Goal: Task Accomplishment & Management: Use online tool/utility

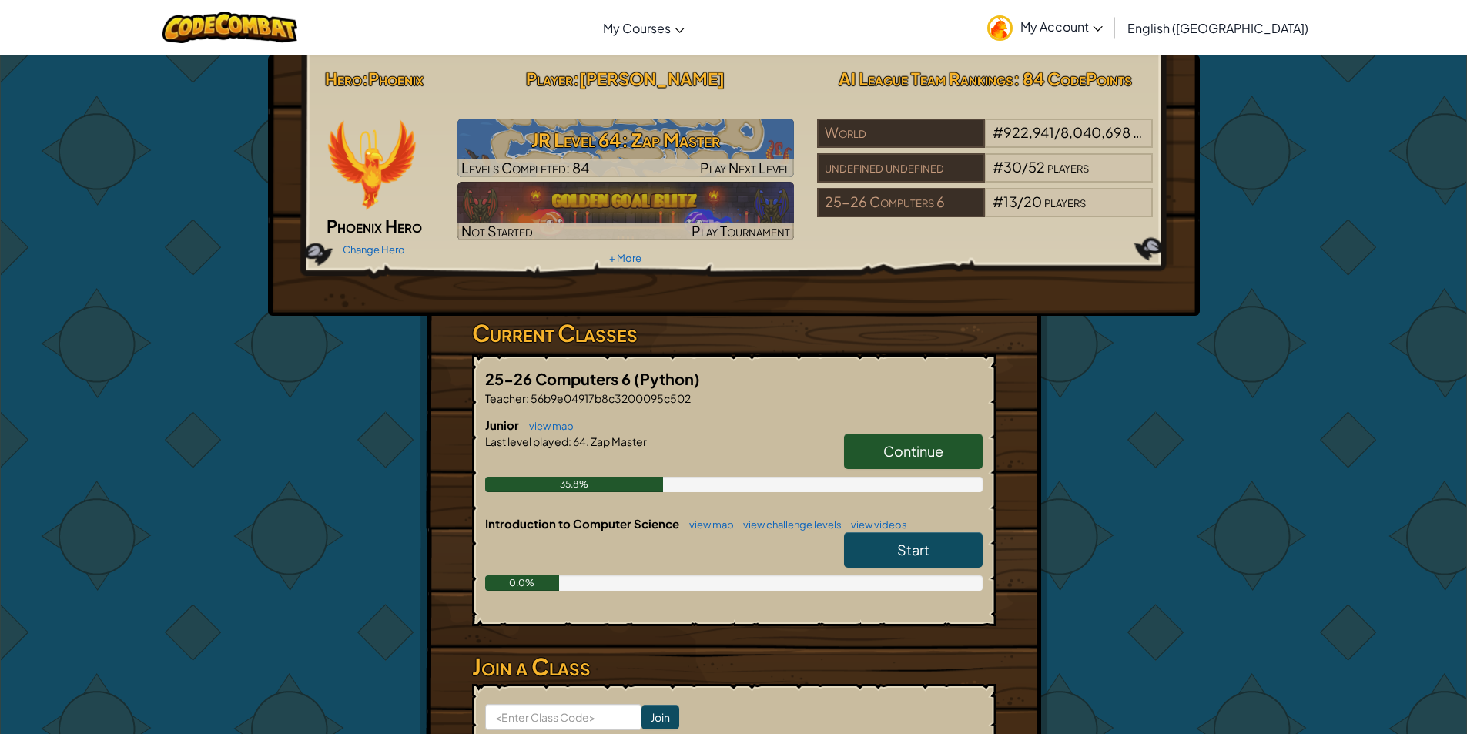
click at [886, 439] on link "Continue" at bounding box center [913, 451] width 139 height 35
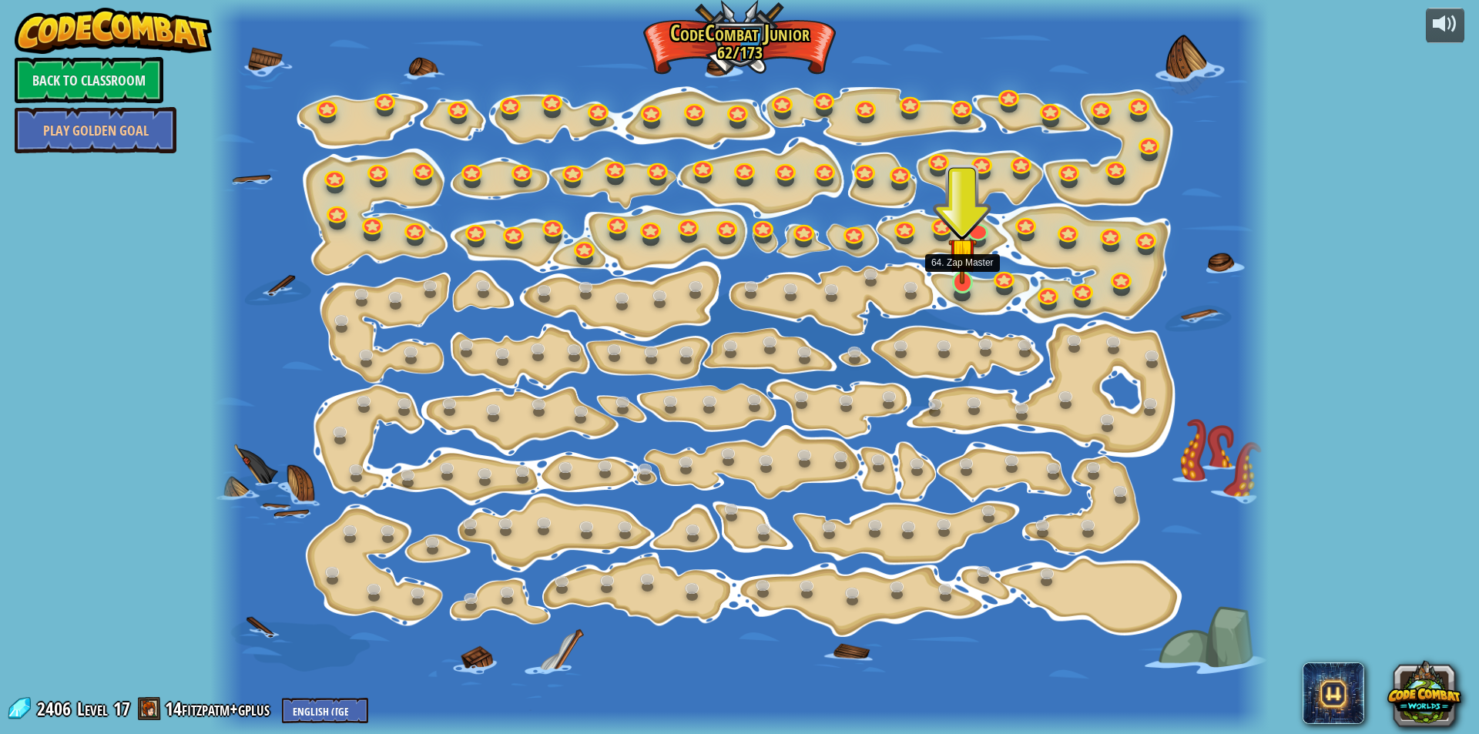
click at [959, 276] on img at bounding box center [962, 251] width 28 height 65
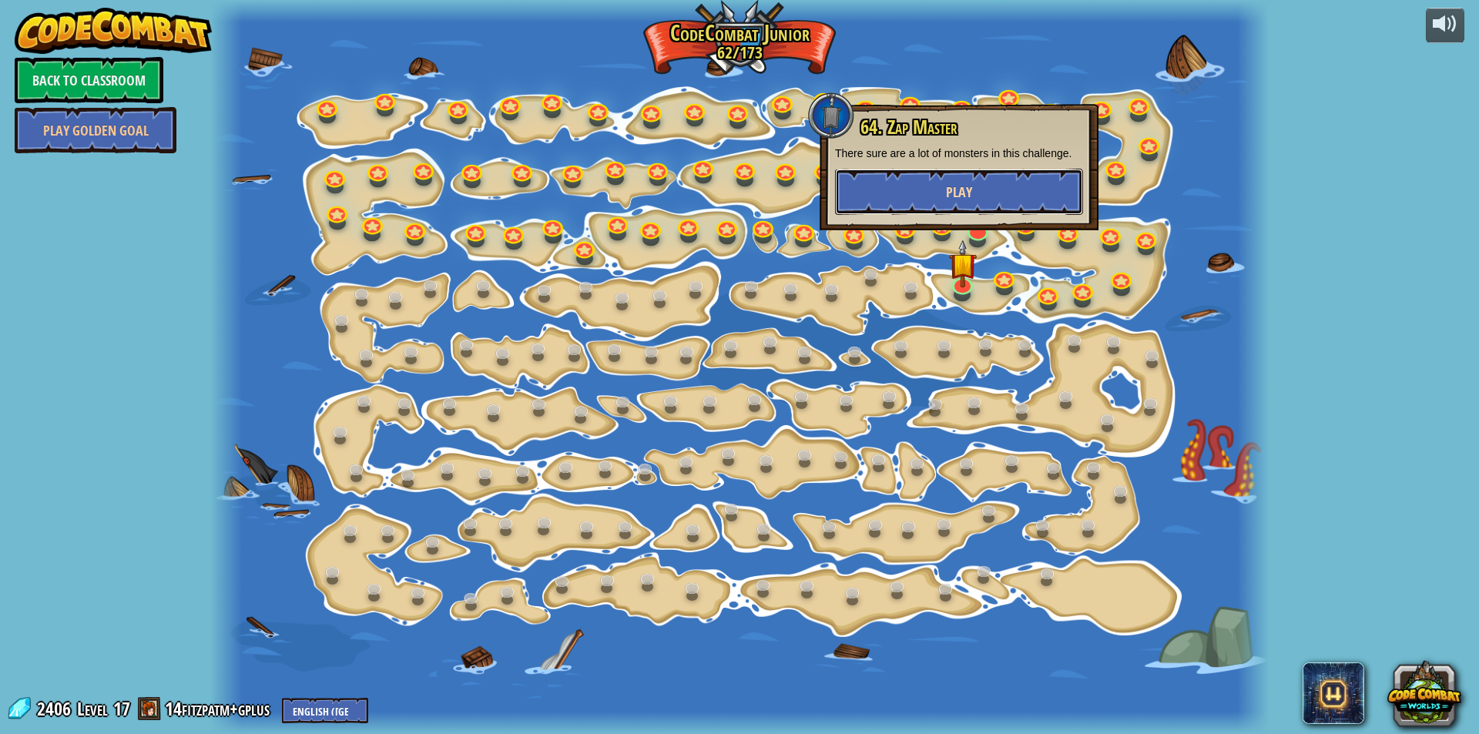
click at [903, 195] on button "Play" at bounding box center [959, 192] width 248 height 46
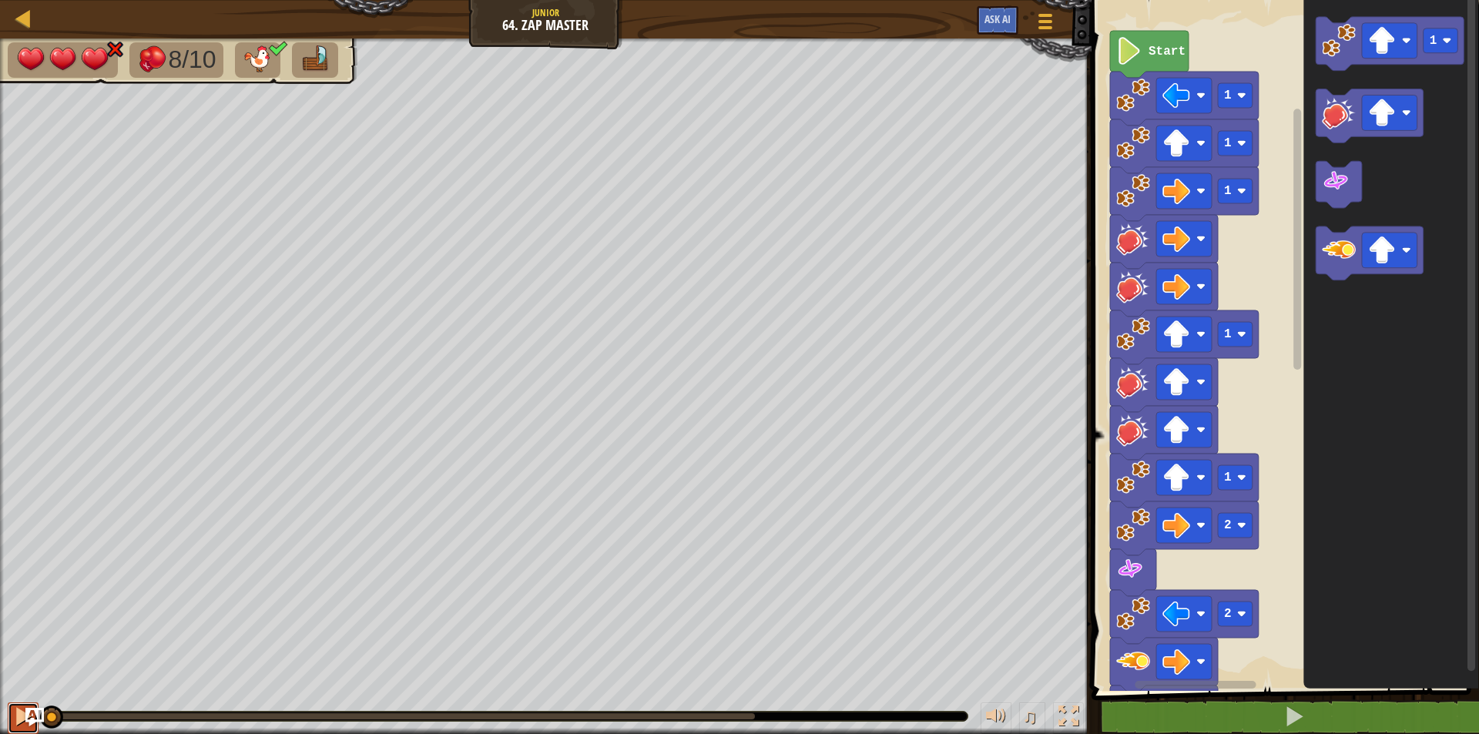
click at [19, 716] on div at bounding box center [23, 716] width 20 height 20
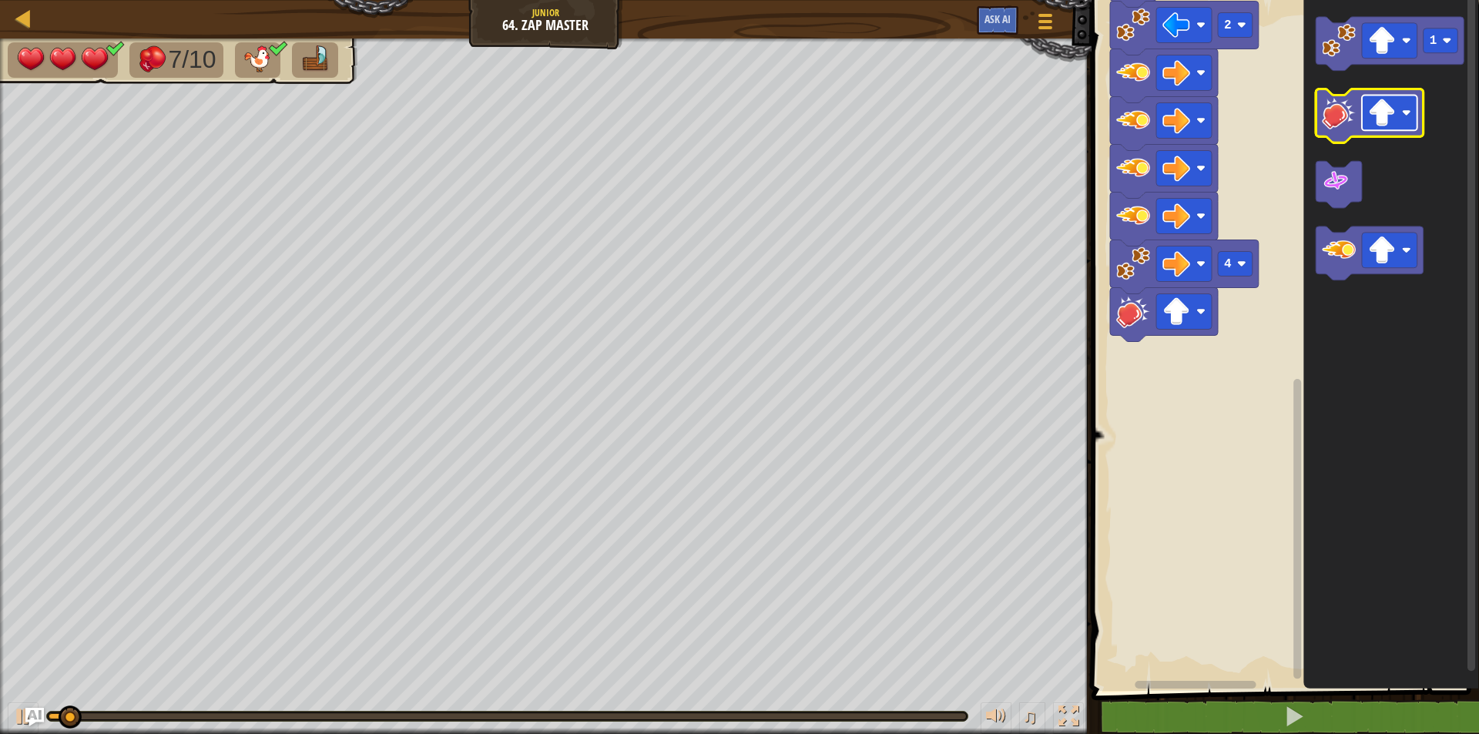
click at [1392, 103] on image "Blockly Workspace" at bounding box center [1382, 113] width 28 height 28
click at [1352, 126] on image "Blockly Workspace" at bounding box center [1338, 113] width 34 height 34
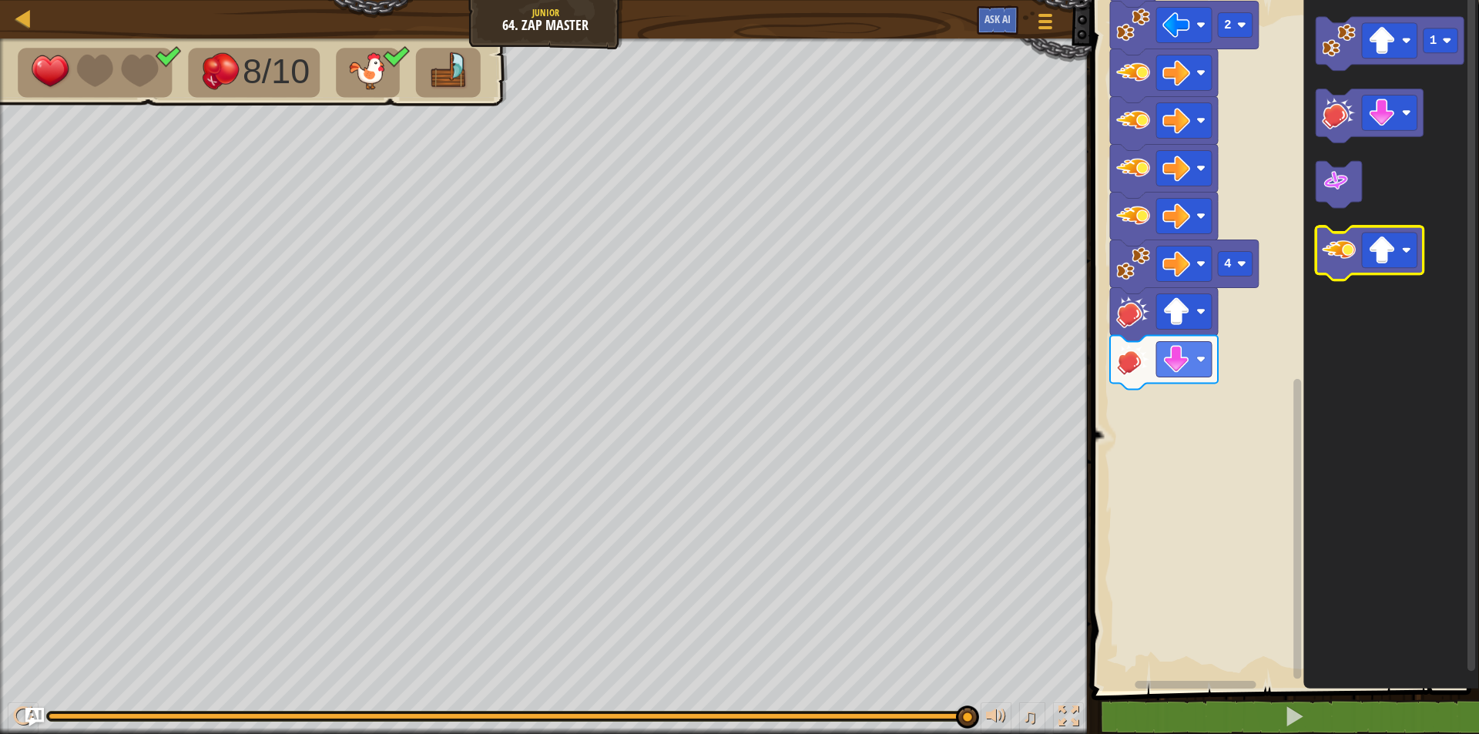
click at [1348, 264] on image "Blockly Workspace" at bounding box center [1338, 251] width 34 height 34
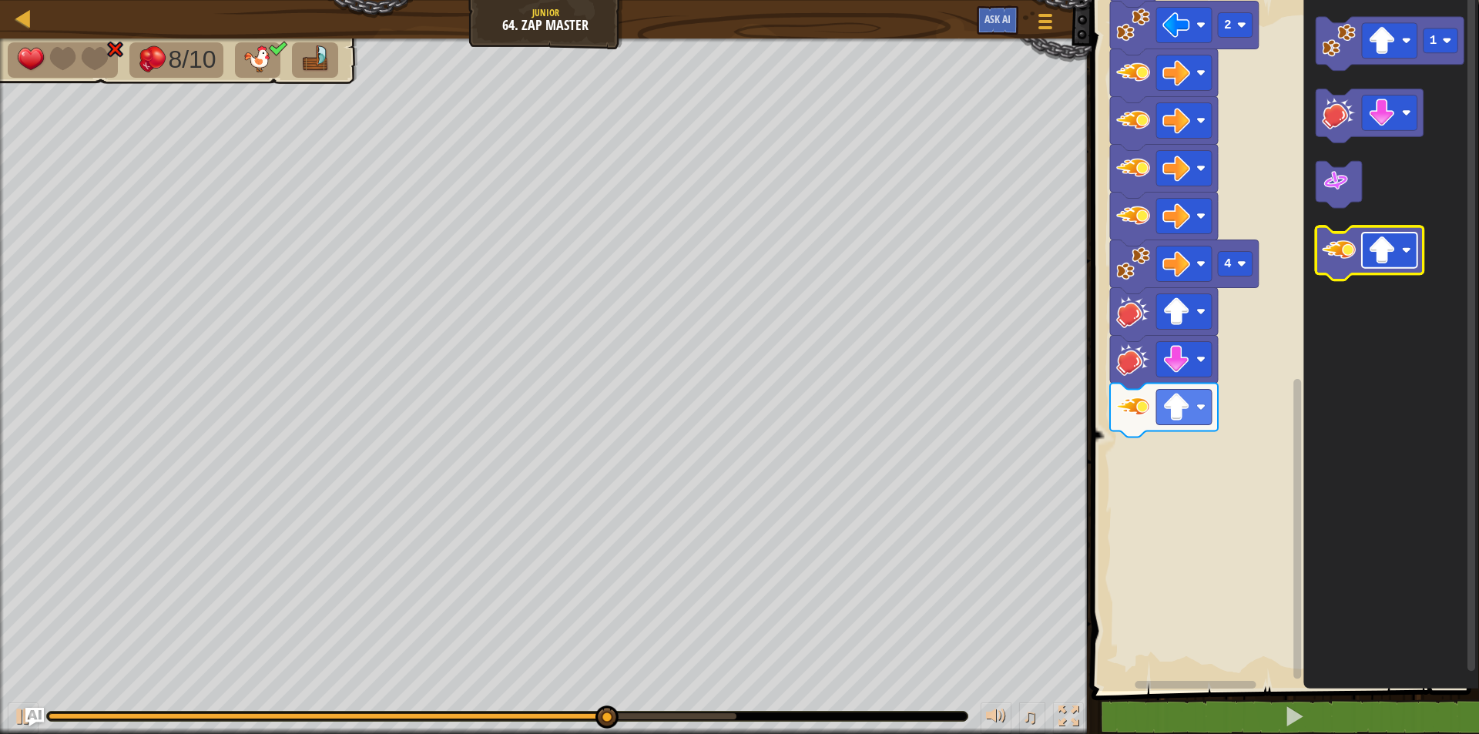
click at [1399, 258] on rect "Blockly Workspace" at bounding box center [1388, 250] width 55 height 35
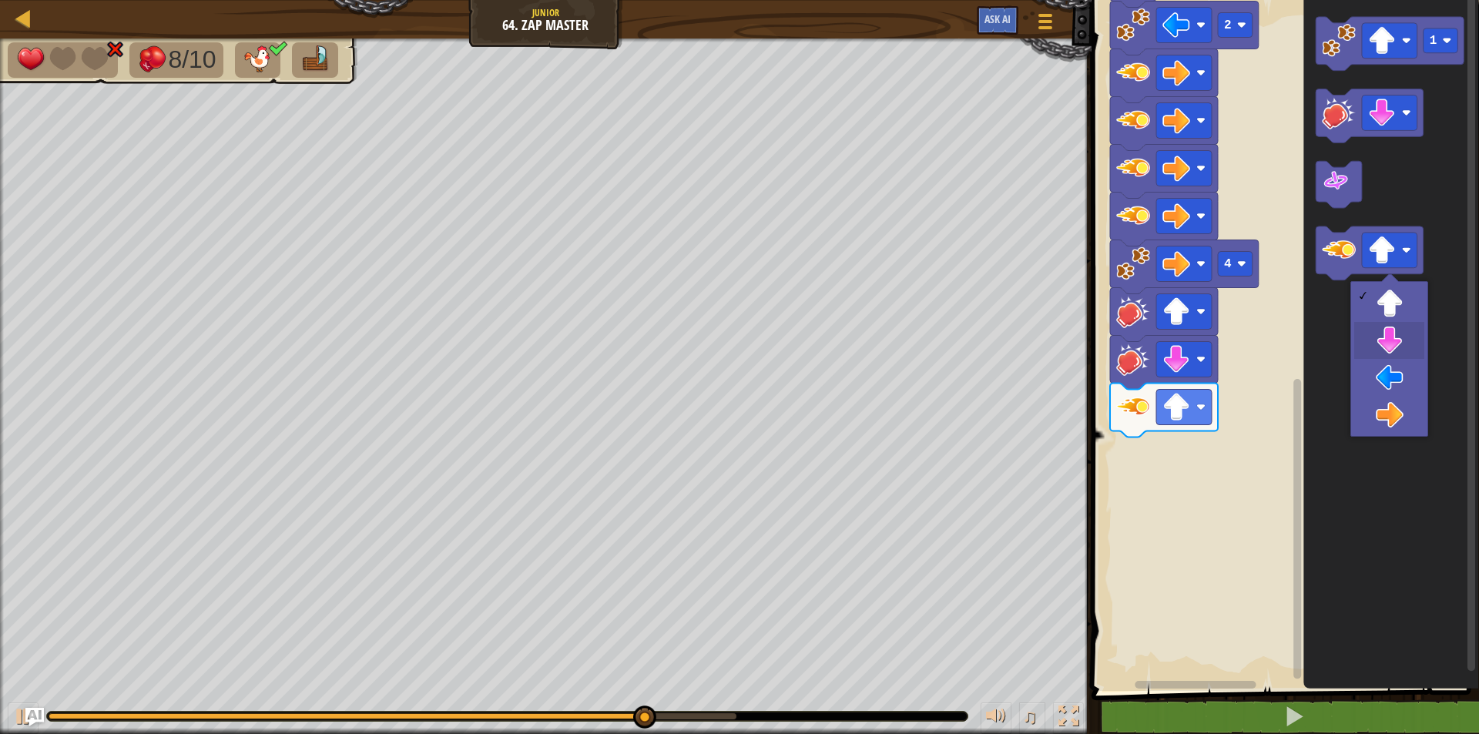
drag, startPoint x: 1367, startPoint y: 333, endPoint x: 1361, endPoint y: 313, distance: 20.0
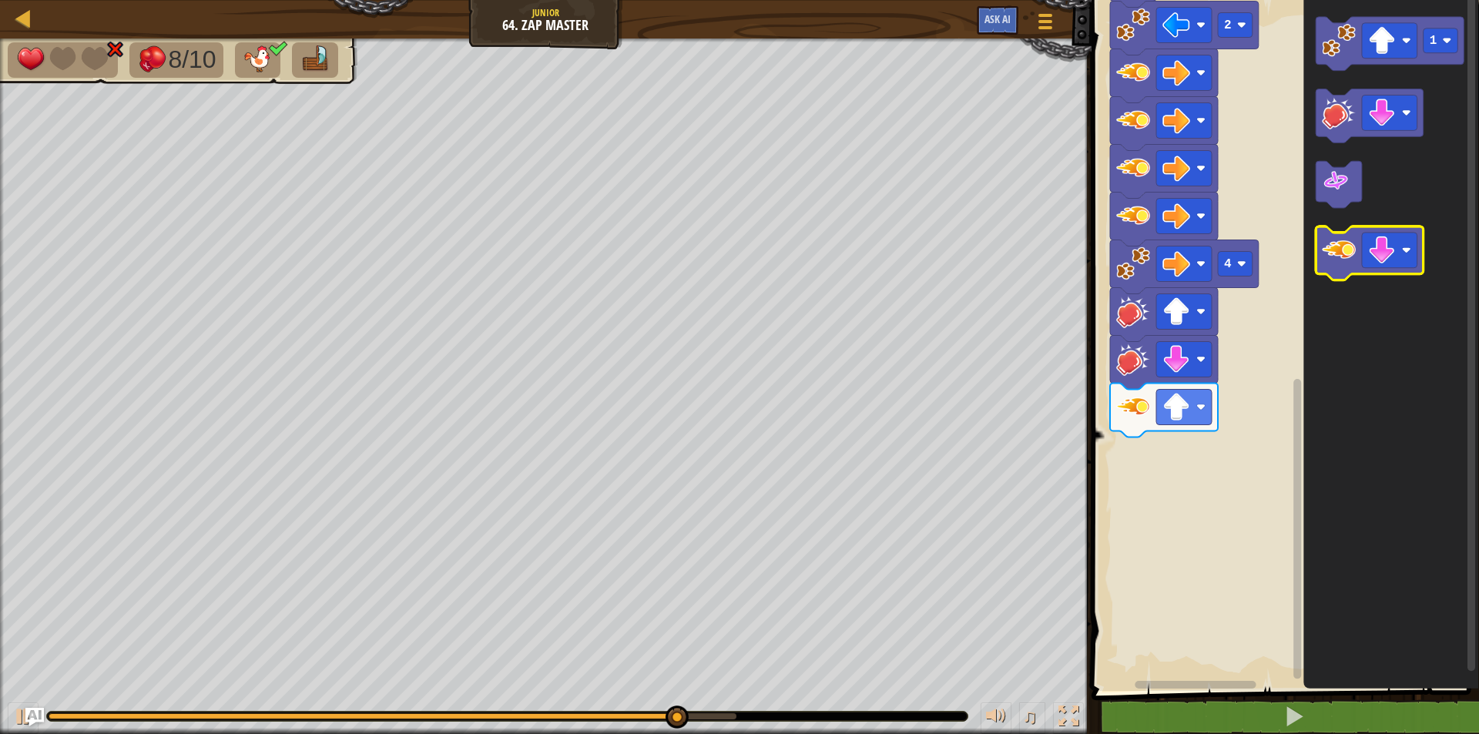
click at [1327, 267] on image "Blockly Workspace" at bounding box center [1338, 251] width 34 height 34
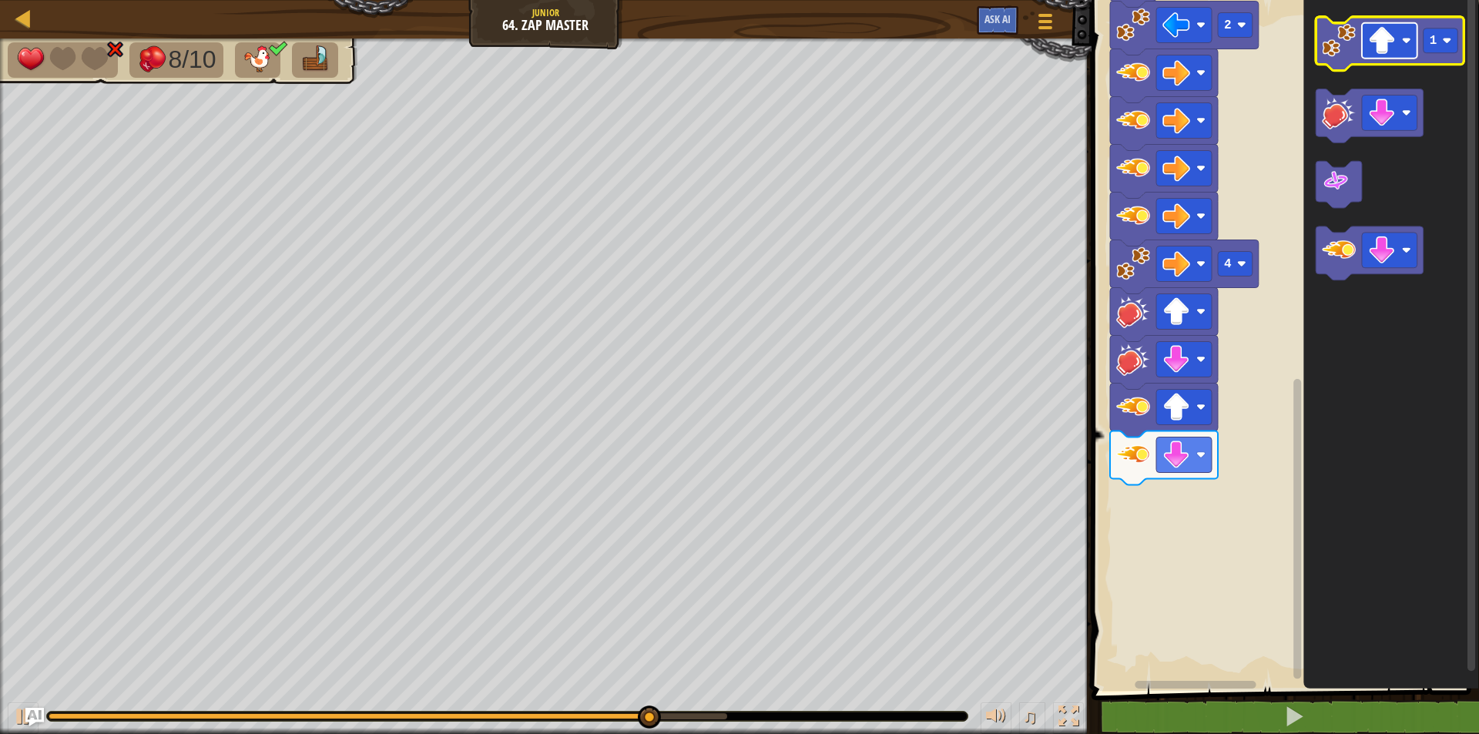
click at [1372, 34] on image "Blockly Workspace" at bounding box center [1382, 41] width 28 height 28
click at [1341, 43] on image "Blockly Workspace" at bounding box center [1338, 41] width 34 height 34
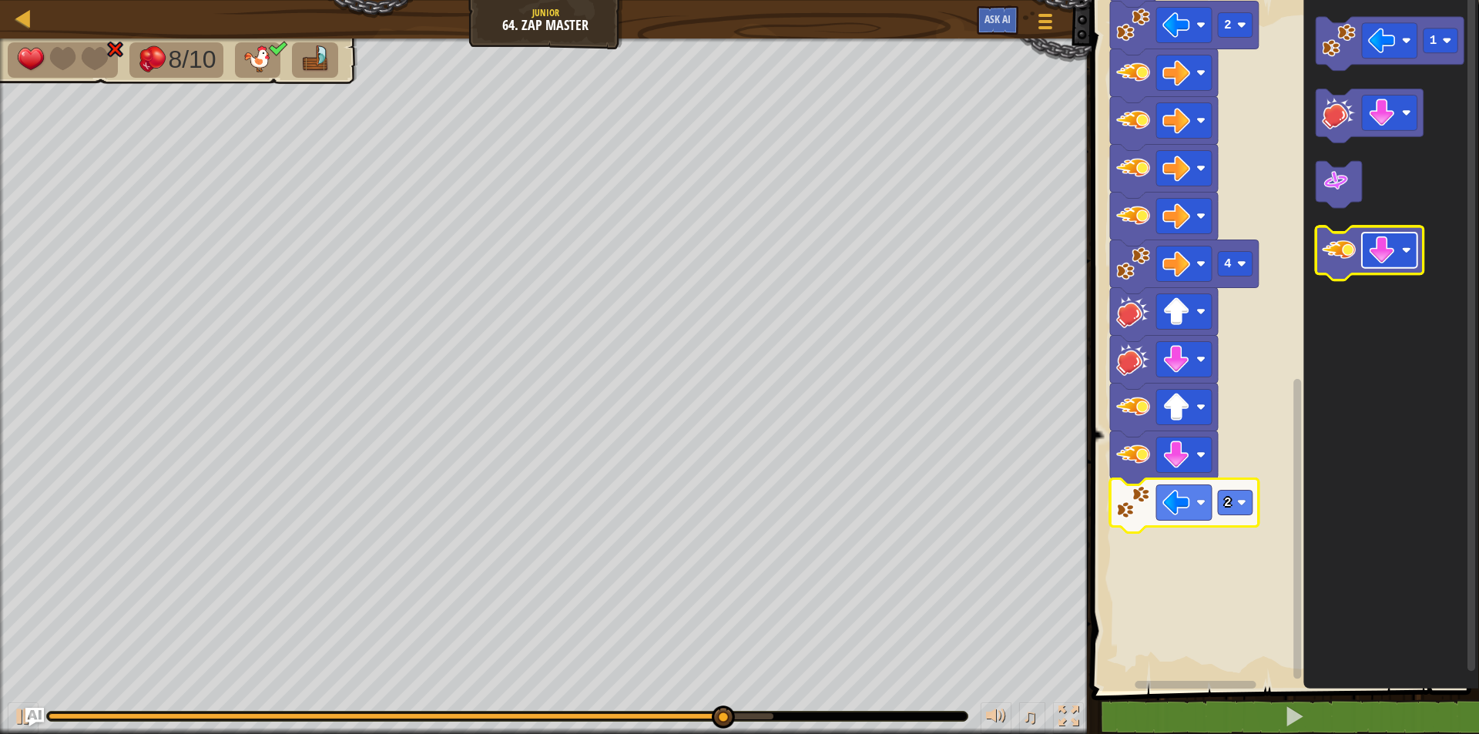
click at [1388, 248] on image "Blockly Workspace" at bounding box center [1382, 251] width 28 height 28
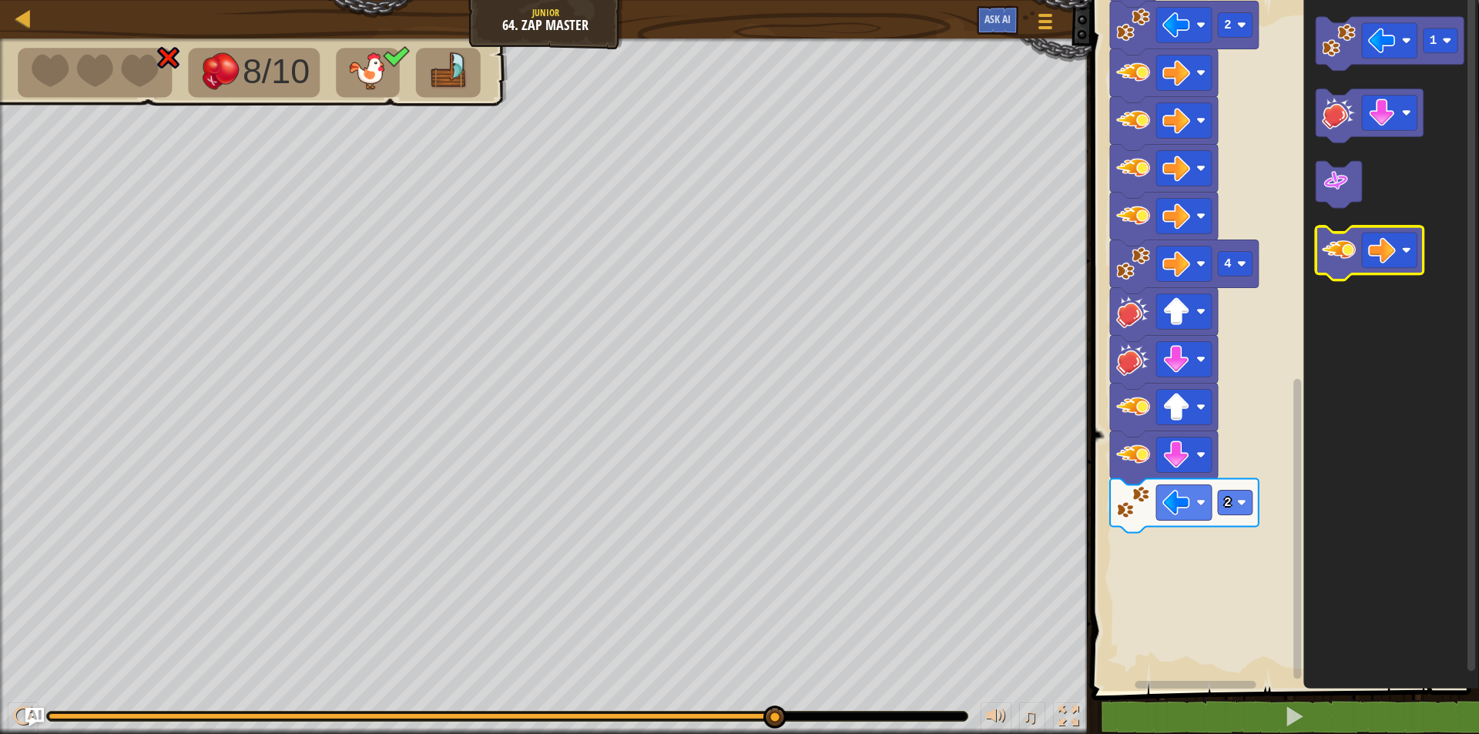
click at [1345, 257] on image "Blockly Workspace" at bounding box center [1338, 251] width 34 height 34
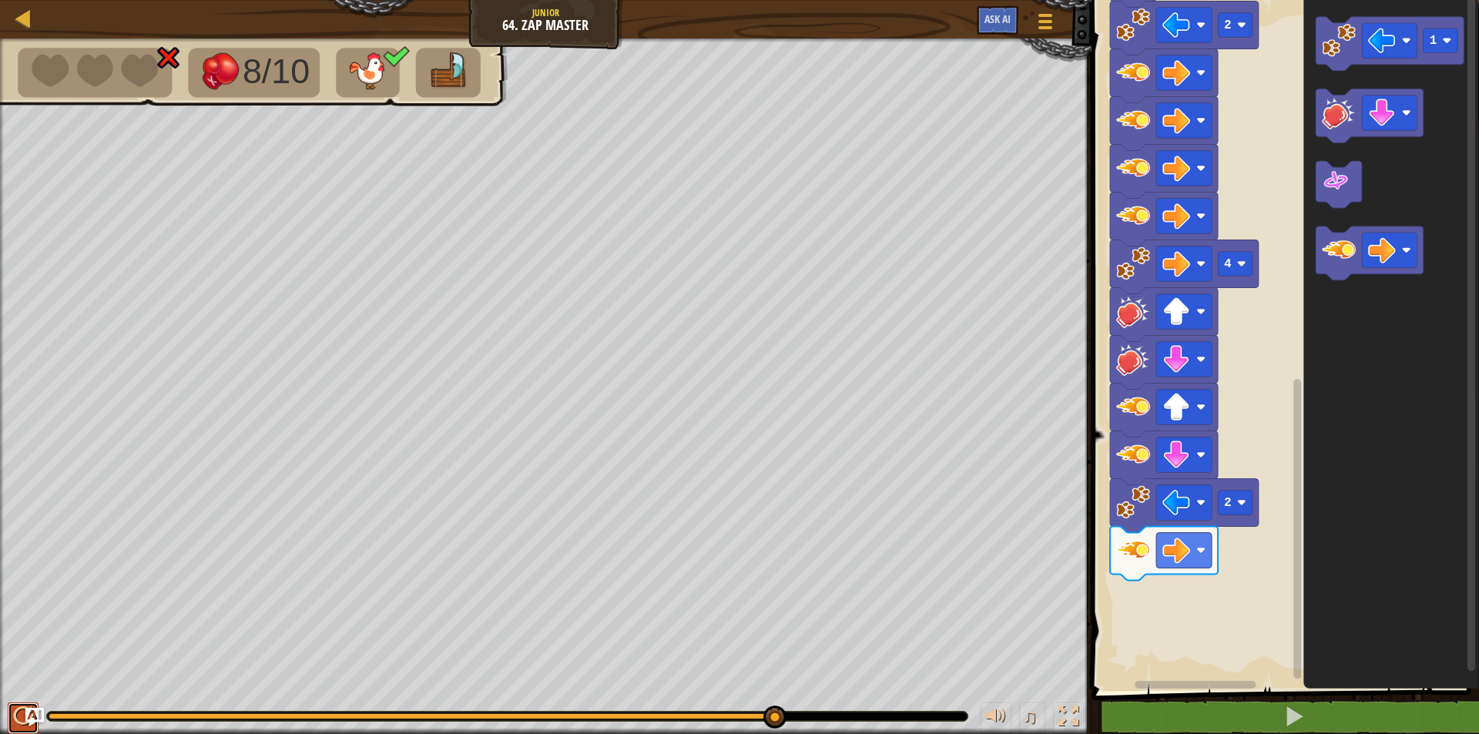
click at [10, 708] on button at bounding box center [23, 718] width 31 height 32
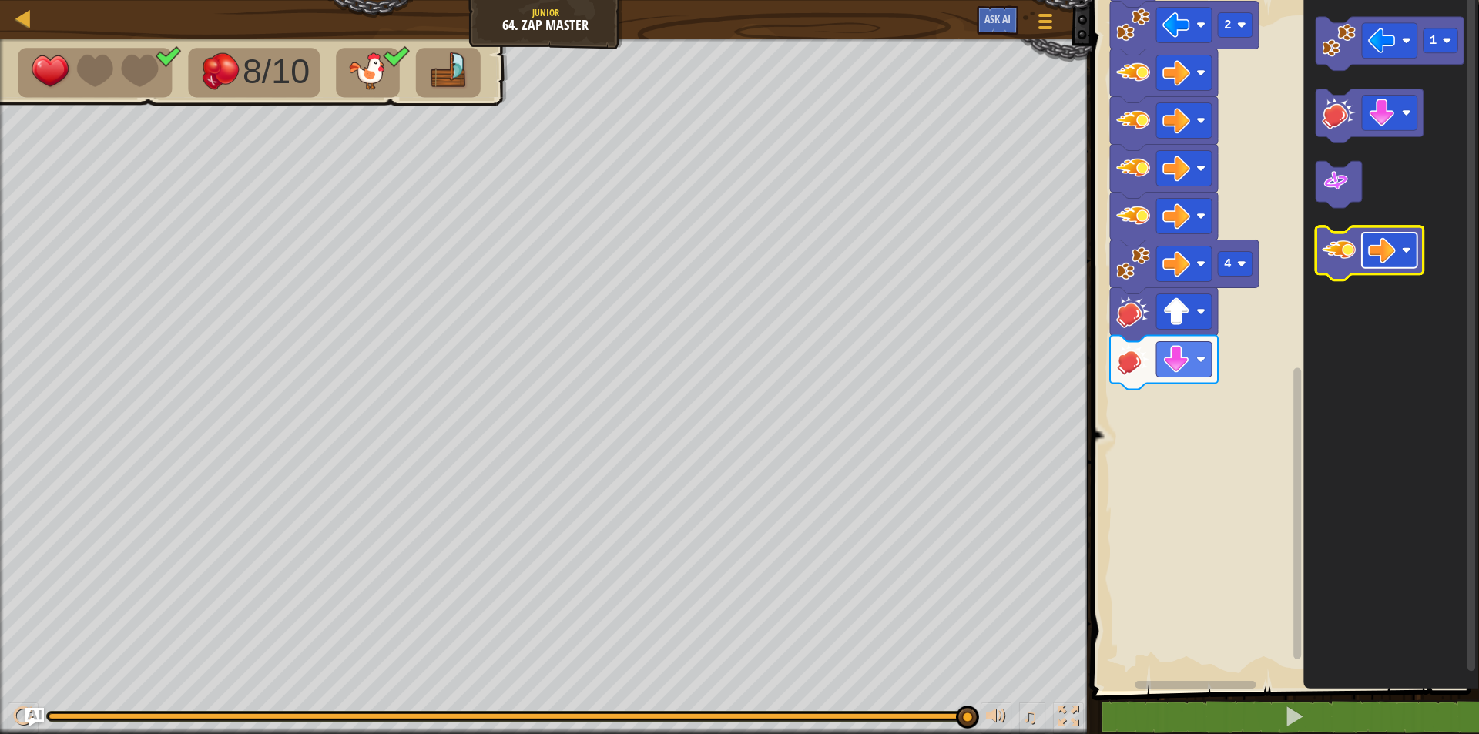
click at [1395, 259] on g "Blockly Workspace" at bounding box center [1388, 250] width 55 height 35
click at [1336, 269] on icon "Blockly Workspace" at bounding box center [1369, 254] width 108 height 54
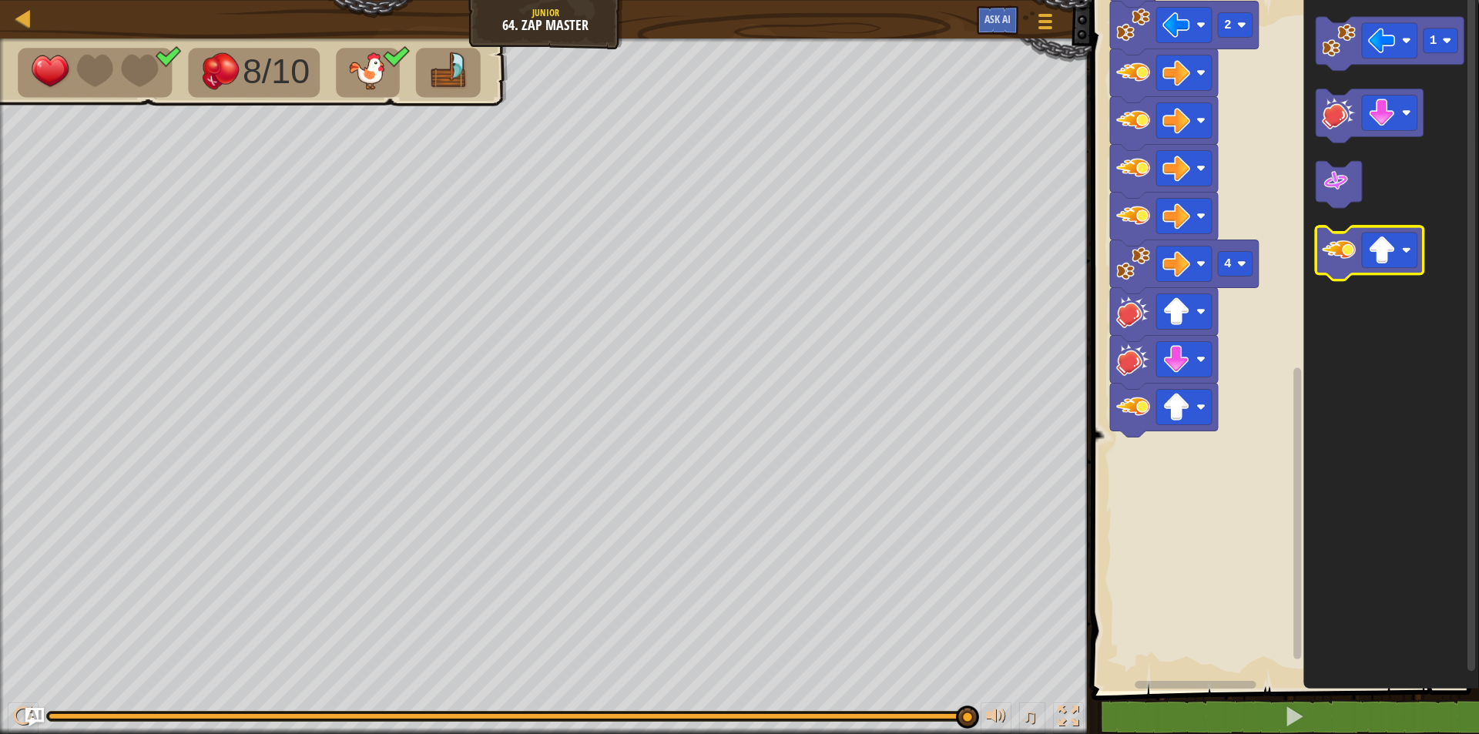
click at [1336, 269] on icon "Blockly Workspace" at bounding box center [1369, 254] width 108 height 54
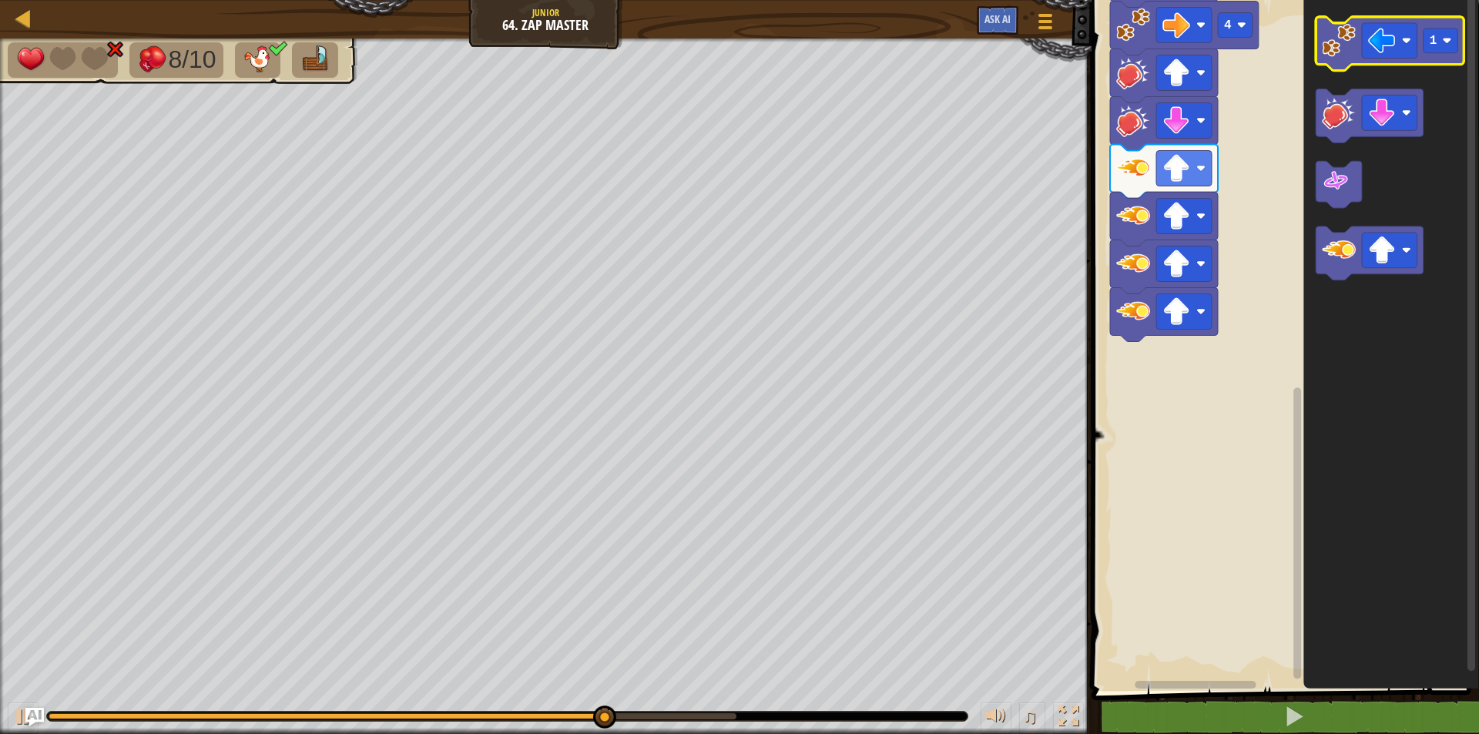
click at [1344, 33] on image "Blockly Workspace" at bounding box center [1338, 41] width 34 height 34
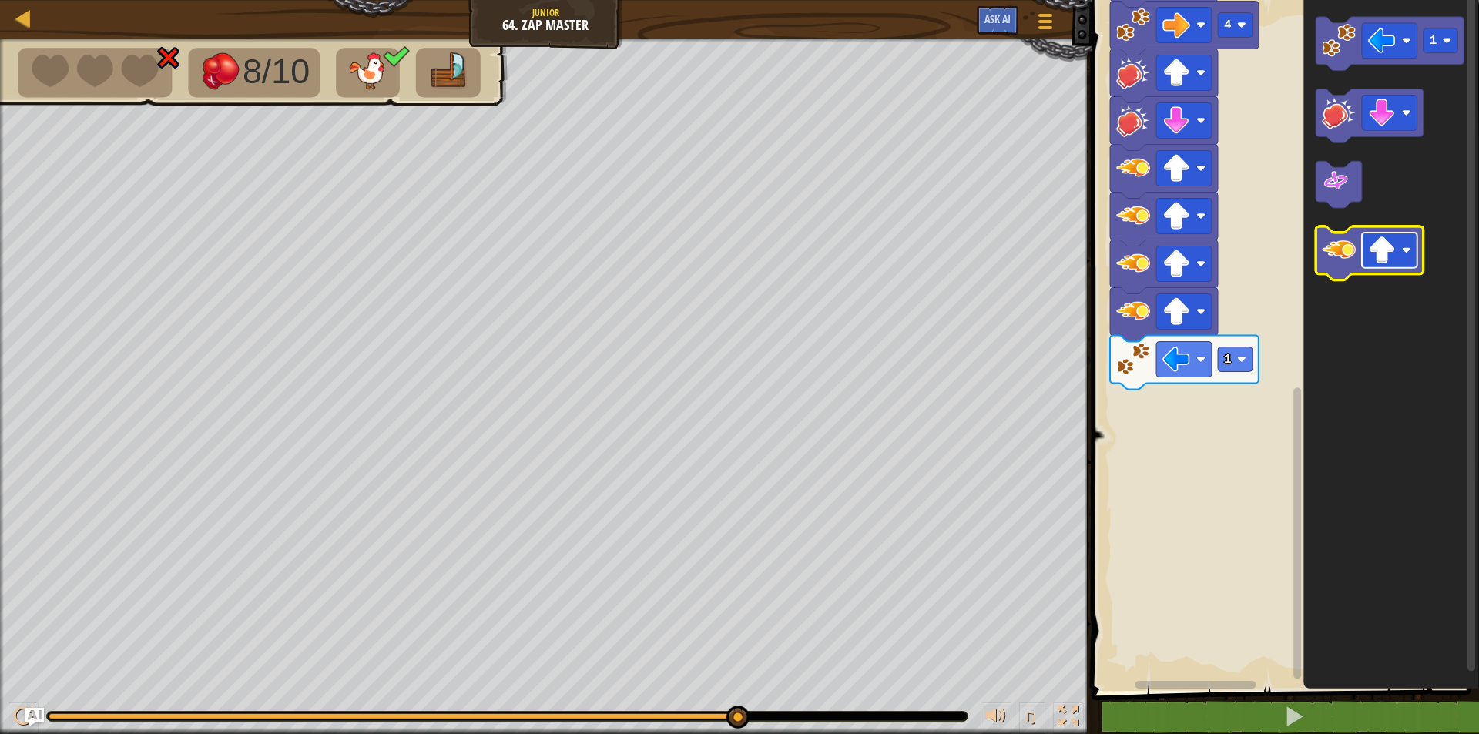
click at [1392, 256] on image "Blockly Workspace" at bounding box center [1382, 251] width 28 height 28
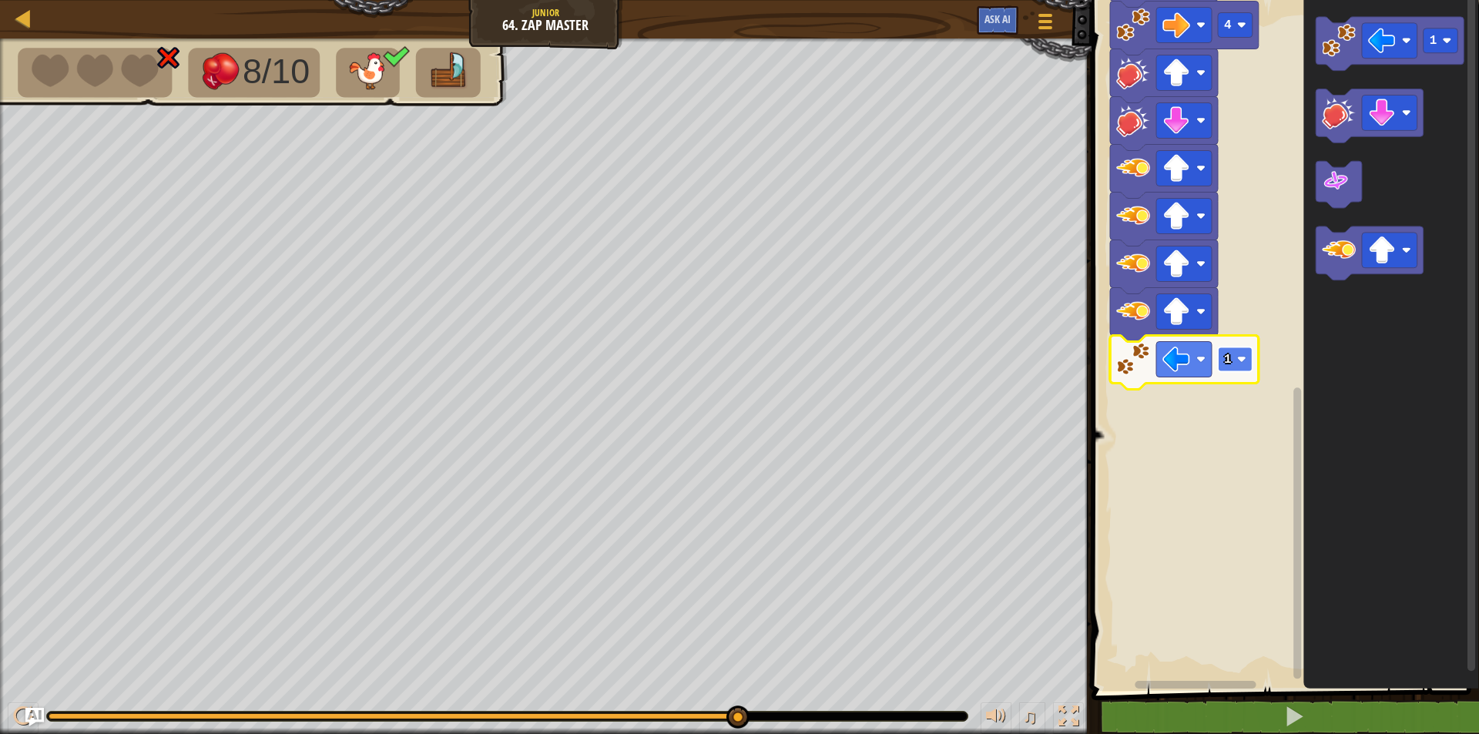
click at [1234, 363] on rect "Blockly Workspace" at bounding box center [1234, 359] width 35 height 25
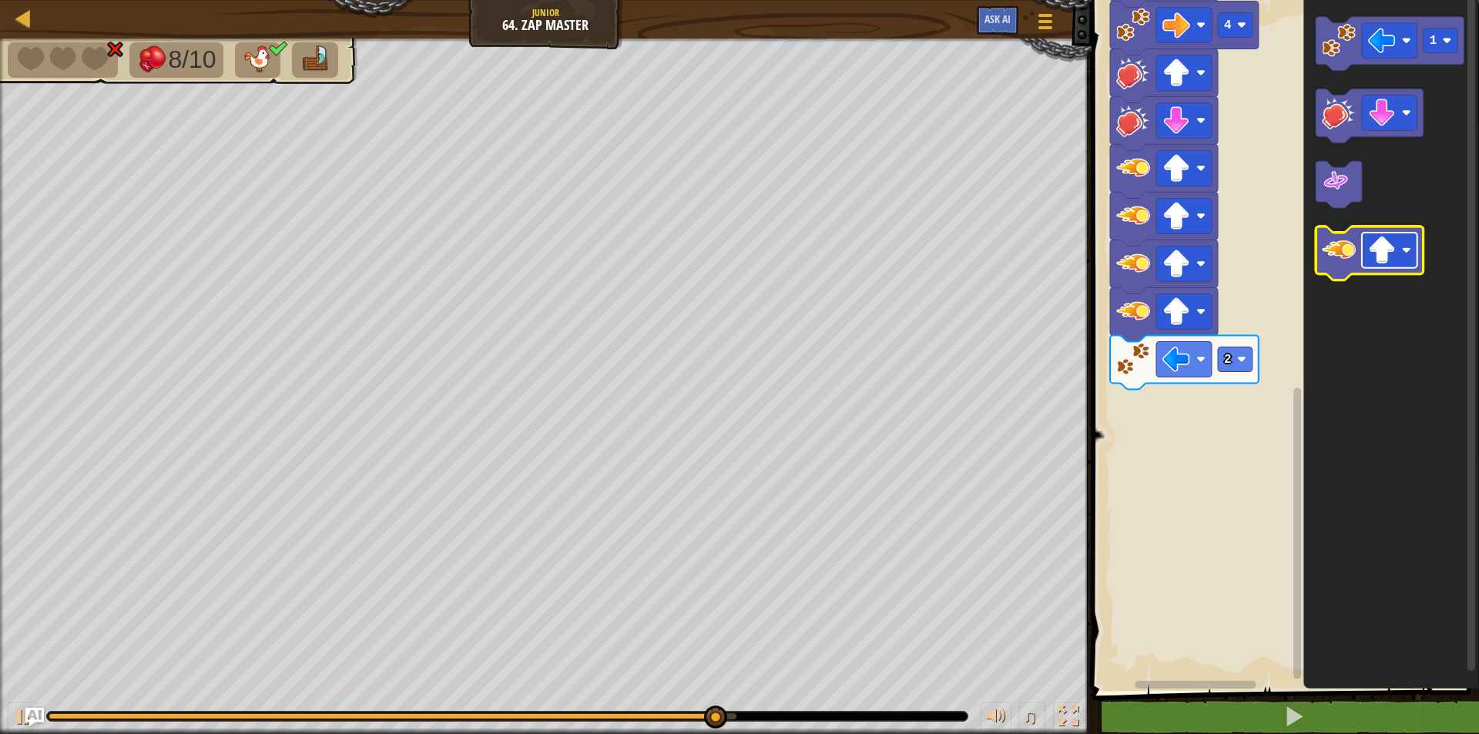
click at [1390, 255] on image "Blockly Workspace" at bounding box center [1382, 251] width 28 height 28
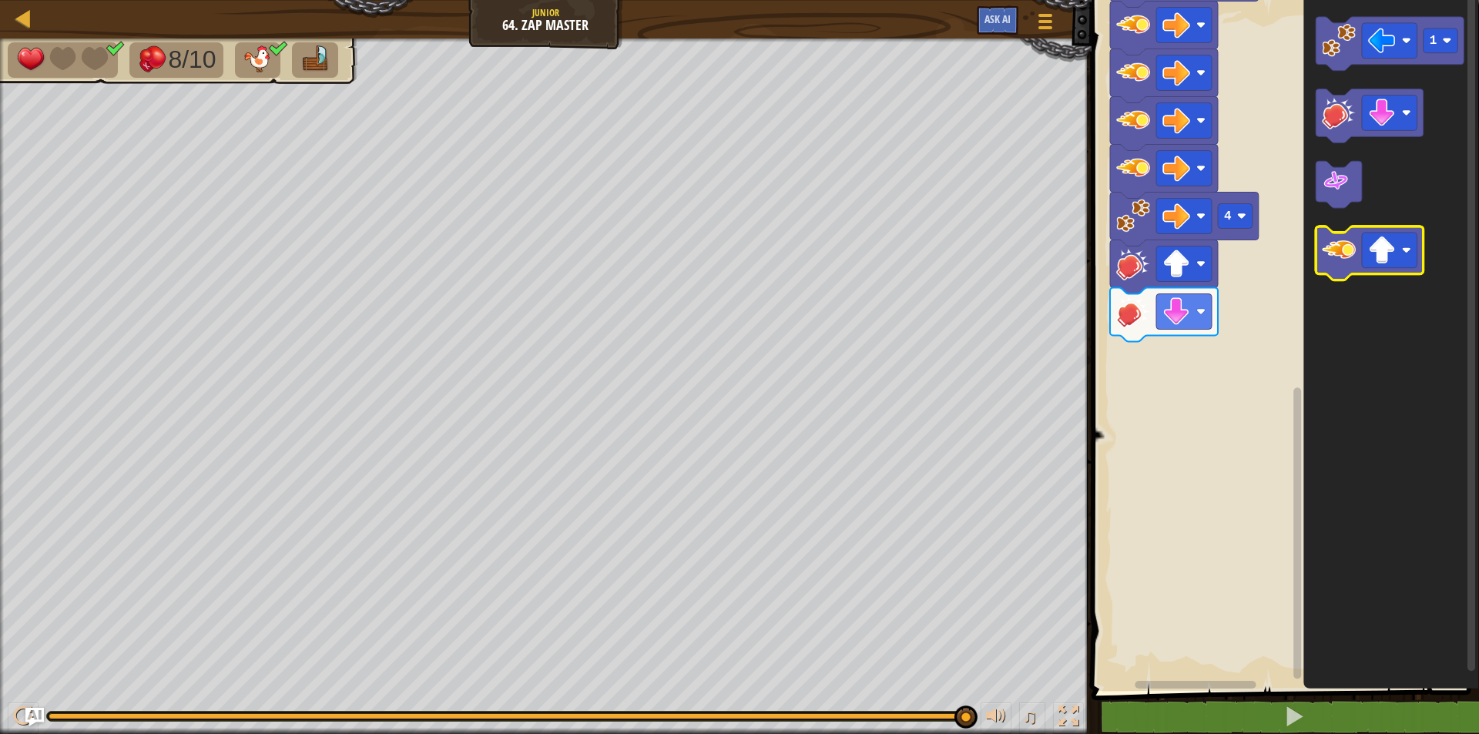
click at [1334, 256] on image "Blockly Workspace" at bounding box center [1338, 251] width 34 height 34
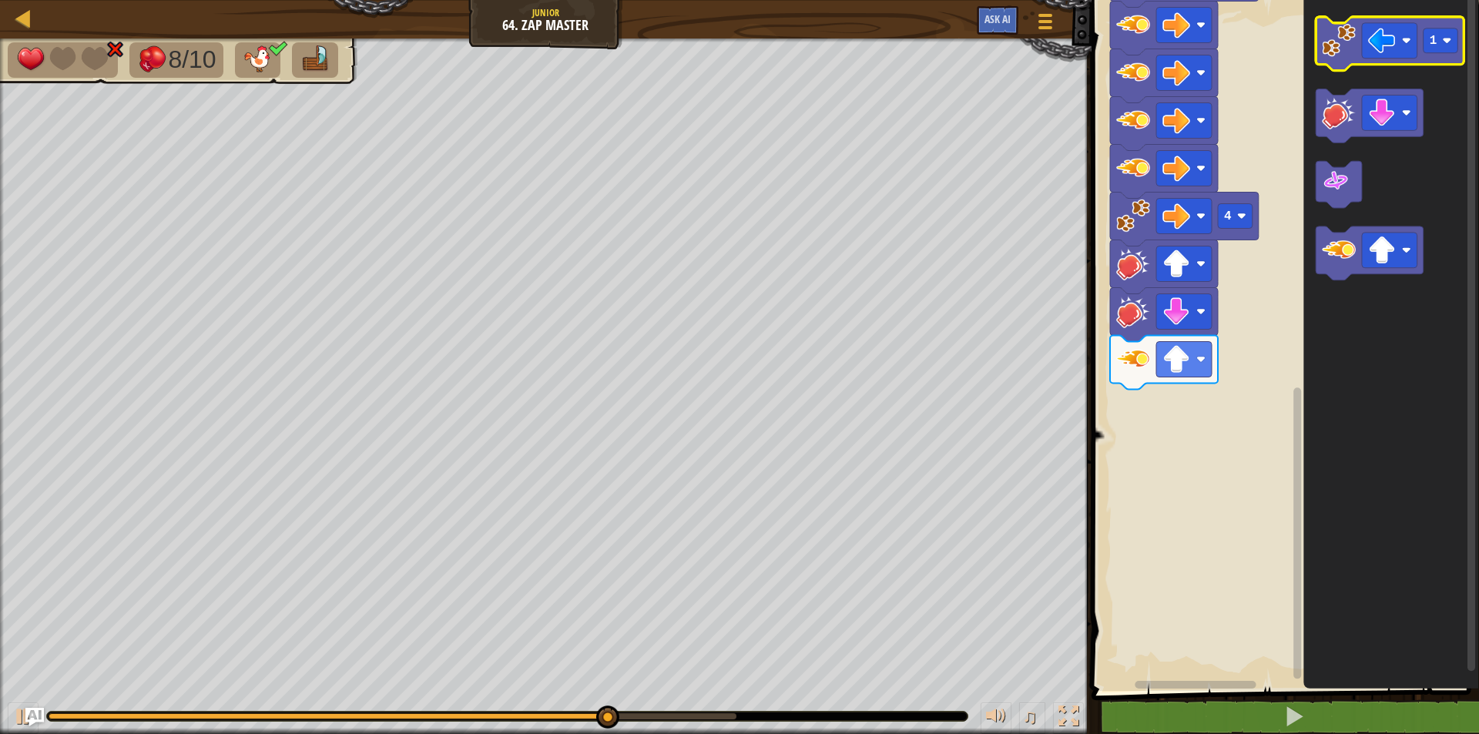
click at [1331, 52] on image "Blockly Workspace" at bounding box center [1338, 41] width 34 height 34
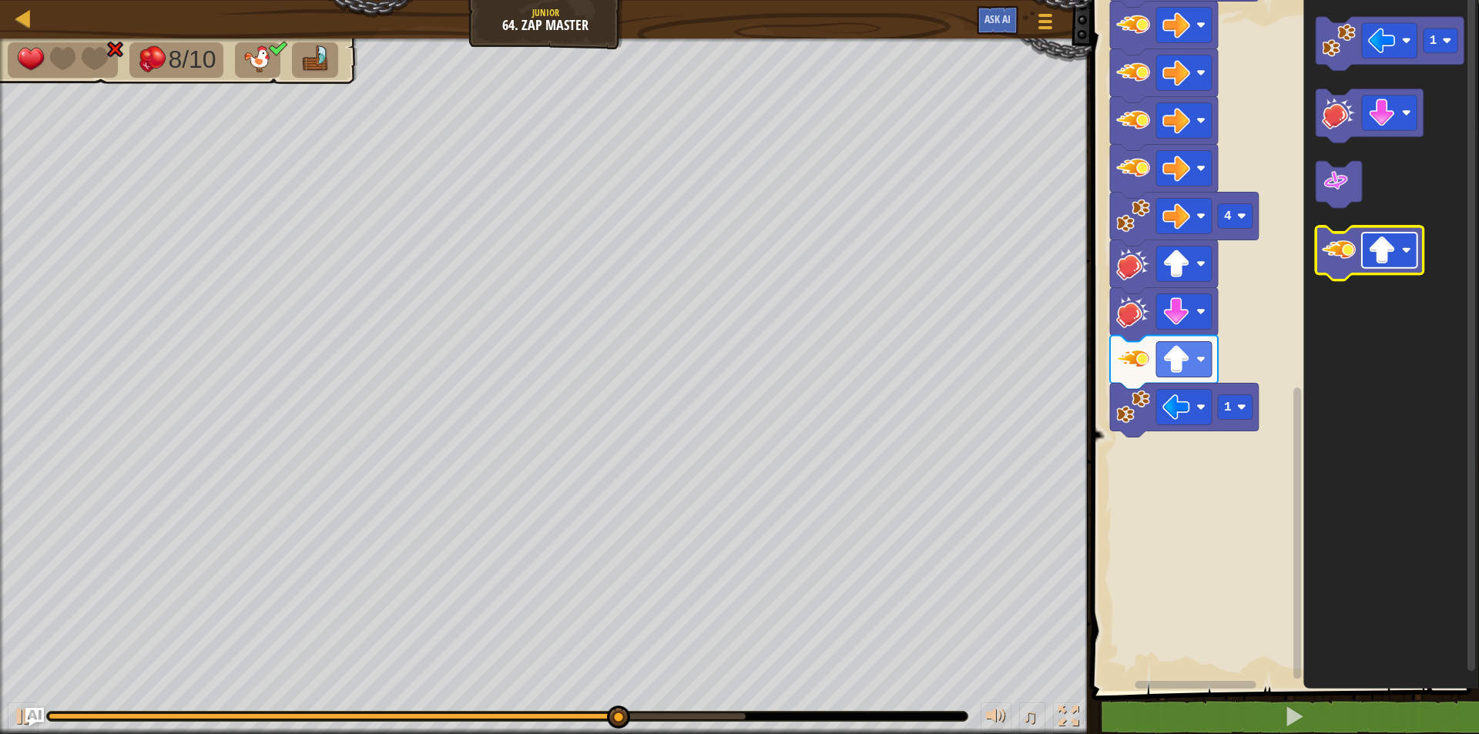
click at [1389, 248] on image "Blockly Workspace" at bounding box center [1382, 251] width 28 height 28
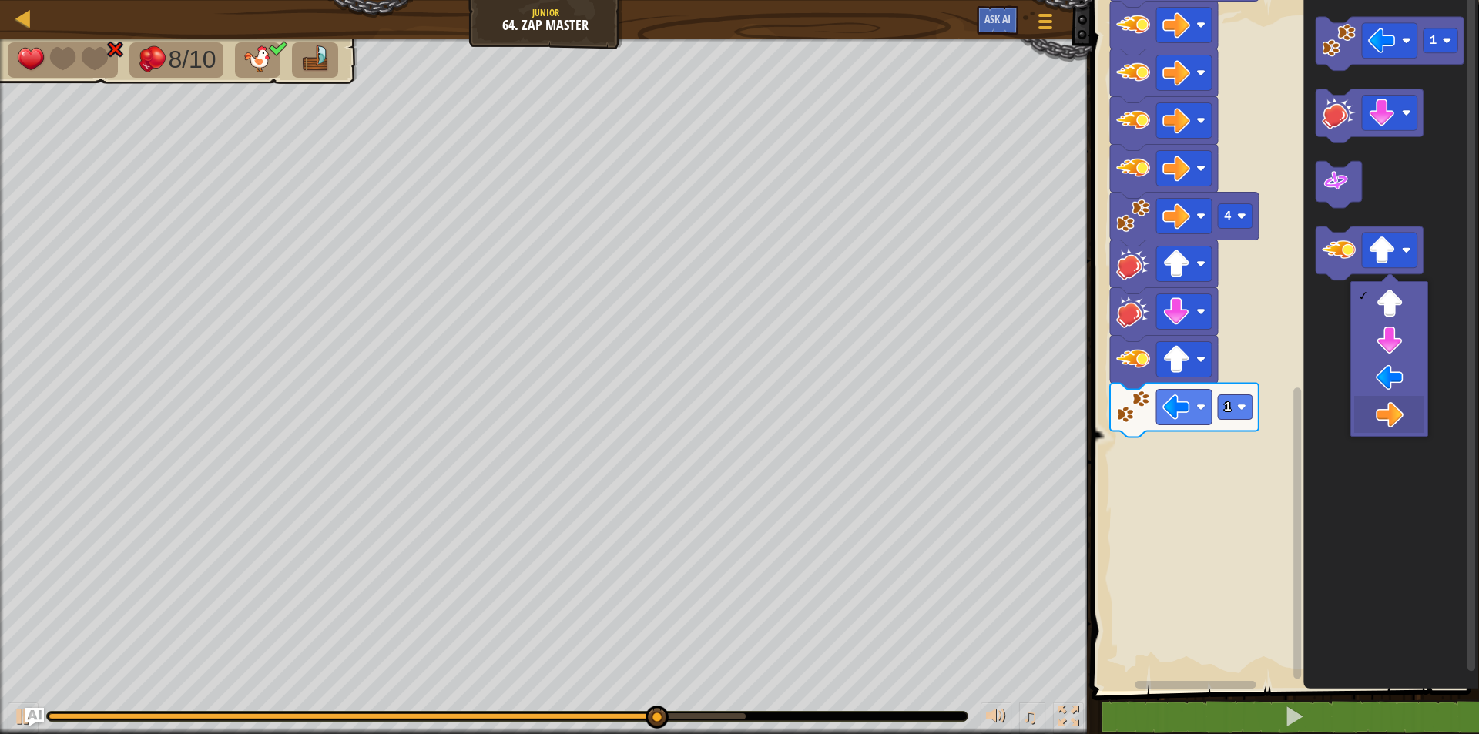
drag, startPoint x: 1386, startPoint y: 401, endPoint x: 1355, endPoint y: 286, distance: 119.7
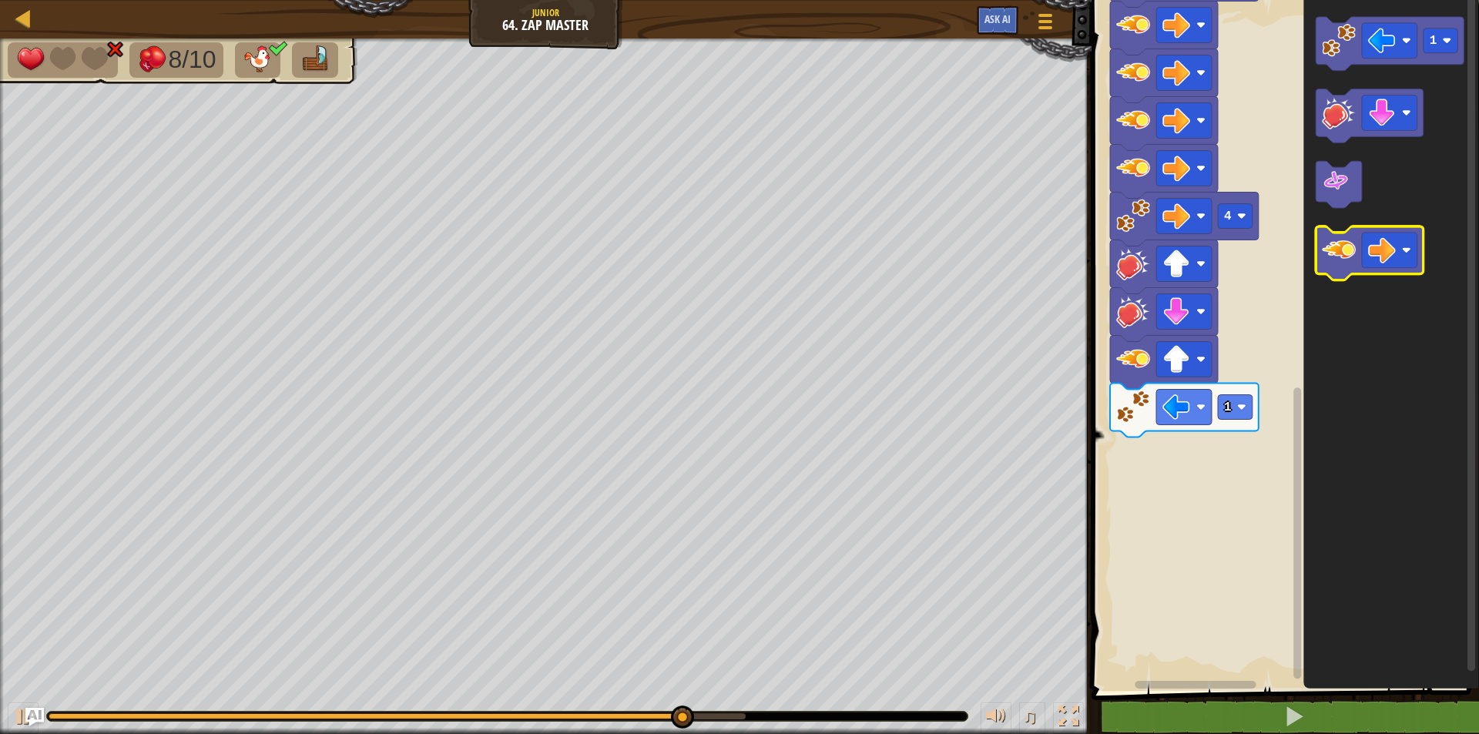
click at [1355, 267] on icon "Blockly Workspace" at bounding box center [1369, 254] width 108 height 54
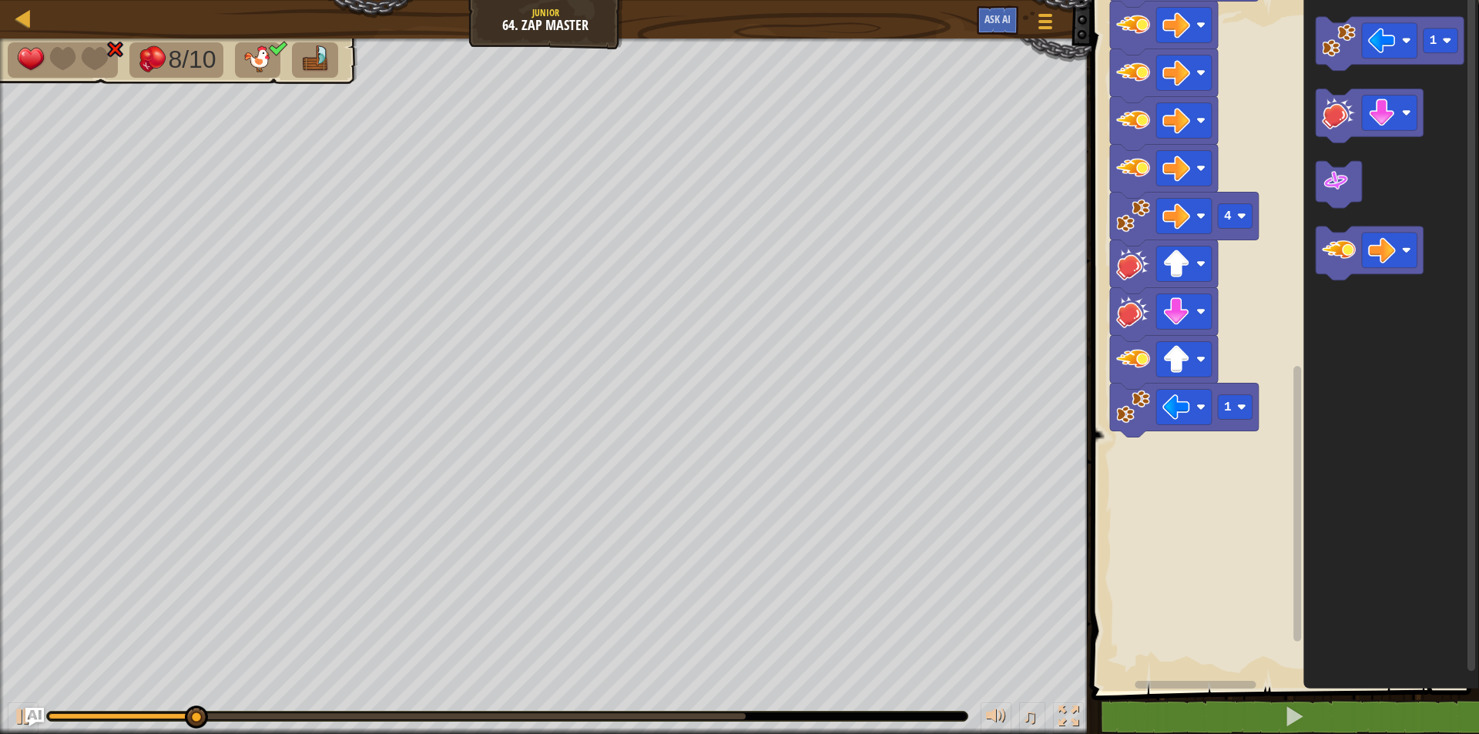
click at [1244, 420] on icon "Blockly Workspace" at bounding box center [1184, 410] width 149 height 54
click at [1234, 401] on rect "Blockly Workspace" at bounding box center [1234, 407] width 35 height 25
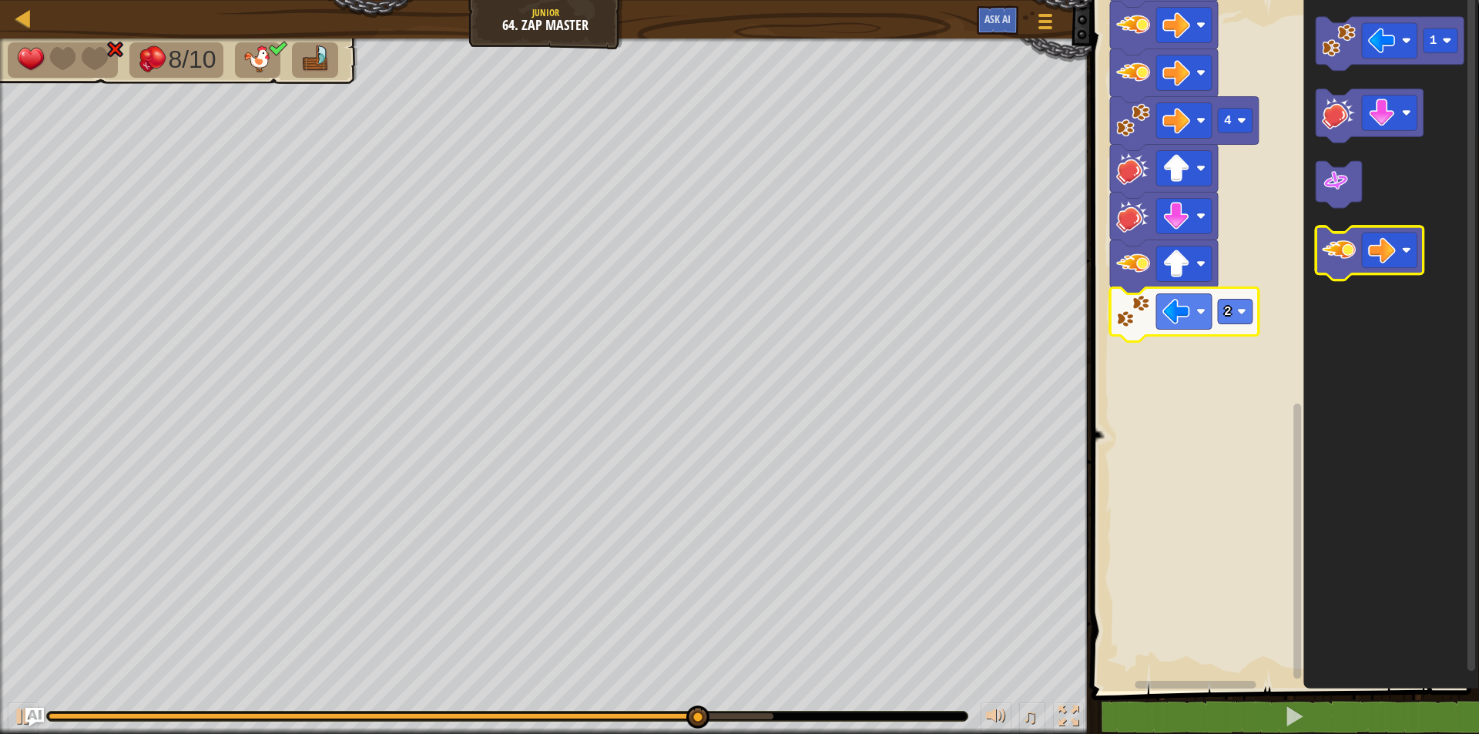
click at [1336, 249] on image "Blockly Workspace" at bounding box center [1338, 251] width 34 height 34
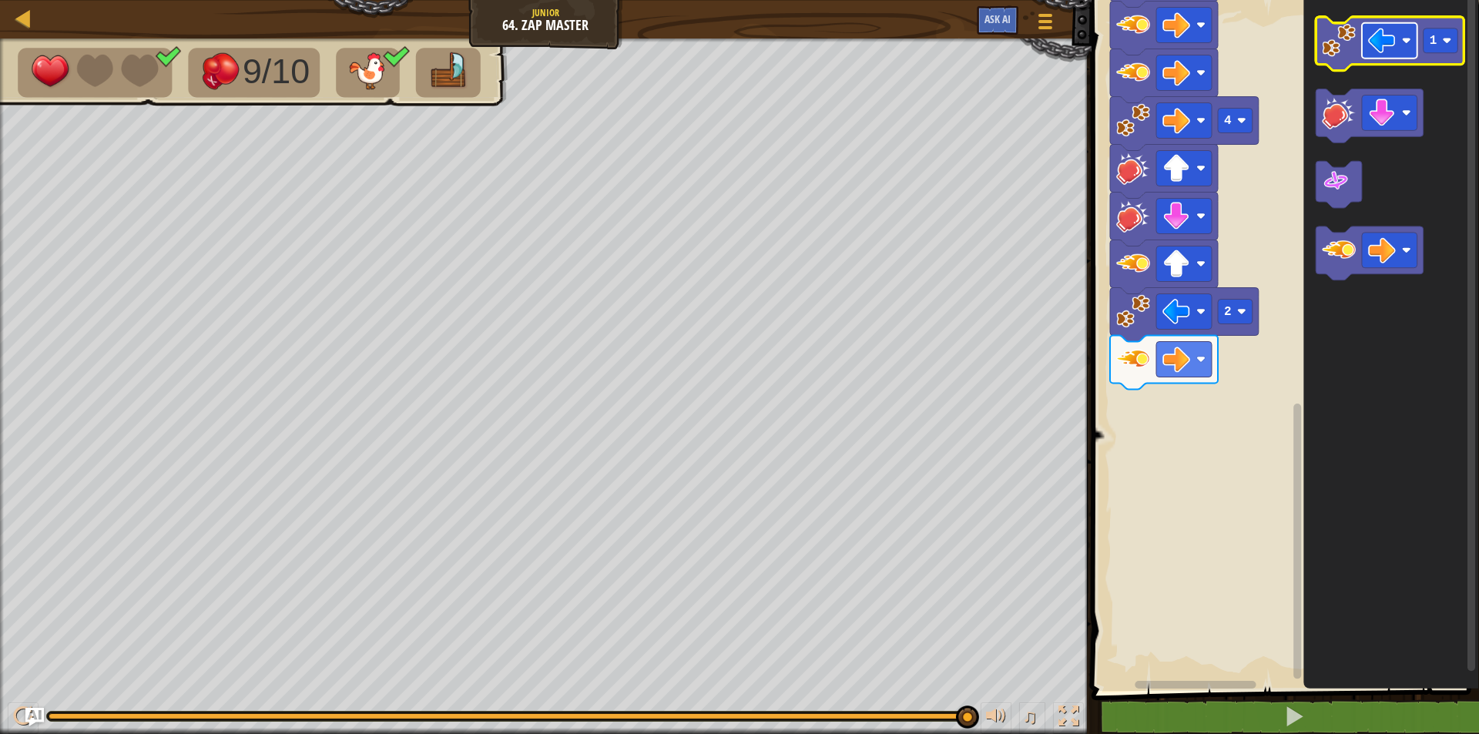
click at [1385, 48] on image "Blockly Workspace" at bounding box center [1382, 41] width 28 height 28
click at [1430, 37] on text "1" at bounding box center [1433, 41] width 8 height 14
click at [1329, 51] on image "Blockly Workspace" at bounding box center [1338, 41] width 34 height 34
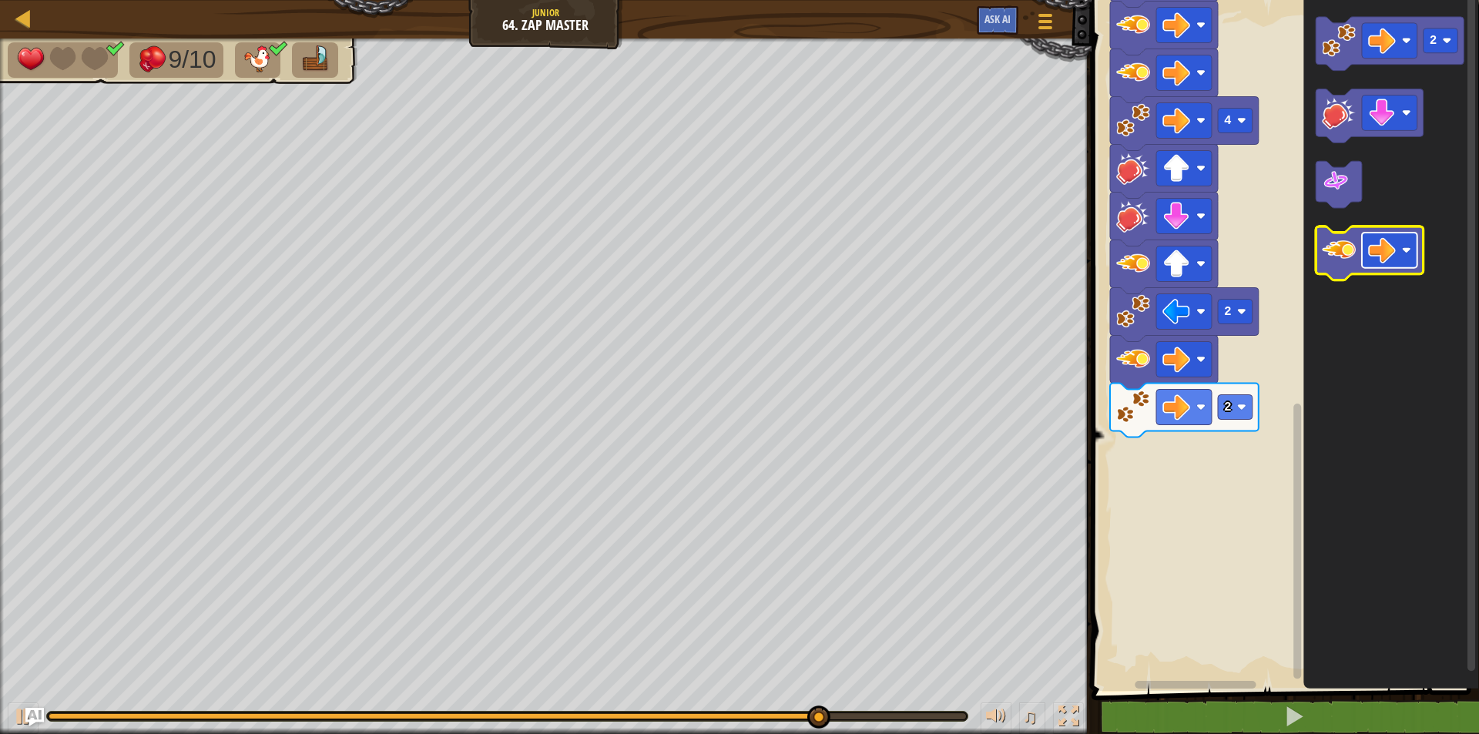
click at [1388, 256] on image "Blockly Workspace" at bounding box center [1382, 251] width 28 height 28
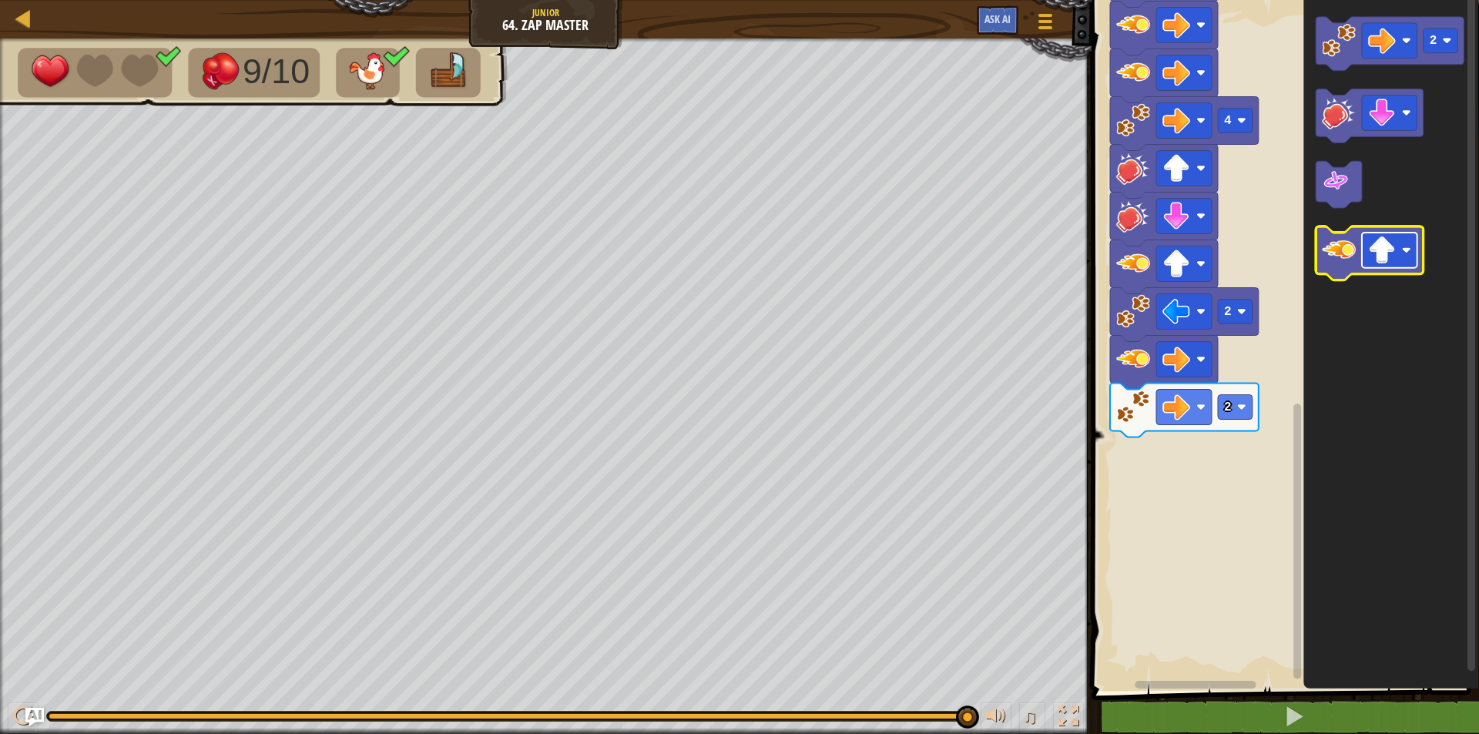
click at [1382, 253] on image "Blockly Workspace" at bounding box center [1382, 251] width 28 height 28
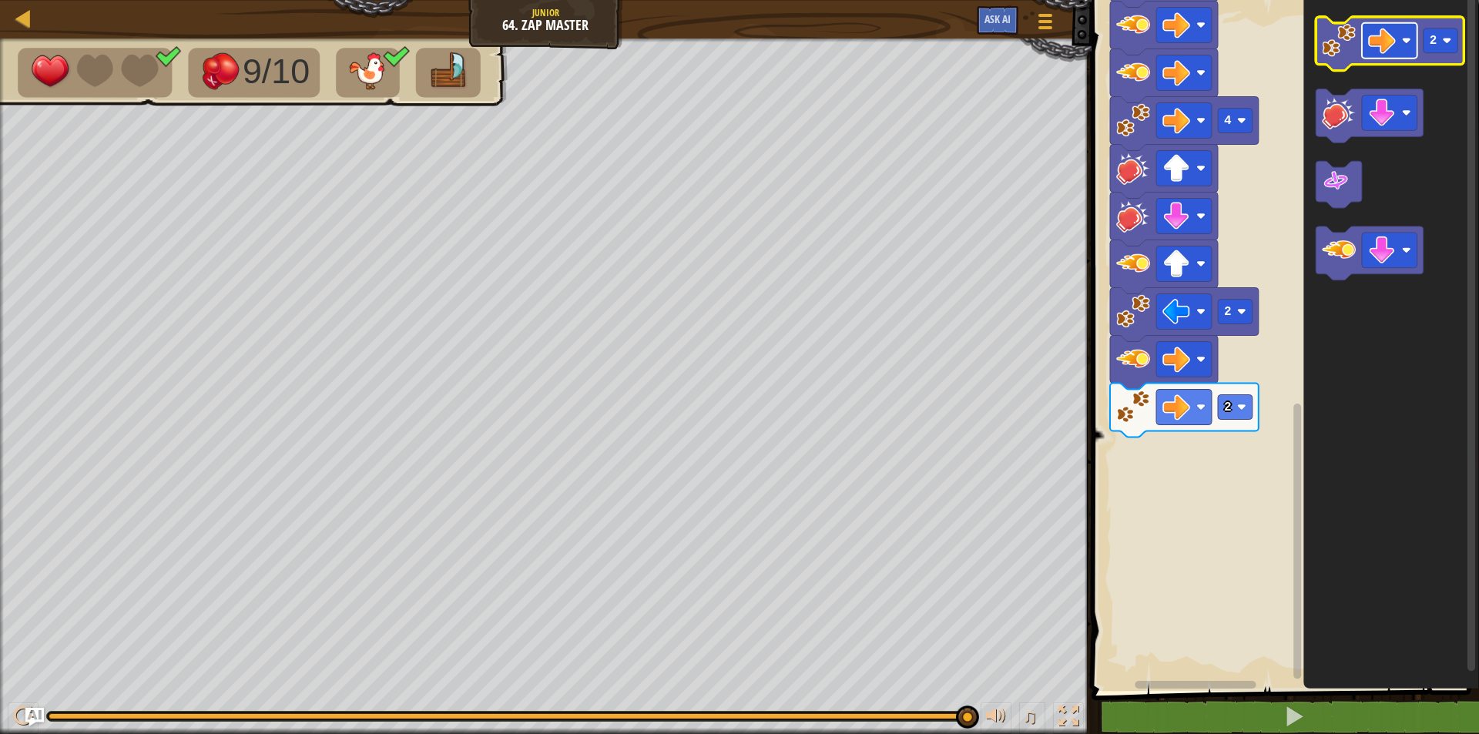
click at [1381, 32] on image "Blockly Workspace" at bounding box center [1382, 41] width 28 height 28
click at [1447, 42] on image "Blockly Workspace" at bounding box center [1446, 40] width 9 height 9
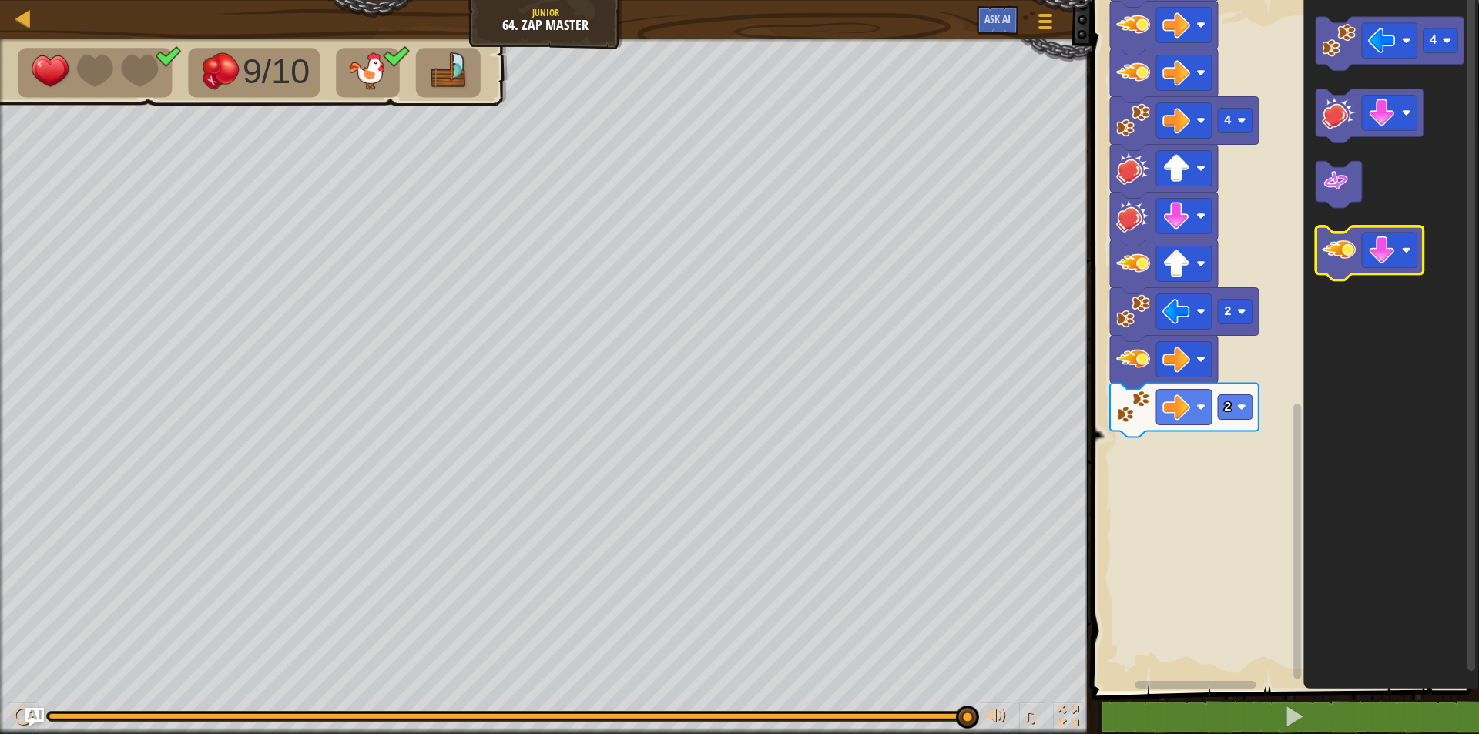
click at [1348, 253] on image "Blockly Workspace" at bounding box center [1338, 251] width 34 height 34
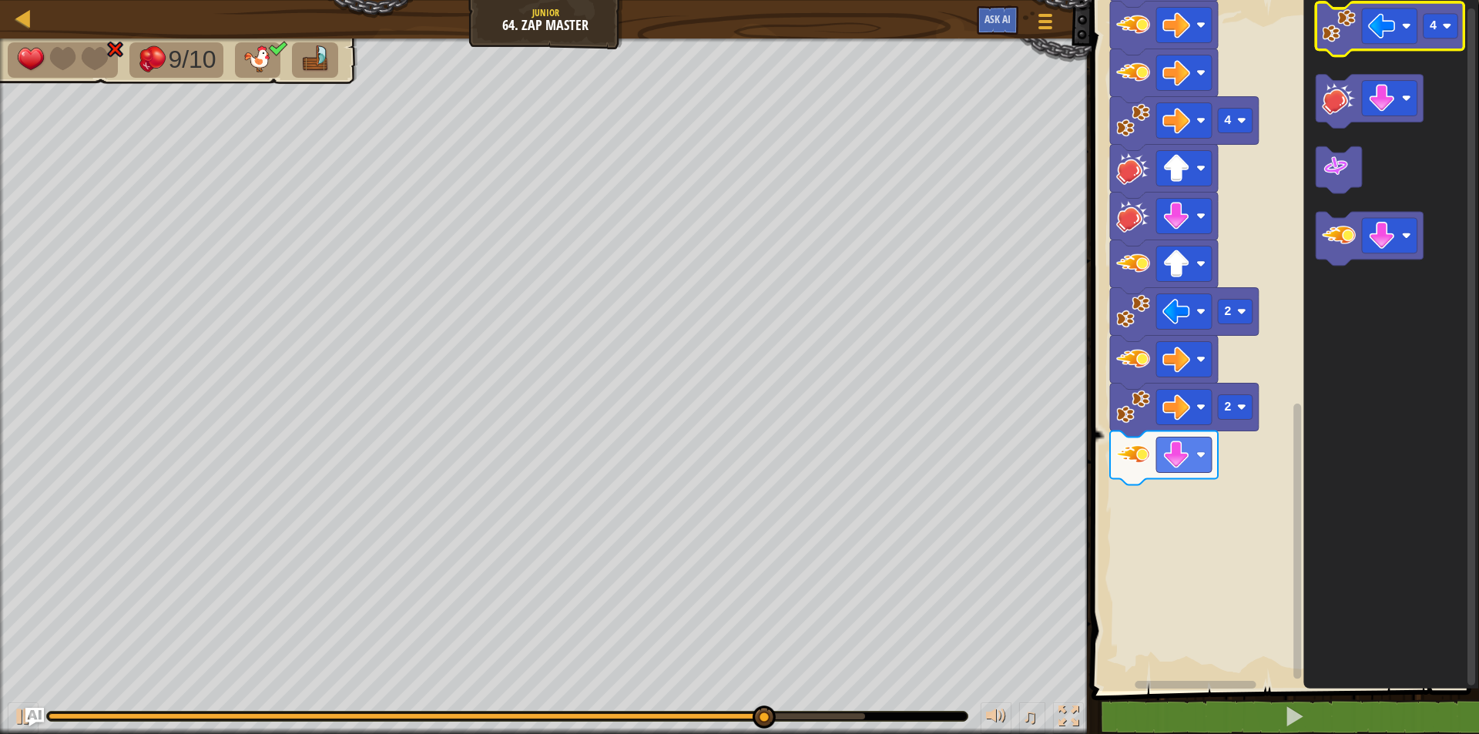
click at [1329, 38] on image "Blockly Workspace" at bounding box center [1338, 26] width 34 height 34
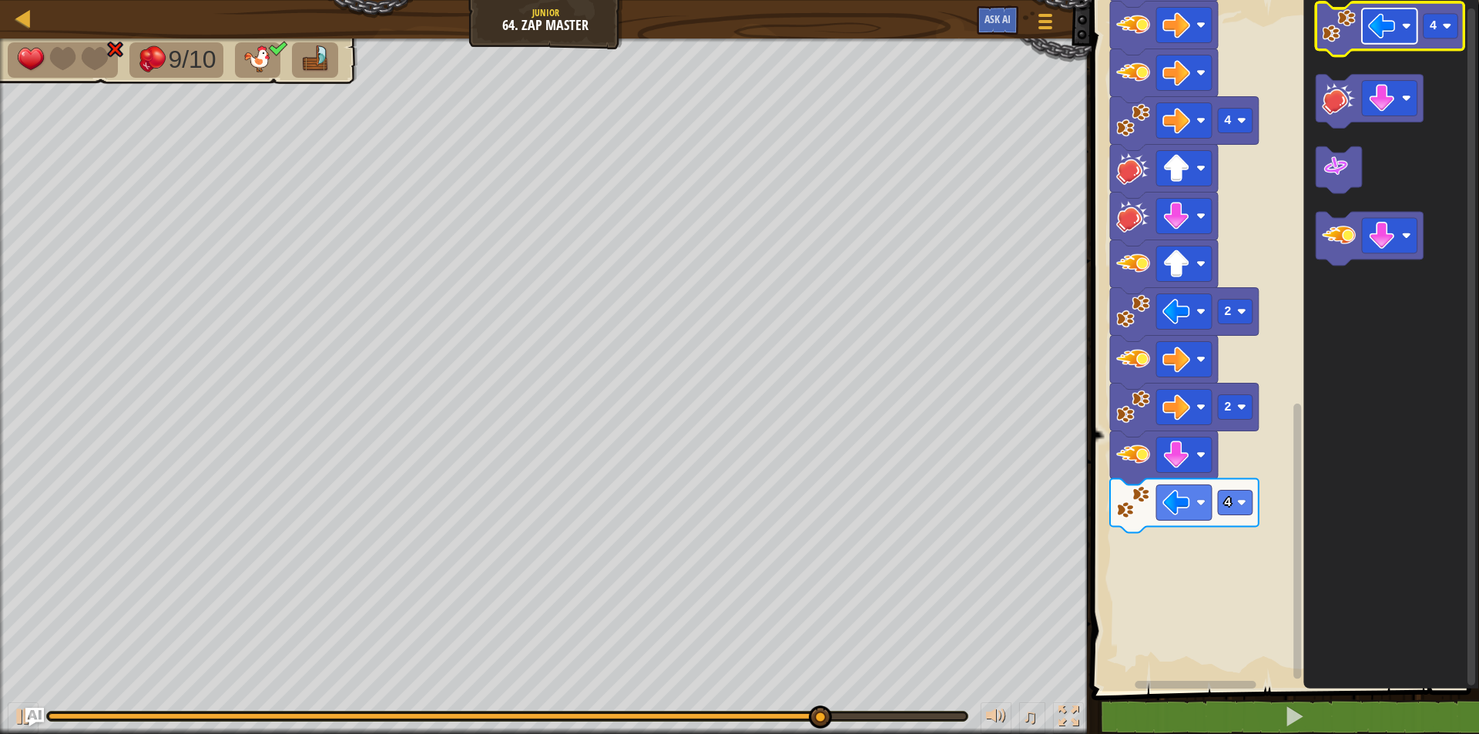
click at [1376, 17] on image "Blockly Workspace" at bounding box center [1382, 26] width 28 height 28
click at [1342, 29] on image "Blockly Workspace" at bounding box center [1338, 26] width 34 height 34
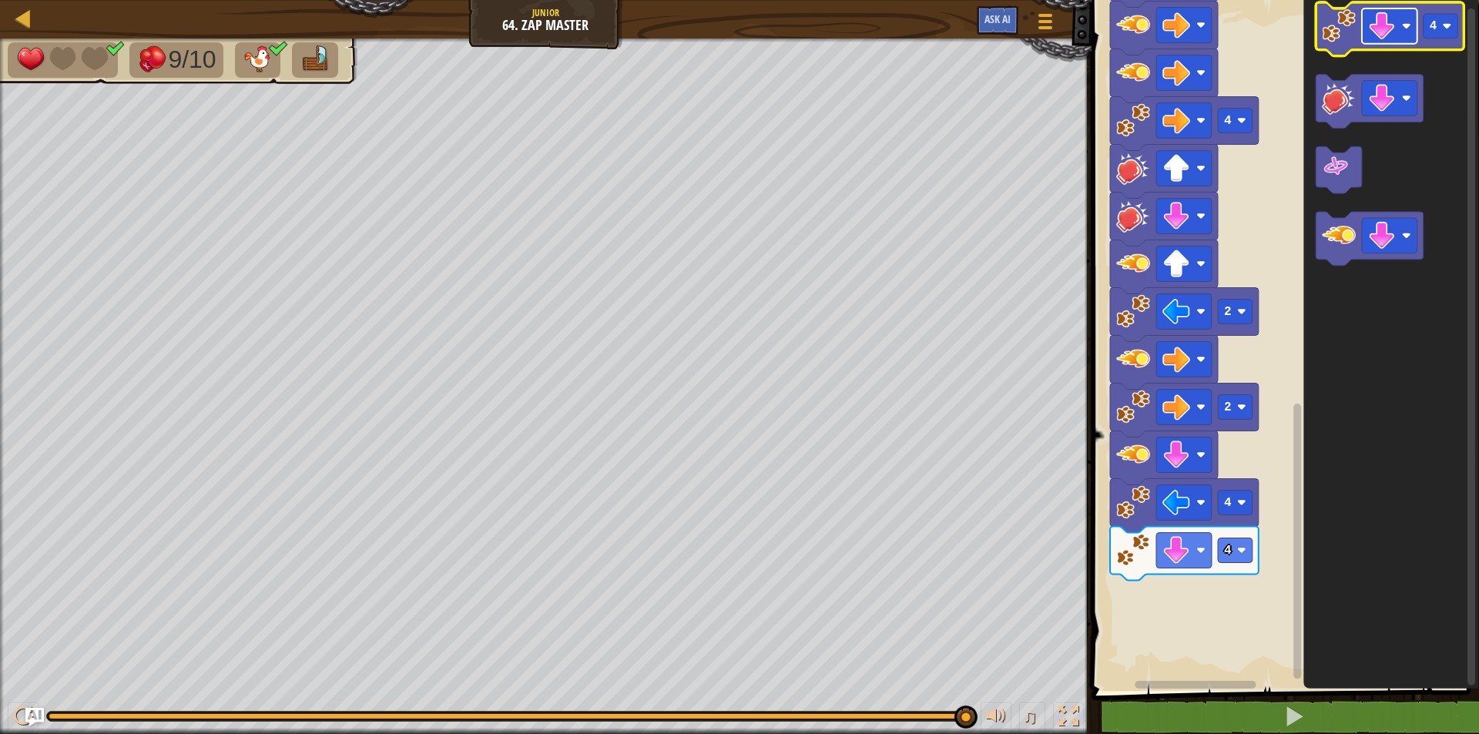
click at [1378, 28] on image "Blockly Workspace" at bounding box center [1382, 26] width 28 height 28
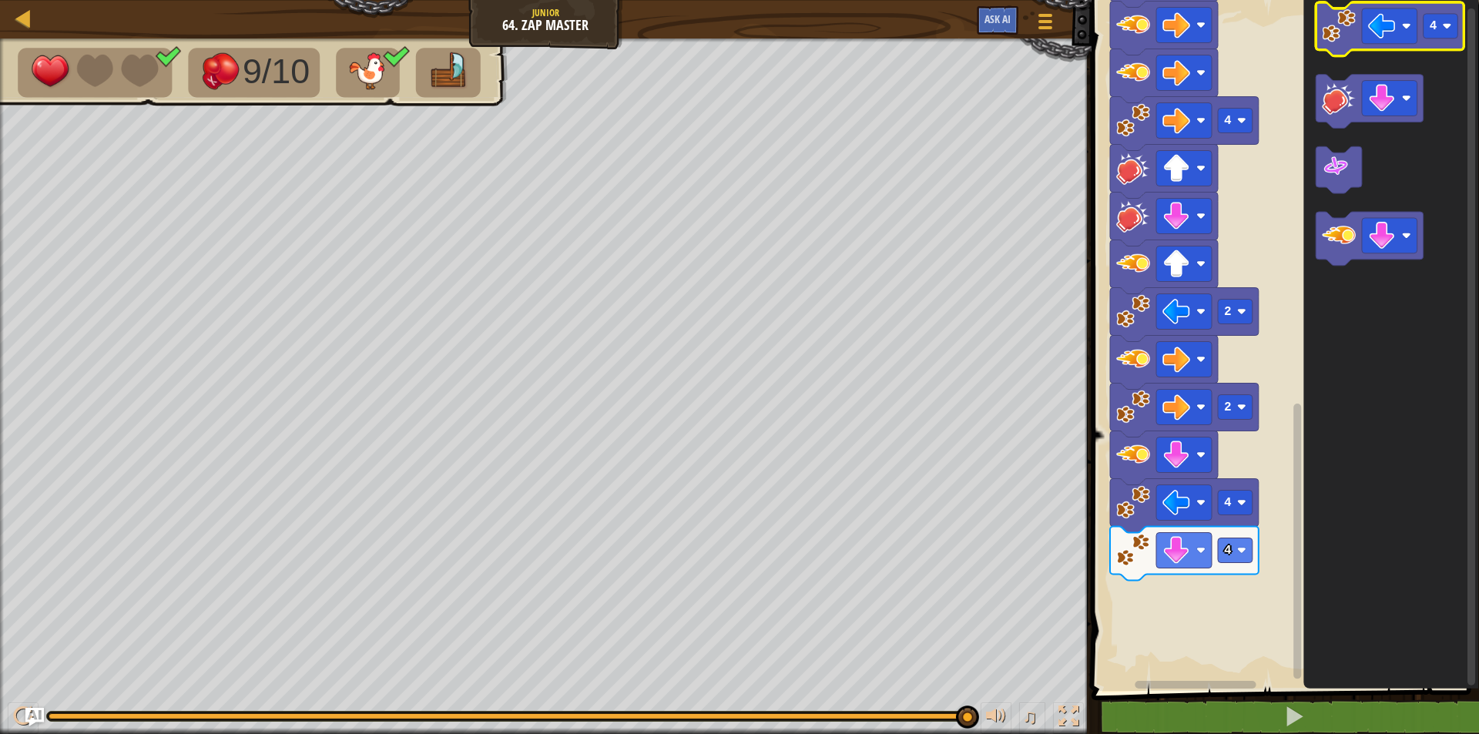
click at [1320, 25] on icon "Blockly Workspace" at bounding box center [1389, 29] width 149 height 54
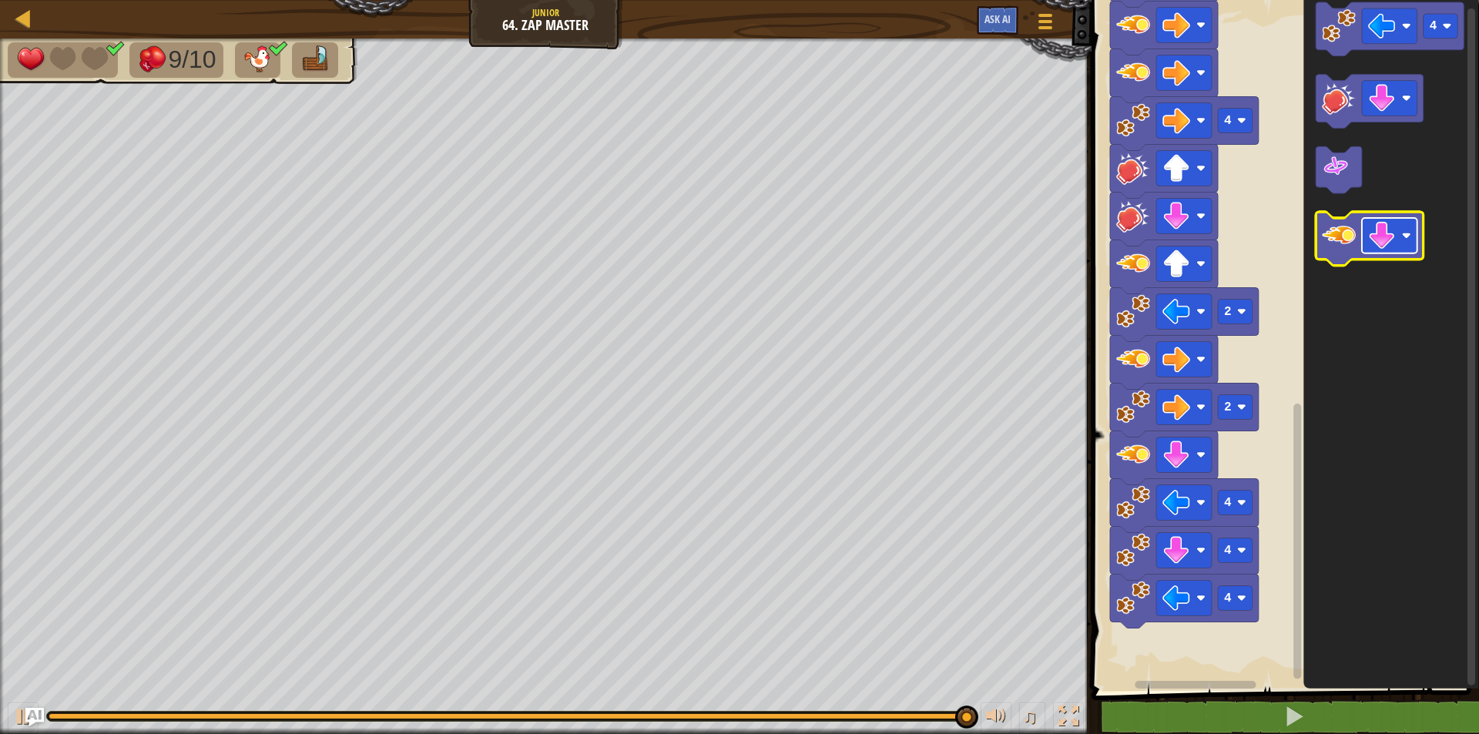
click at [1404, 219] on rect "Blockly Workspace" at bounding box center [1388, 236] width 55 height 35
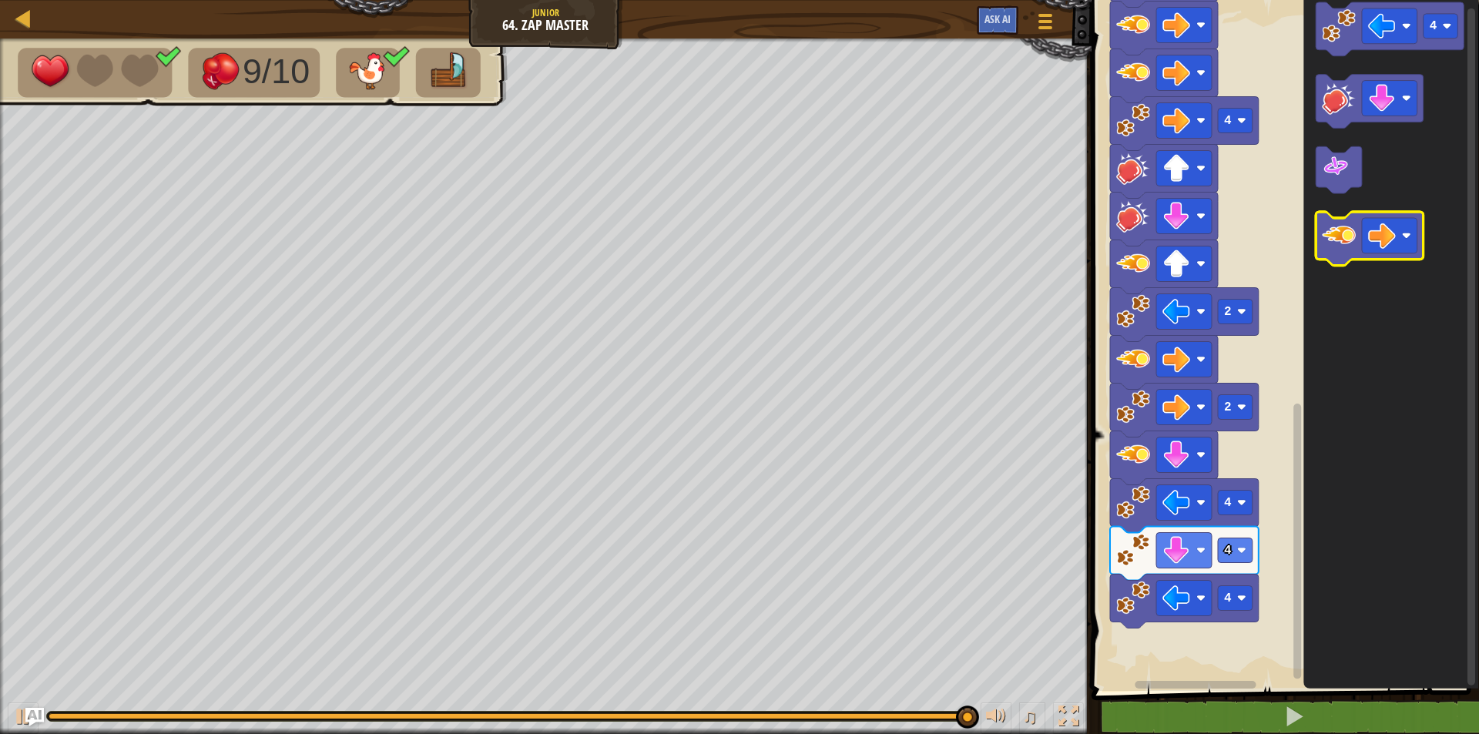
click at [1330, 258] on icon "Blockly Workspace" at bounding box center [1369, 240] width 108 height 54
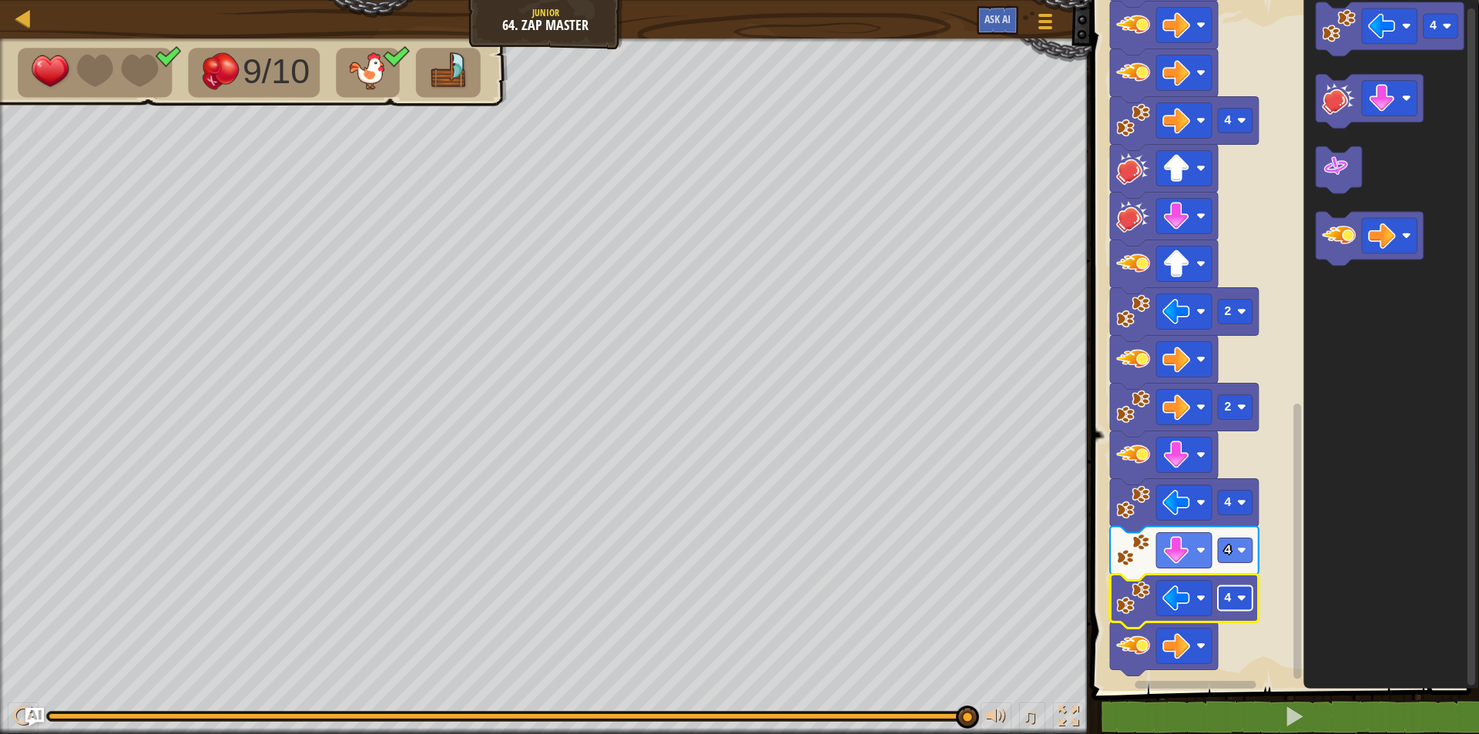
click at [1231, 607] on rect "Blockly Workspace" at bounding box center [1234, 598] width 35 height 25
click at [1016, 678] on div "9/10 ♫ Phoenix 1 x: 14 y: 7 x: 14 y: -2 action: move" at bounding box center [739, 386] width 1479 height 695
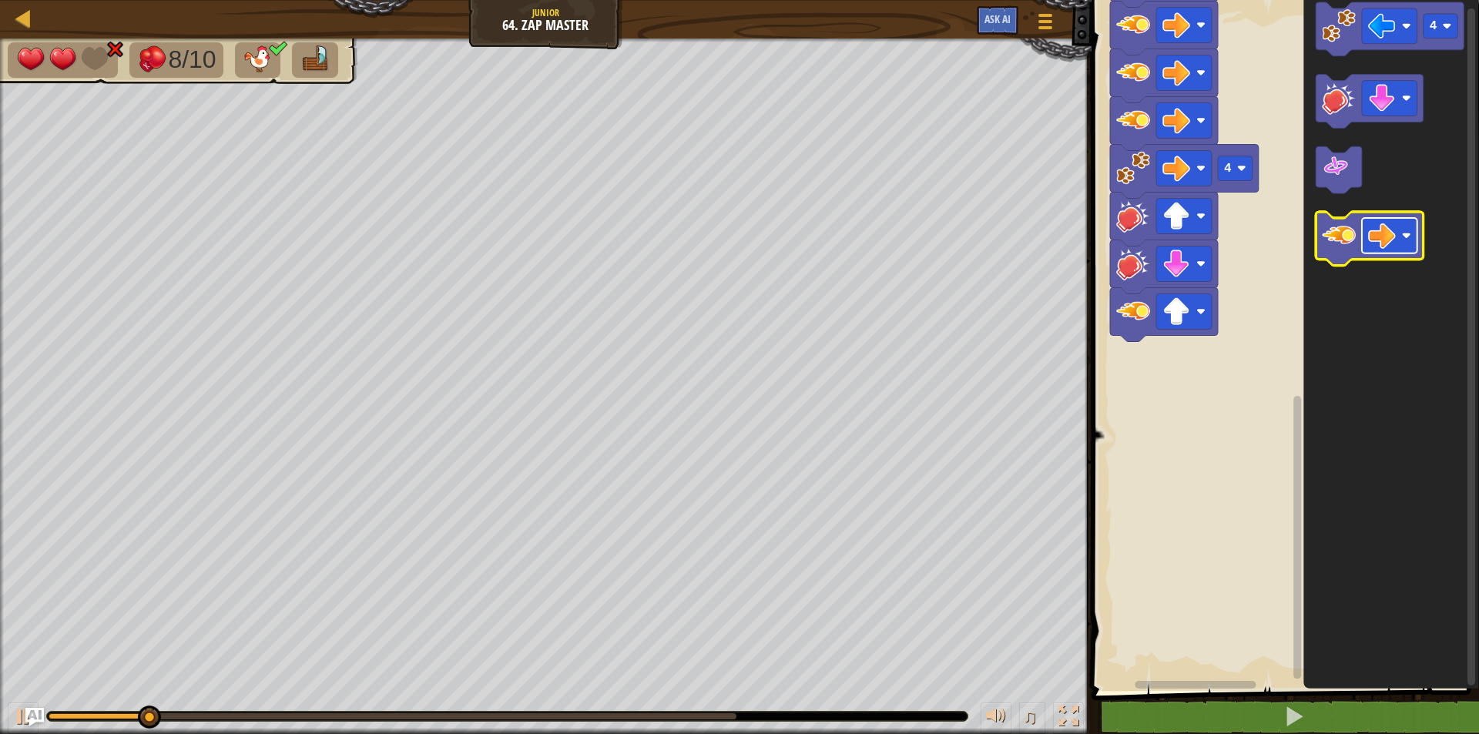
click at [1390, 232] on image "Blockly Workspace" at bounding box center [1382, 237] width 28 height 28
click at [1333, 240] on image "Blockly Workspace" at bounding box center [1338, 236] width 34 height 34
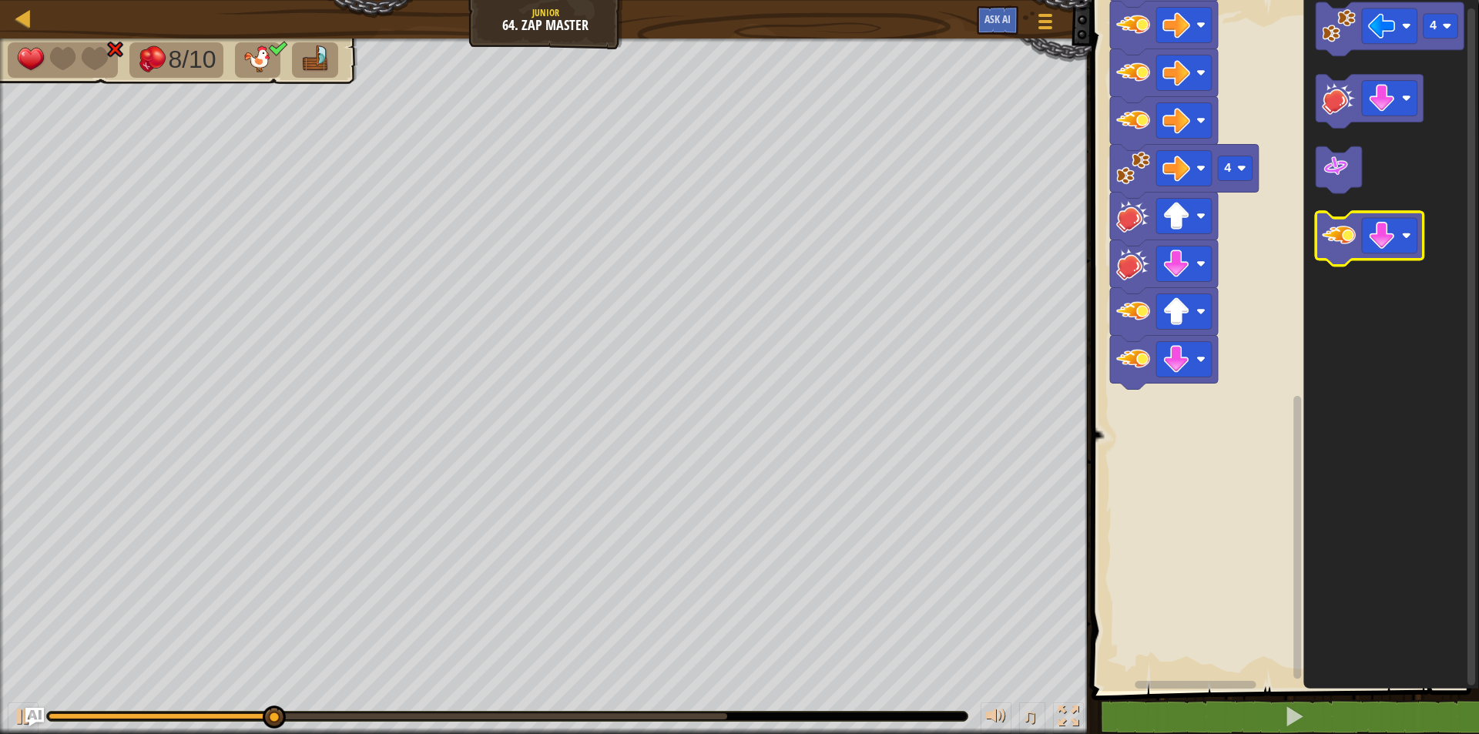
click at [1353, 221] on image "Blockly Workspace" at bounding box center [1338, 236] width 34 height 34
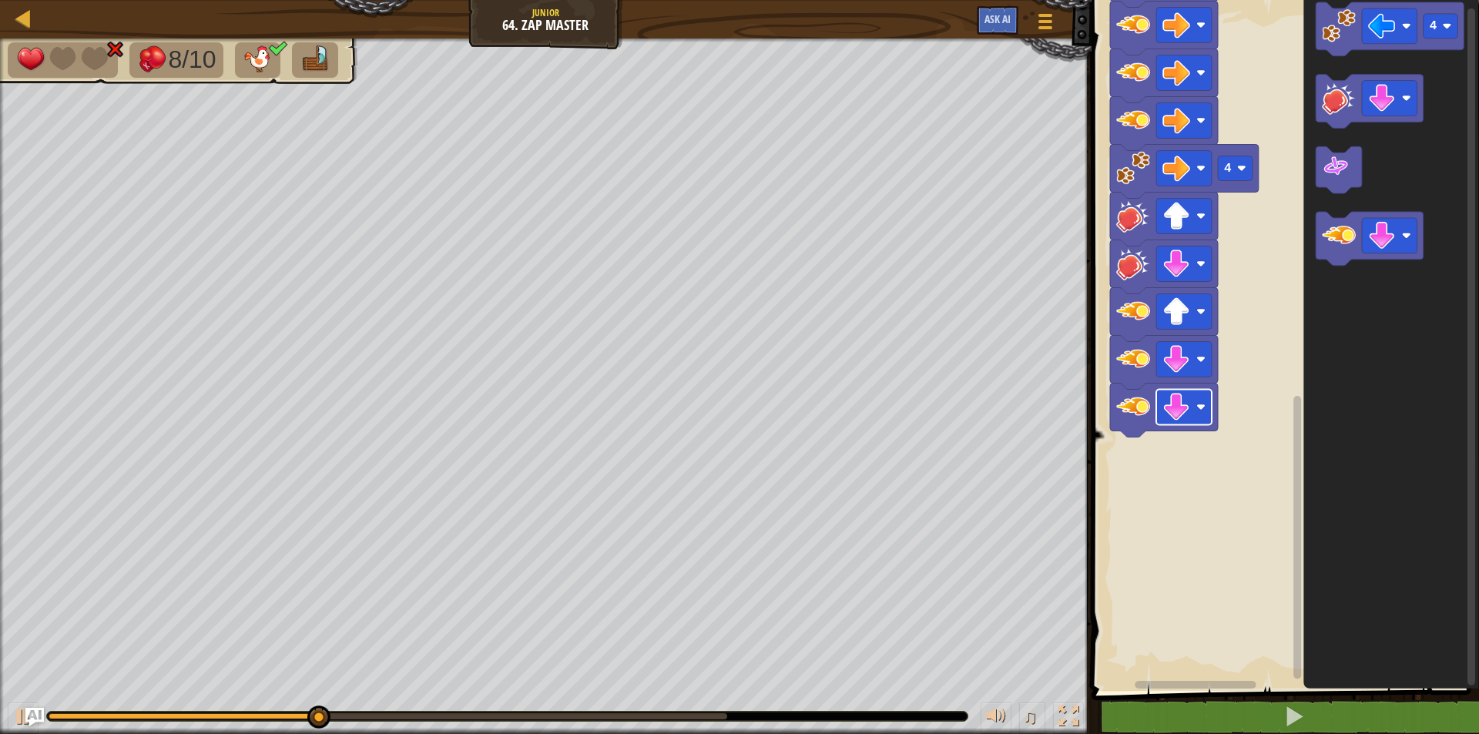
click at [1181, 400] on image "Blockly Workspace" at bounding box center [1176, 408] width 28 height 28
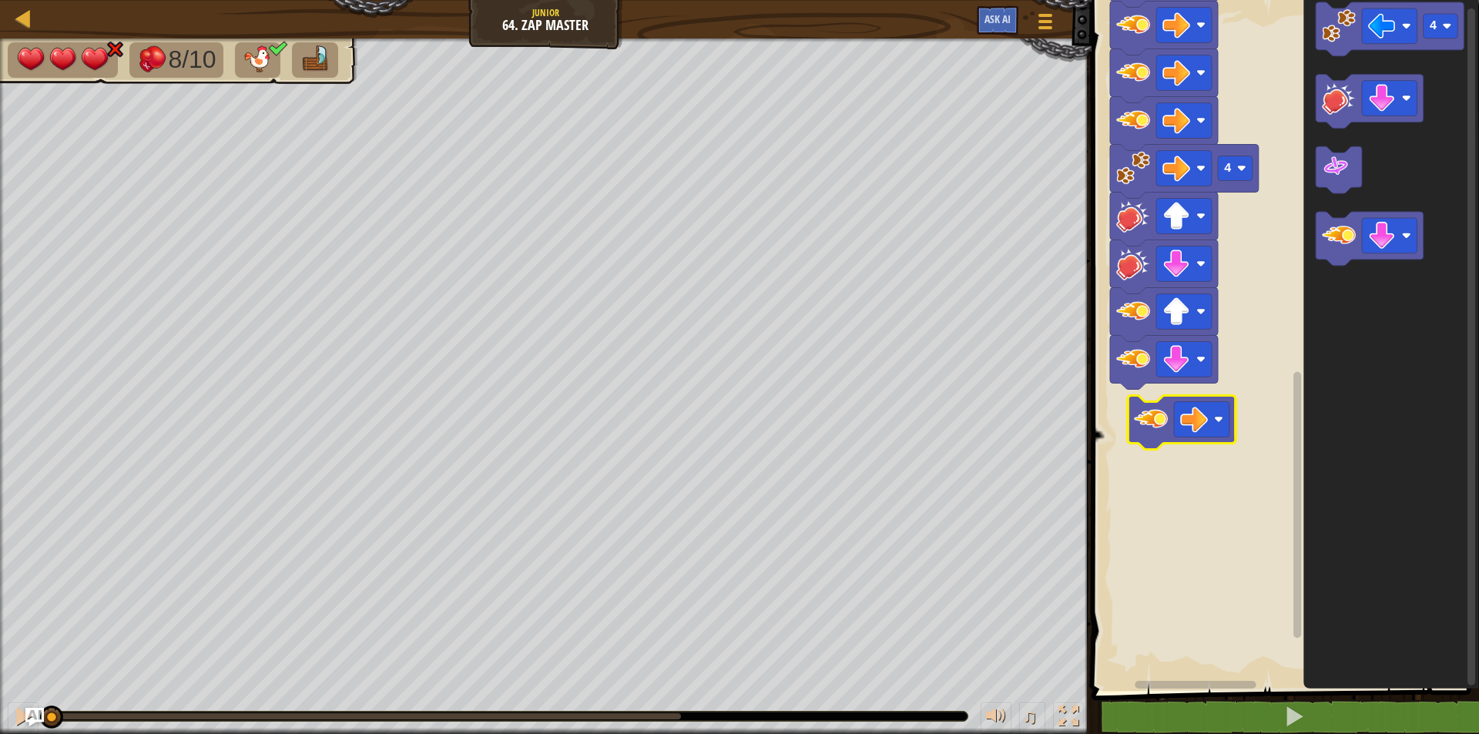
drag, startPoint x: 672, startPoint y: 722, endPoint x: 0, endPoint y: 541, distance: 696.2
click at [0, 541] on div "8/10 ♫ Phoenix 3 x: 14 y: 6 x: 6 y: 6 action: move" at bounding box center [739, 386] width 1479 height 695
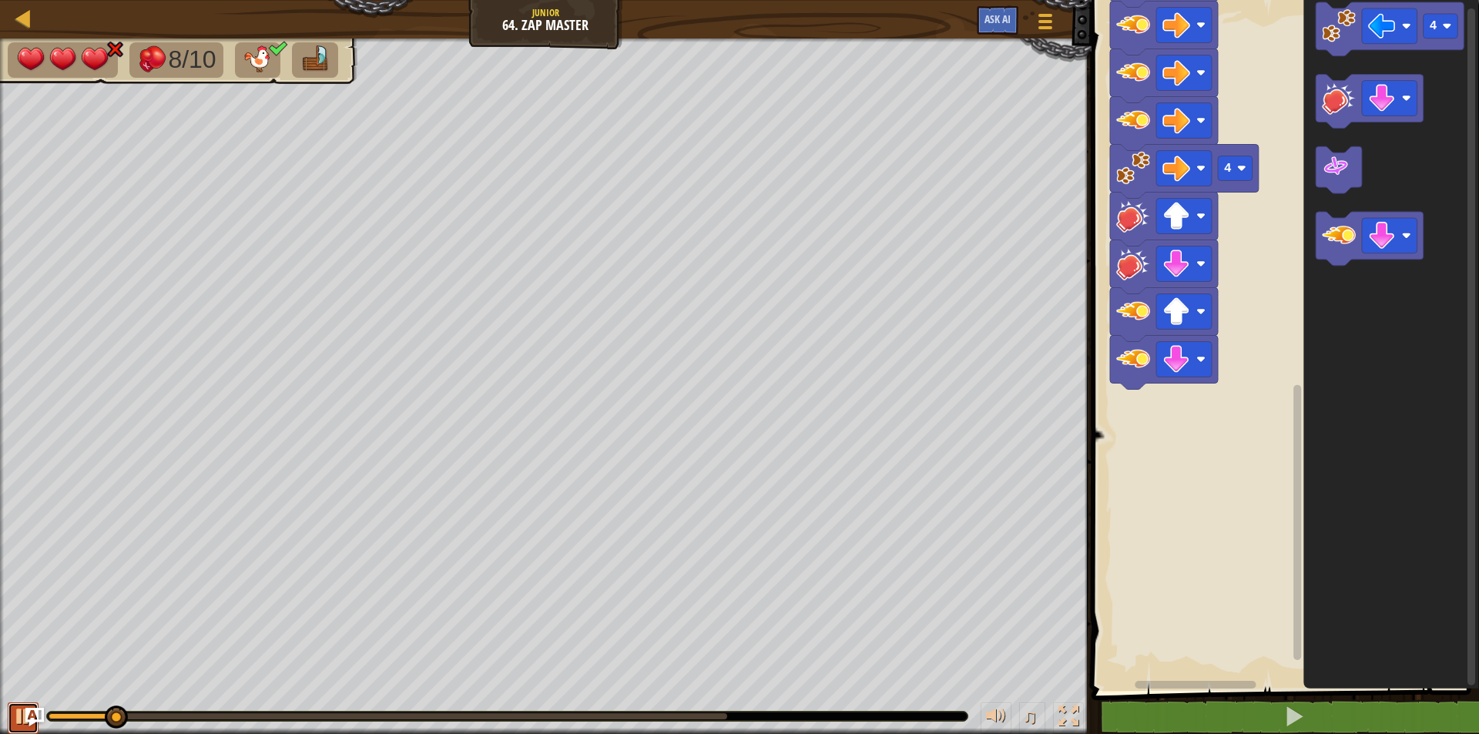
click at [10, 711] on button at bounding box center [23, 718] width 31 height 32
click at [24, 688] on div "8/10 ♫ Phoenix 3 x: 14 y: 6 x: 6 y: 6 action: move" at bounding box center [739, 386] width 1479 height 695
click at [1440, 15] on rect "Blockly Workspace" at bounding box center [1440, 26] width 35 height 25
click at [1409, 239] on image "Blockly Workspace" at bounding box center [1406, 236] width 9 height 9
click at [1327, 28] on image "Blockly Workspace" at bounding box center [1338, 26] width 34 height 34
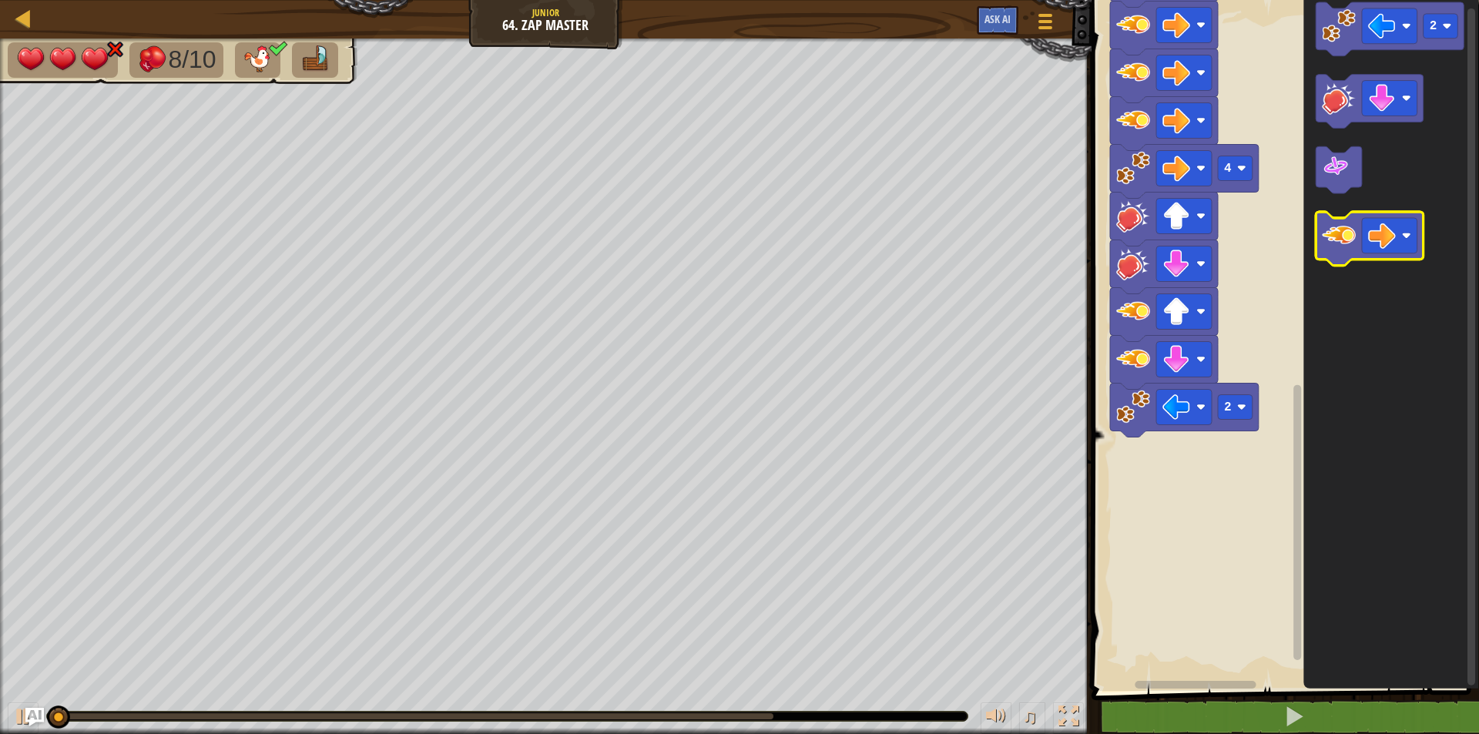
click at [1337, 247] on image "Blockly Workspace" at bounding box center [1338, 236] width 34 height 34
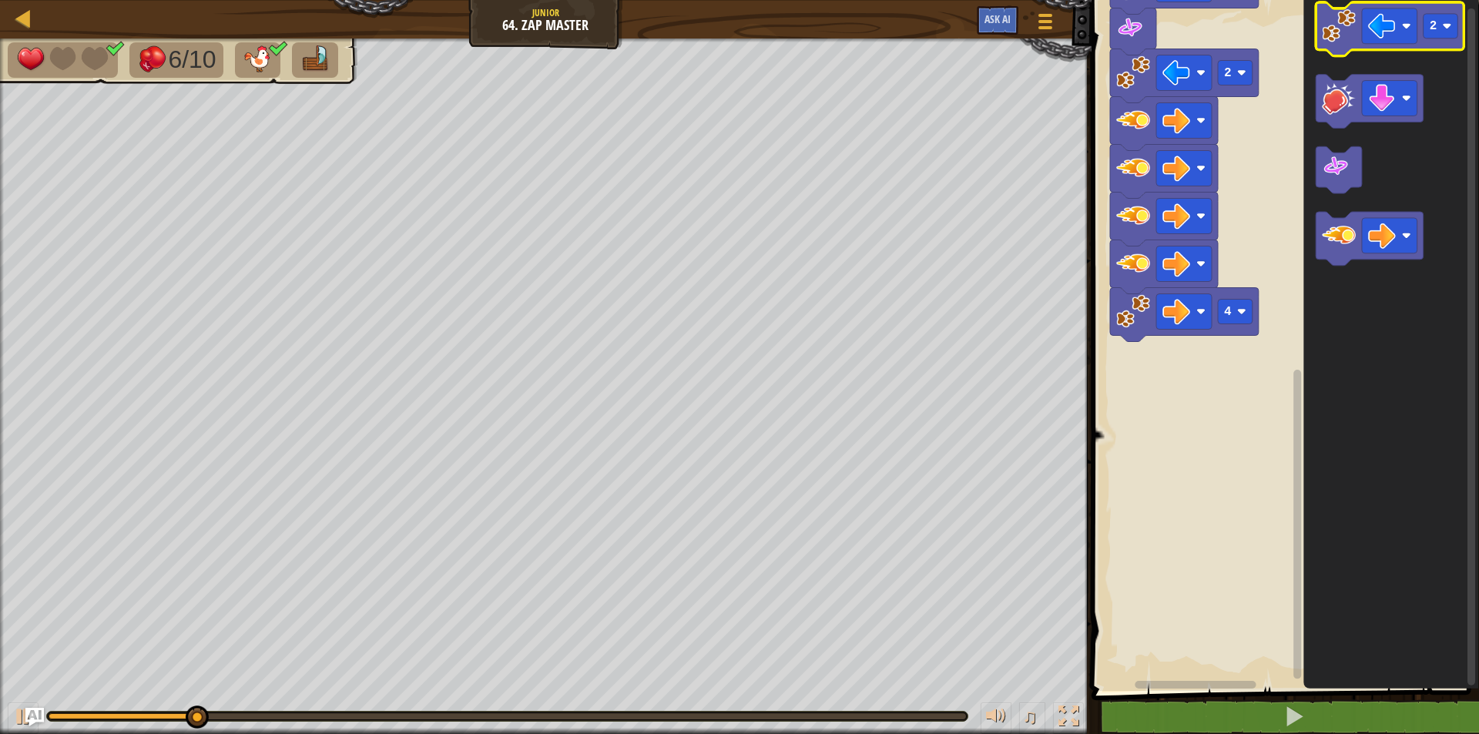
click at [1325, 28] on image "Blockly Workspace" at bounding box center [1338, 26] width 34 height 34
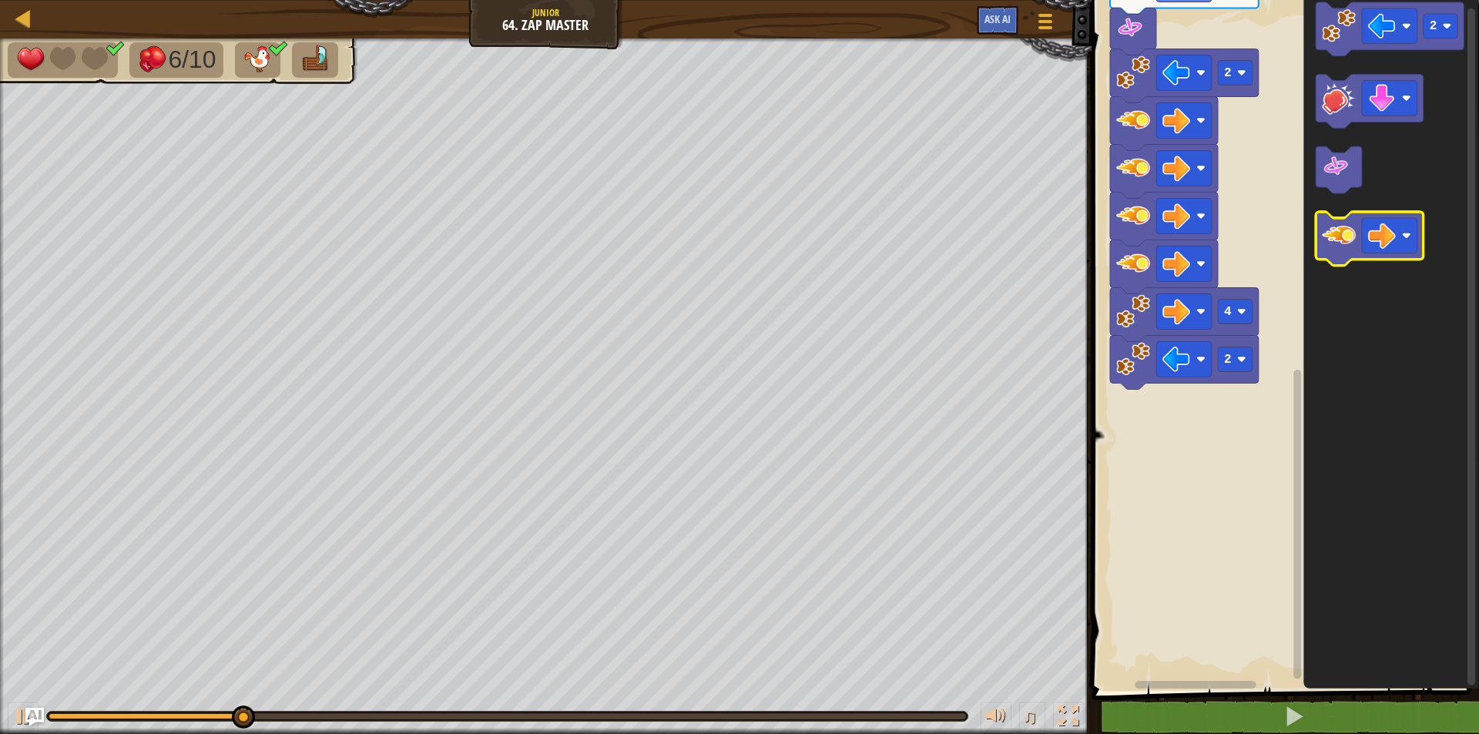
click at [1343, 243] on image "Blockly Workspace" at bounding box center [1338, 236] width 34 height 34
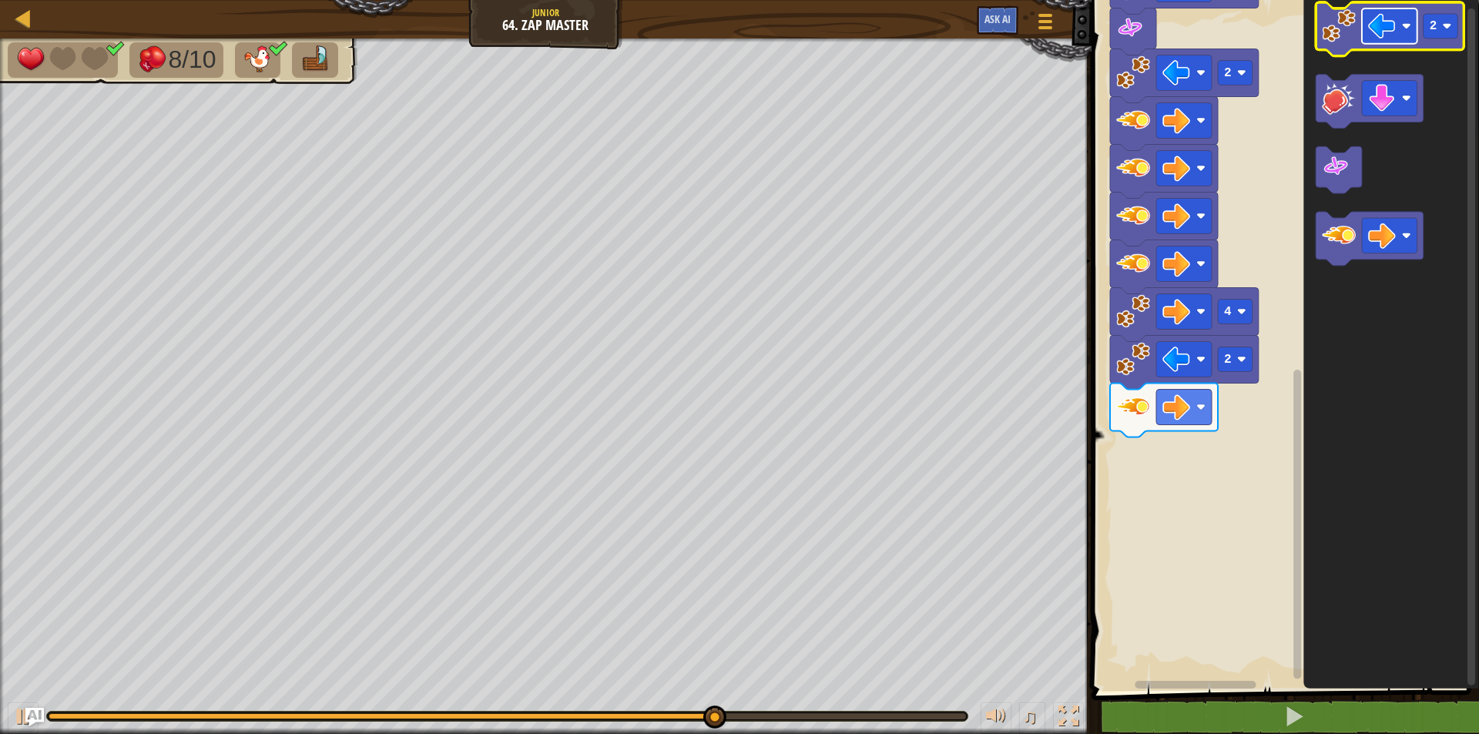
click at [1381, 35] on image "Blockly Workspace" at bounding box center [1382, 26] width 28 height 28
click at [1437, 18] on rect "Blockly Workspace" at bounding box center [1440, 26] width 35 height 25
click at [1331, 40] on image "Blockly Workspace" at bounding box center [1338, 26] width 34 height 34
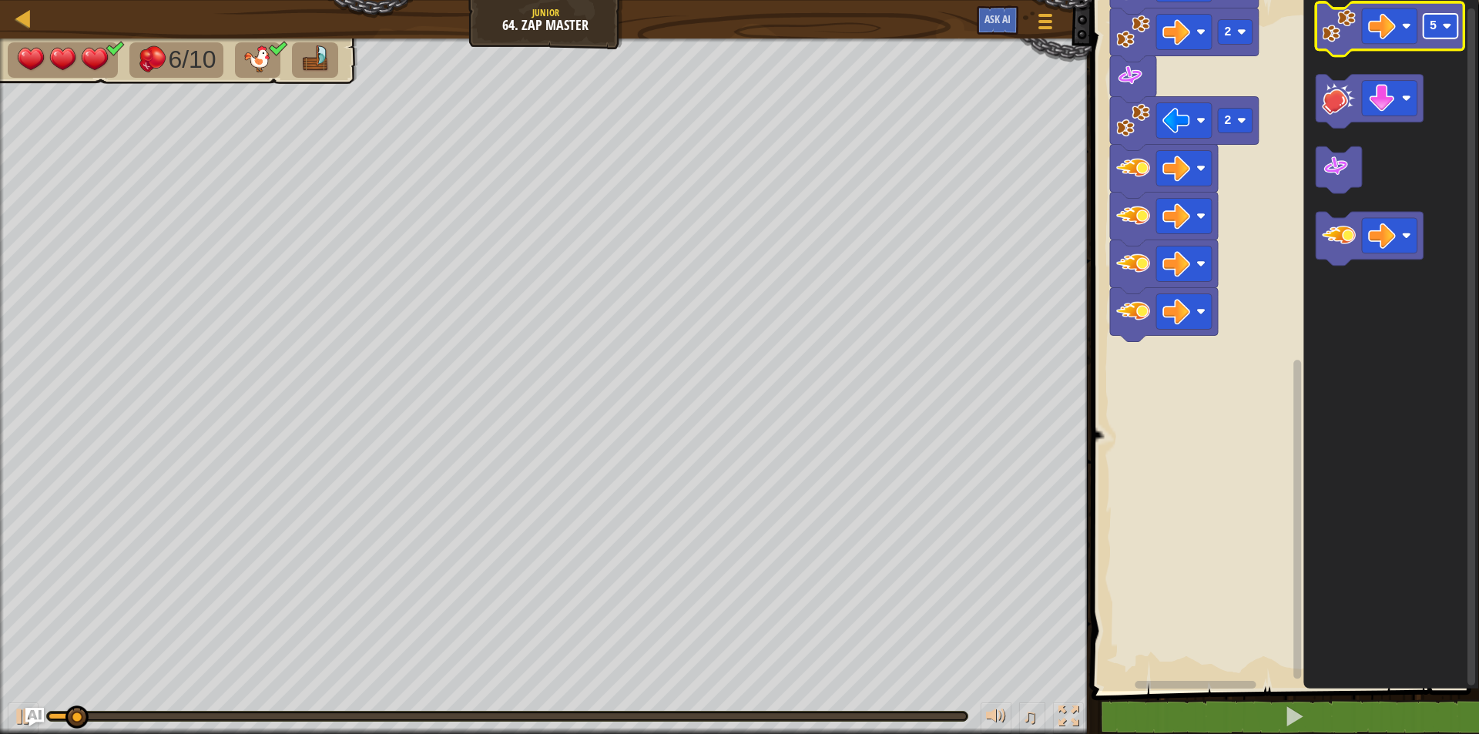
click at [1431, 25] on text "5" at bounding box center [1433, 26] width 8 height 14
click at [1345, 38] on image "Blockly Workspace" at bounding box center [1338, 26] width 34 height 34
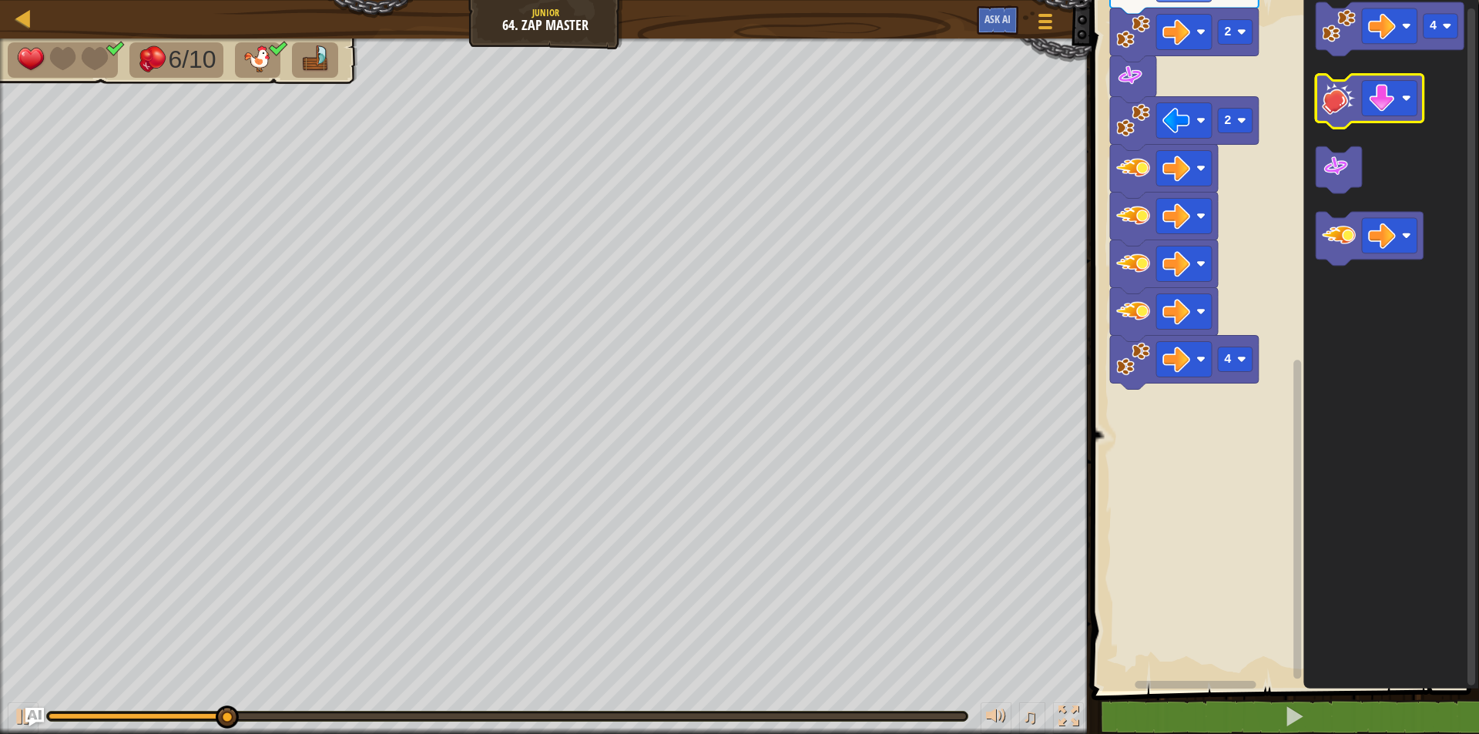
click at [1353, 109] on image "Blockly Workspace" at bounding box center [1338, 99] width 34 height 34
click at [1387, 102] on image "Blockly Workspace" at bounding box center [1382, 99] width 28 height 28
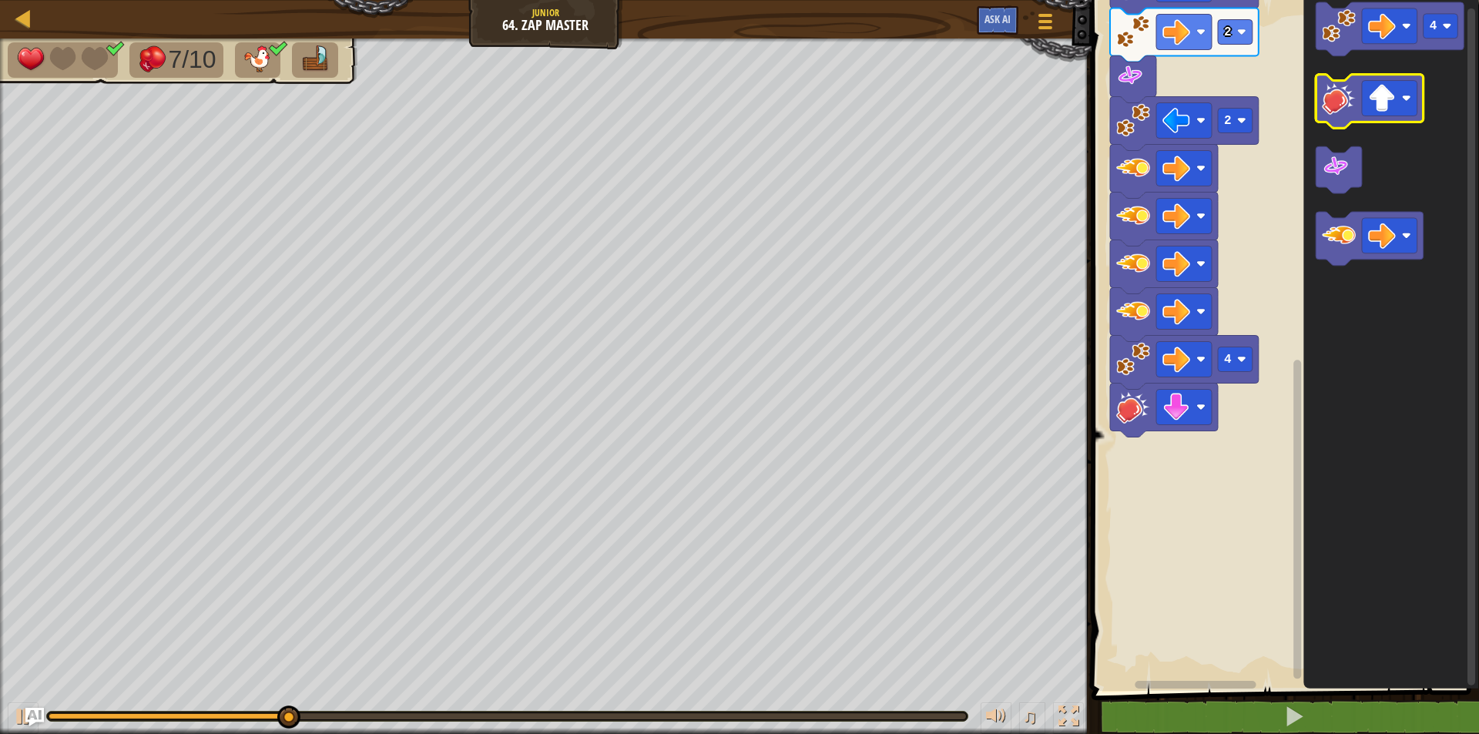
click at [1334, 113] on image "Blockly Workspace" at bounding box center [1338, 99] width 34 height 34
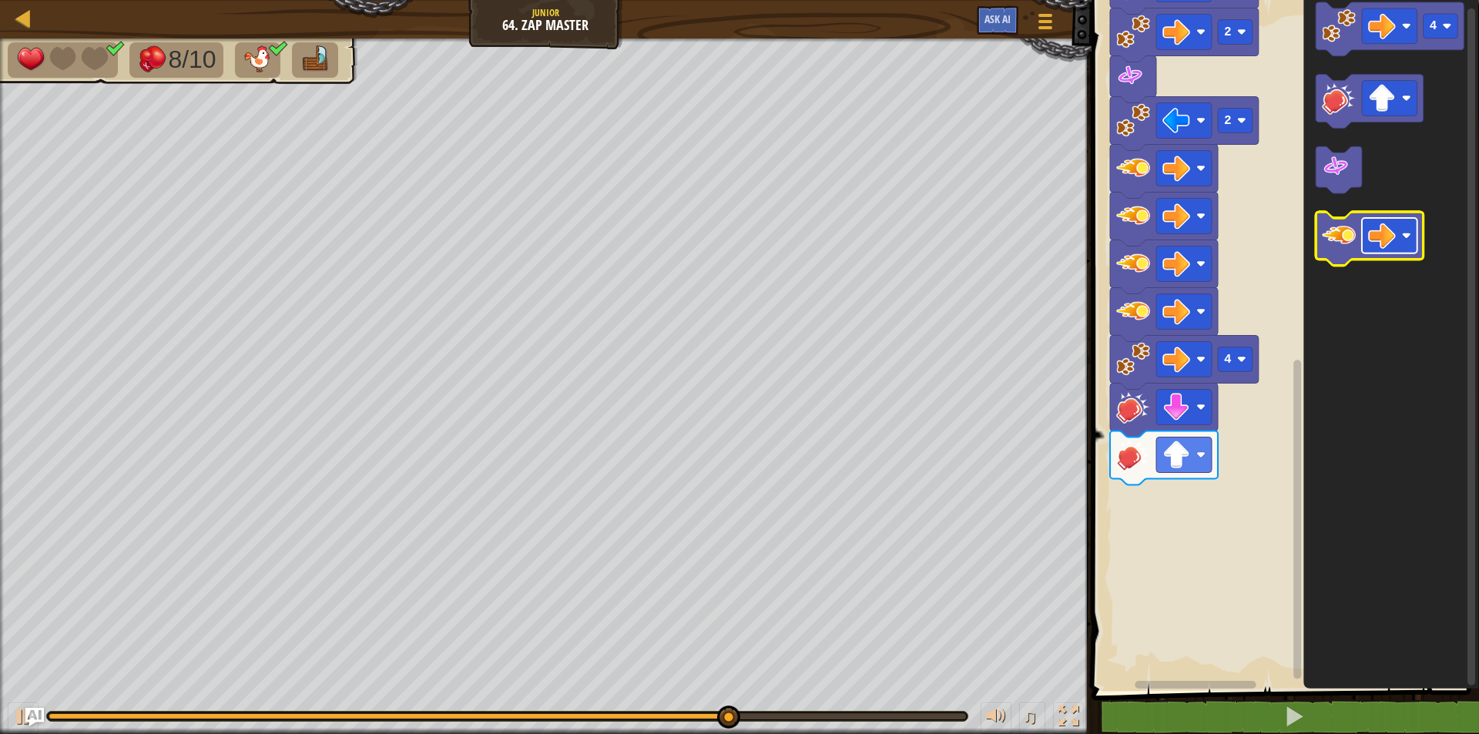
click at [1377, 229] on image "Blockly Workspace" at bounding box center [1382, 237] width 28 height 28
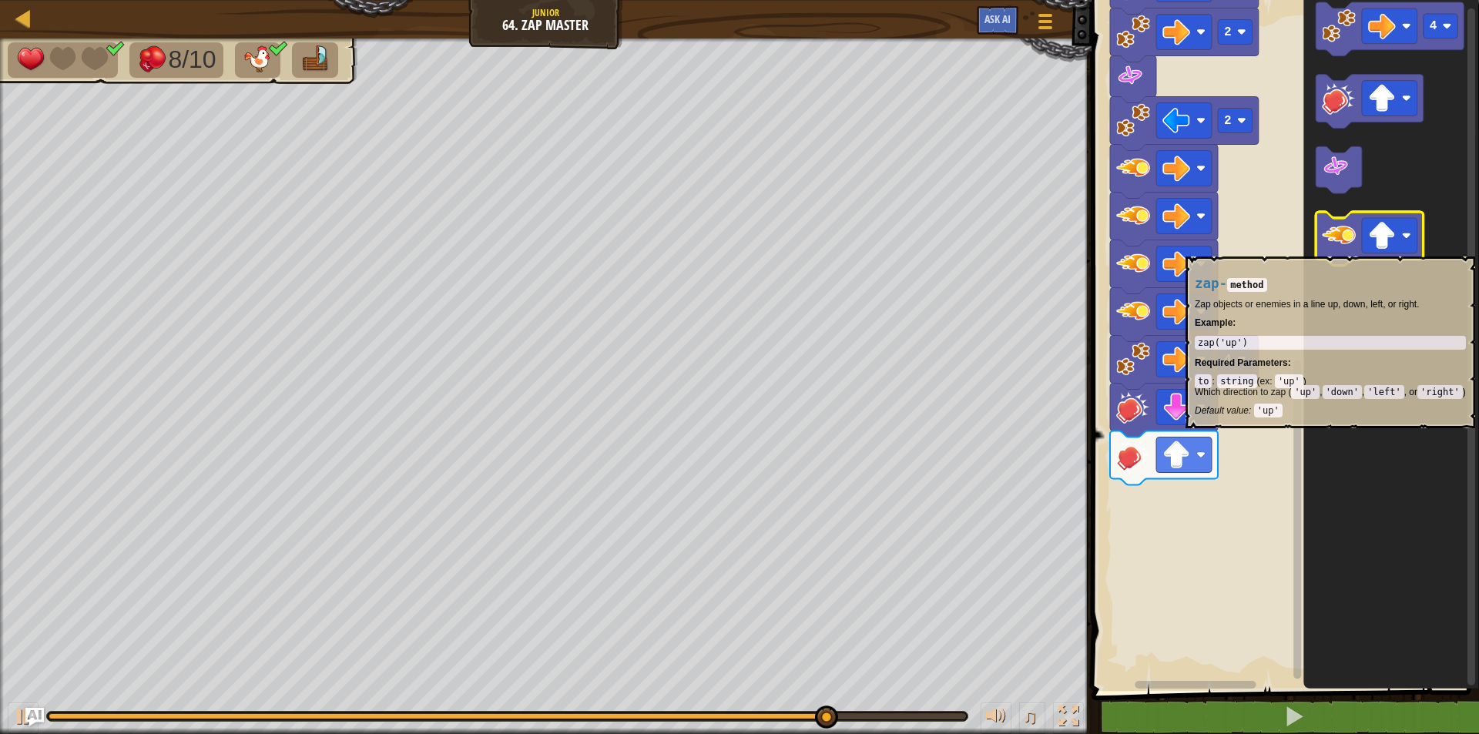
click at [1346, 249] on image "Blockly Workspace" at bounding box center [1338, 236] width 34 height 34
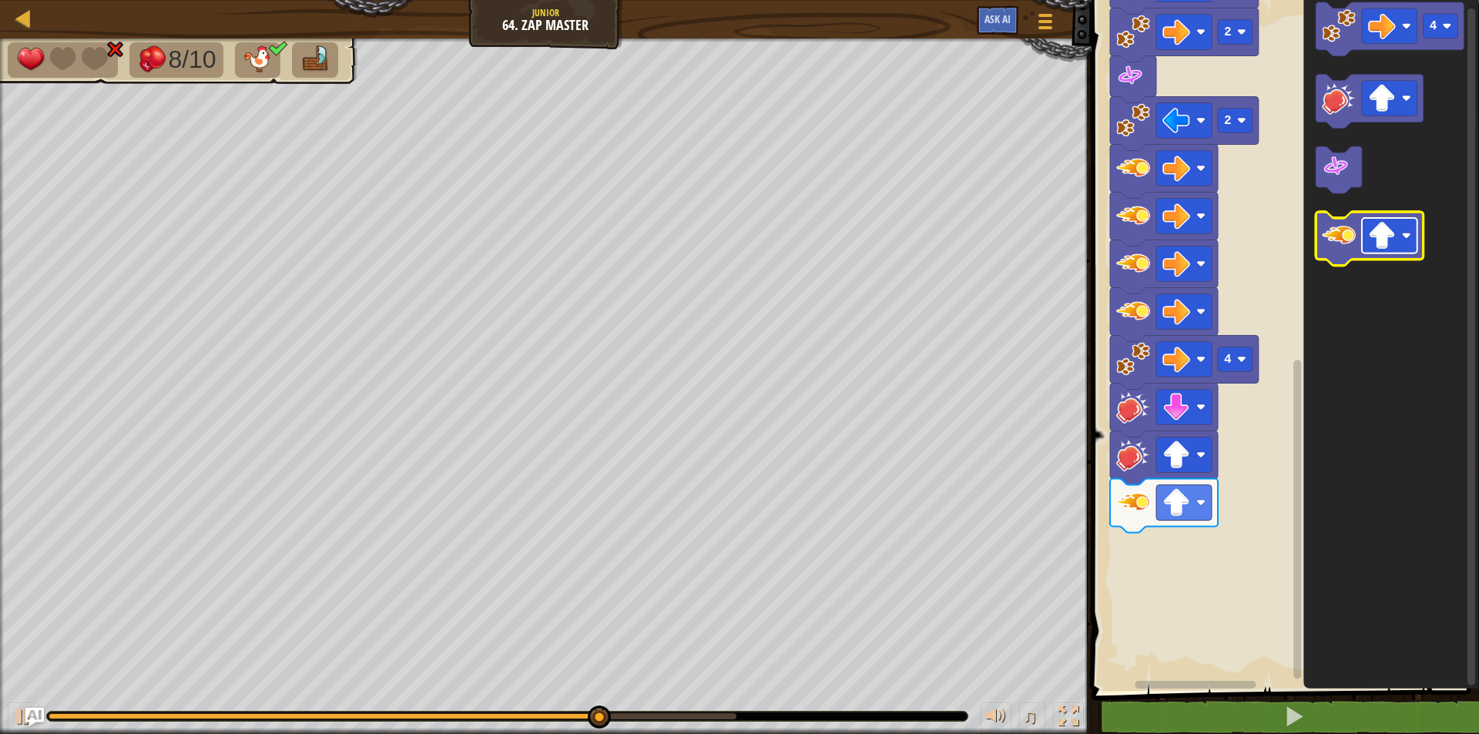
click at [1393, 232] on image "Blockly Workspace" at bounding box center [1382, 237] width 28 height 28
click at [1345, 253] on icon "Blockly Workspace" at bounding box center [1369, 240] width 108 height 54
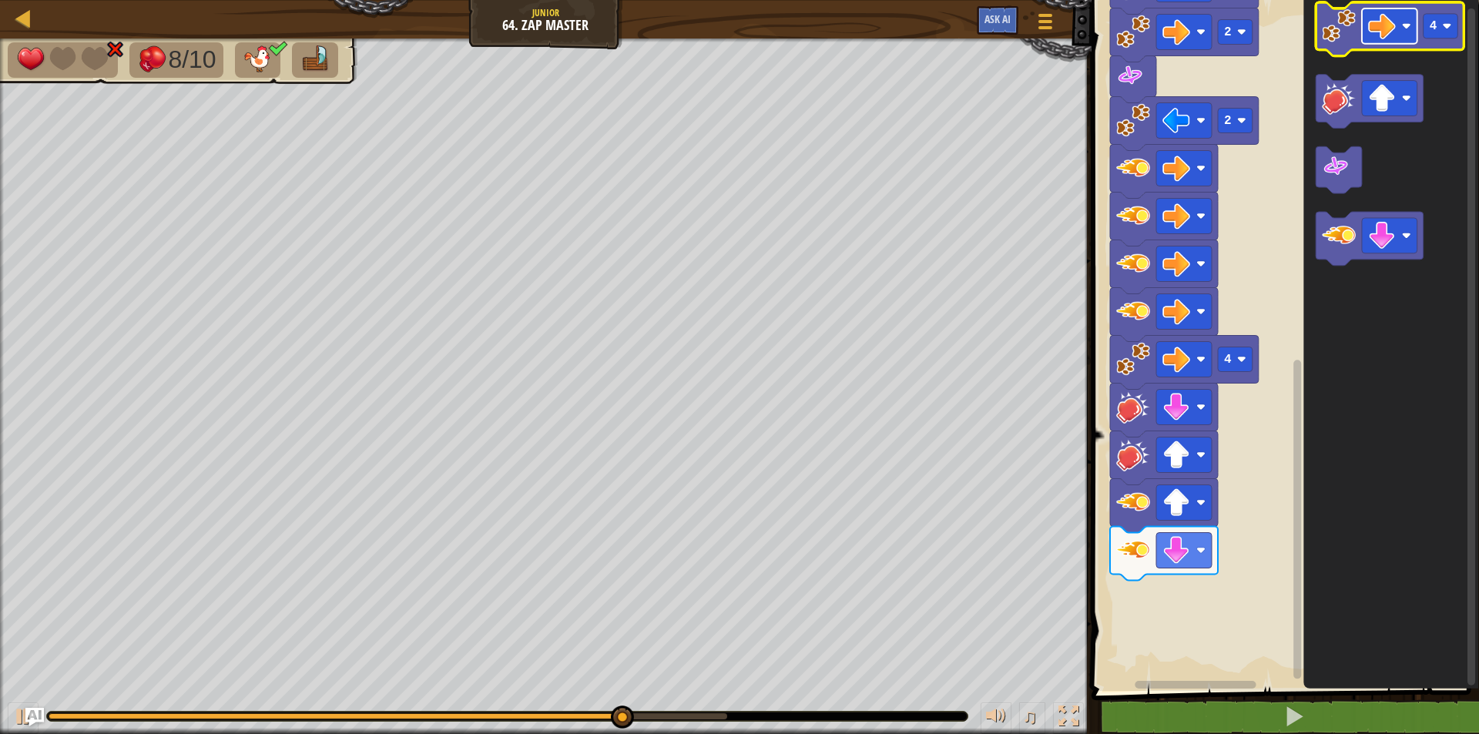
click at [1389, 15] on image "Blockly Workspace" at bounding box center [1382, 26] width 28 height 28
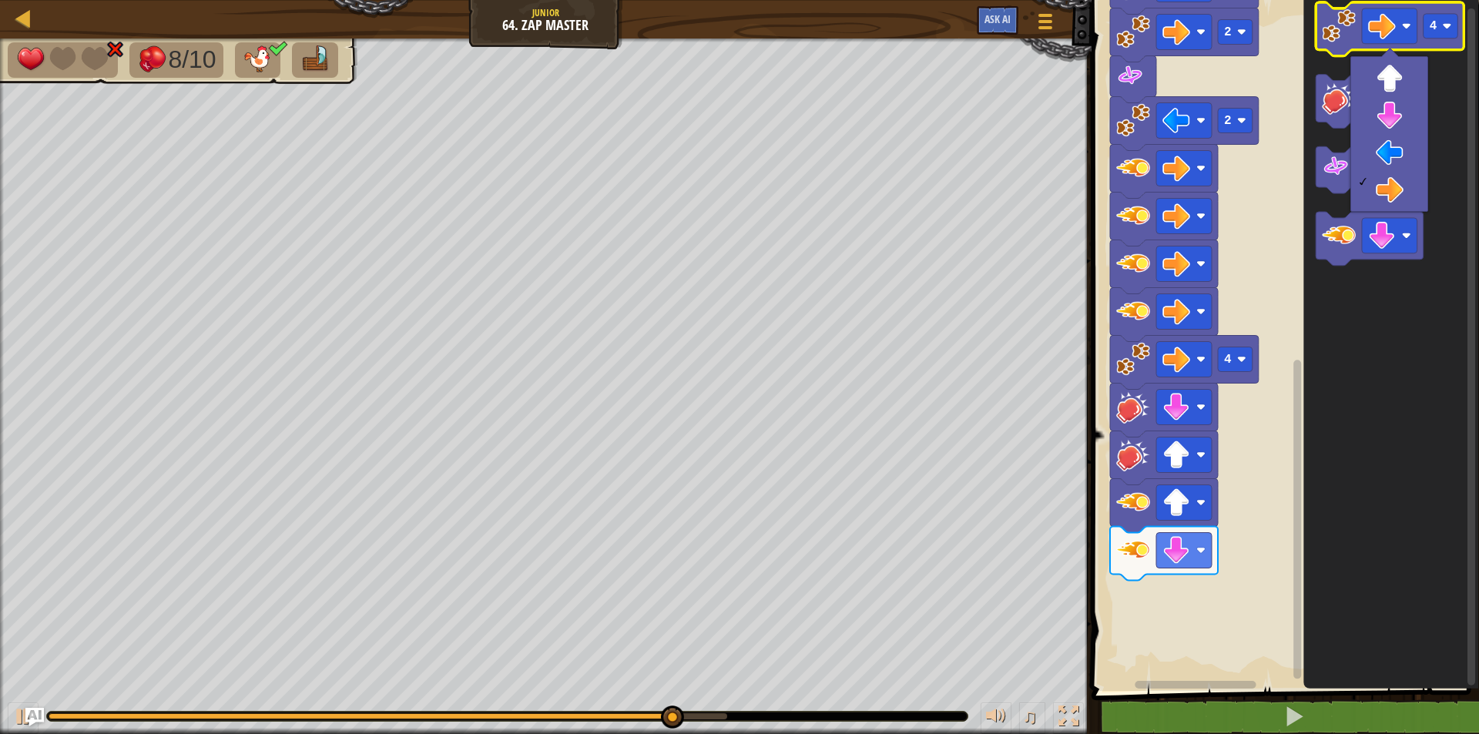
click at [1348, 34] on image "Blockly Workspace" at bounding box center [1338, 26] width 34 height 34
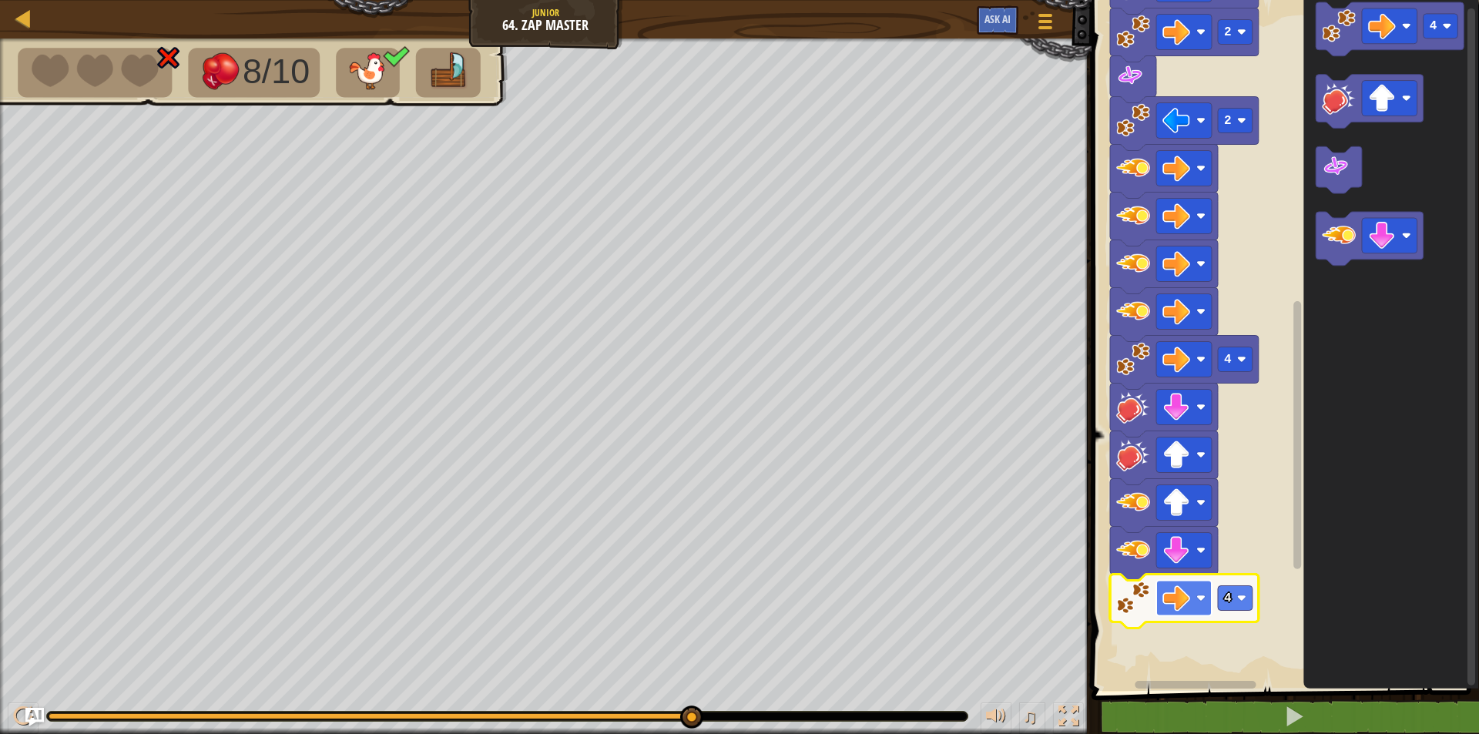
click at [1194, 606] on rect "Blockly Workspace" at bounding box center [1183, 598] width 55 height 35
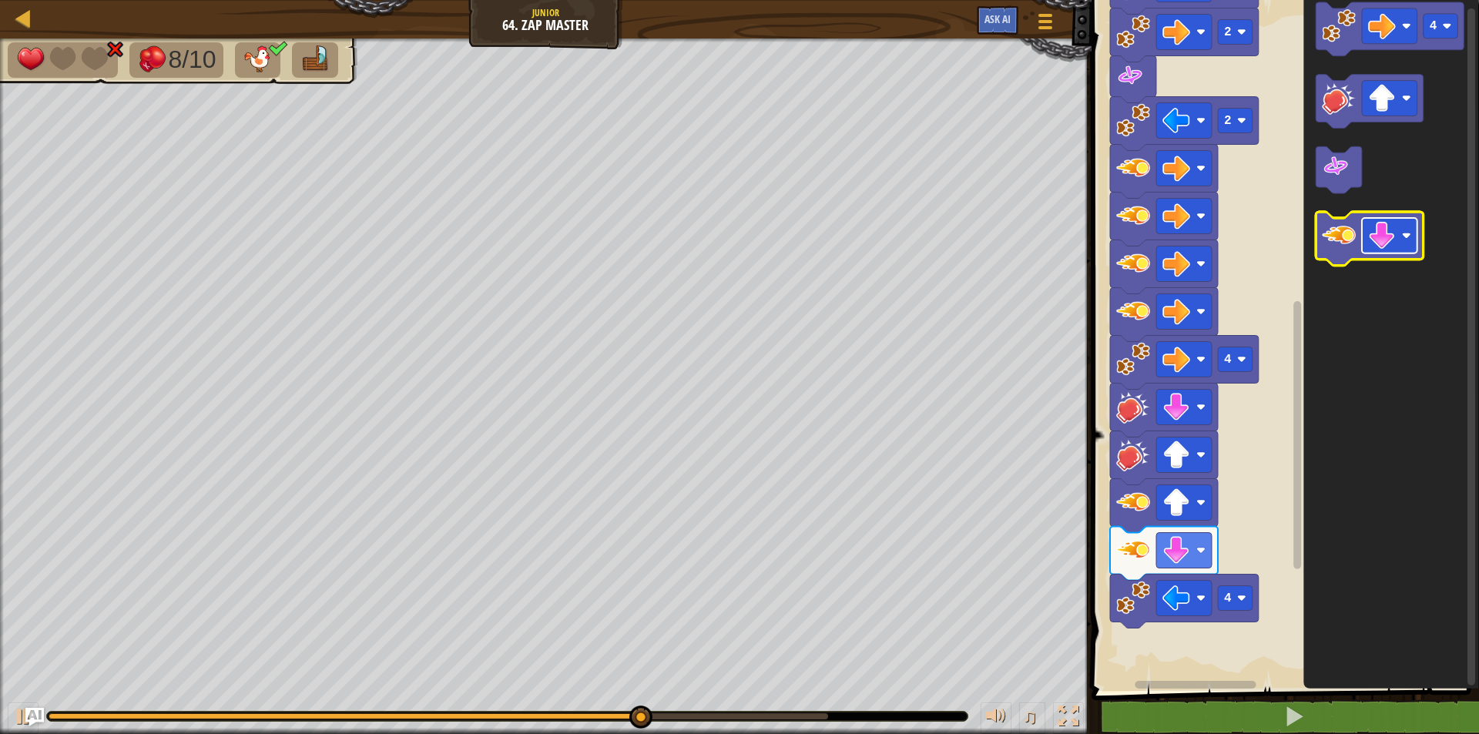
click at [1378, 223] on image "Blockly Workspace" at bounding box center [1382, 237] width 28 height 28
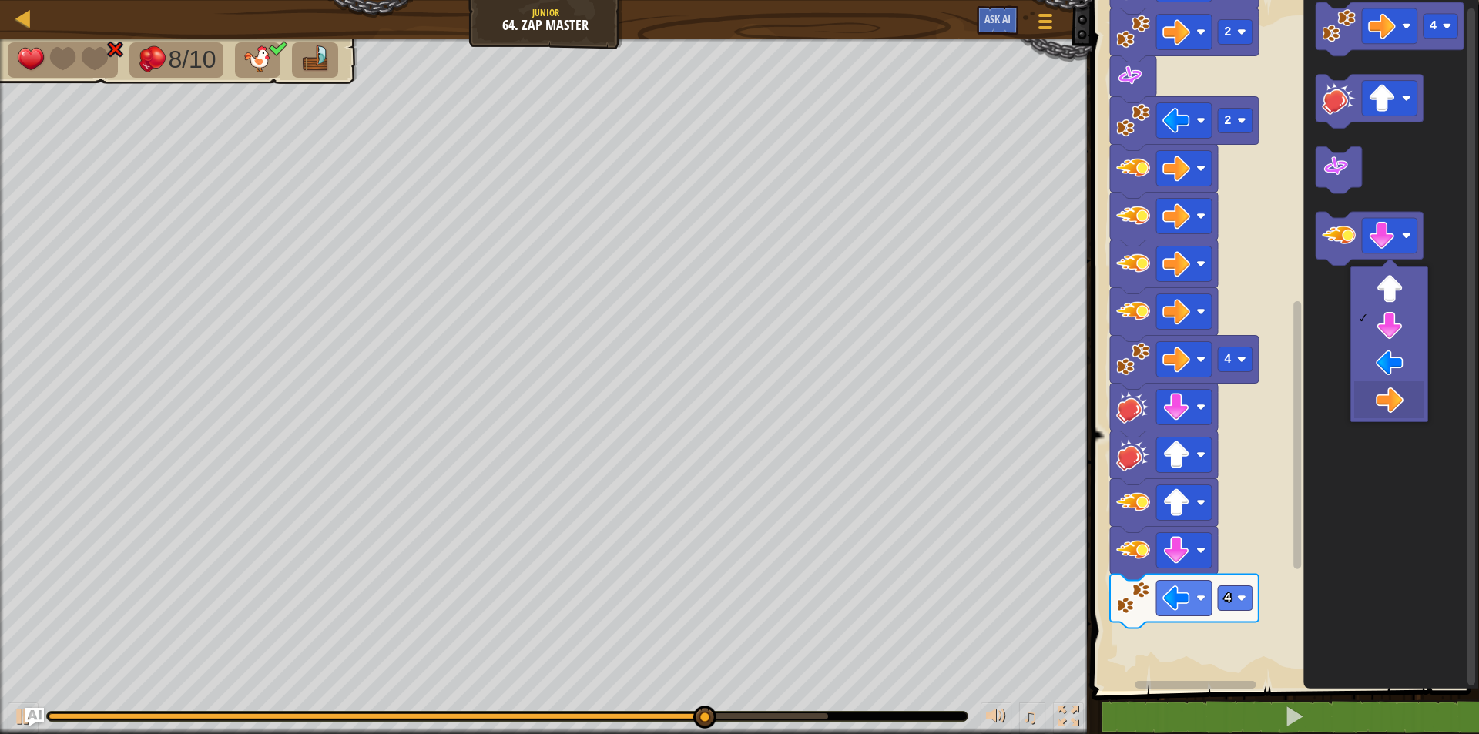
drag, startPoint x: 1377, startPoint y: 391, endPoint x: 1371, endPoint y: 383, distance: 9.4
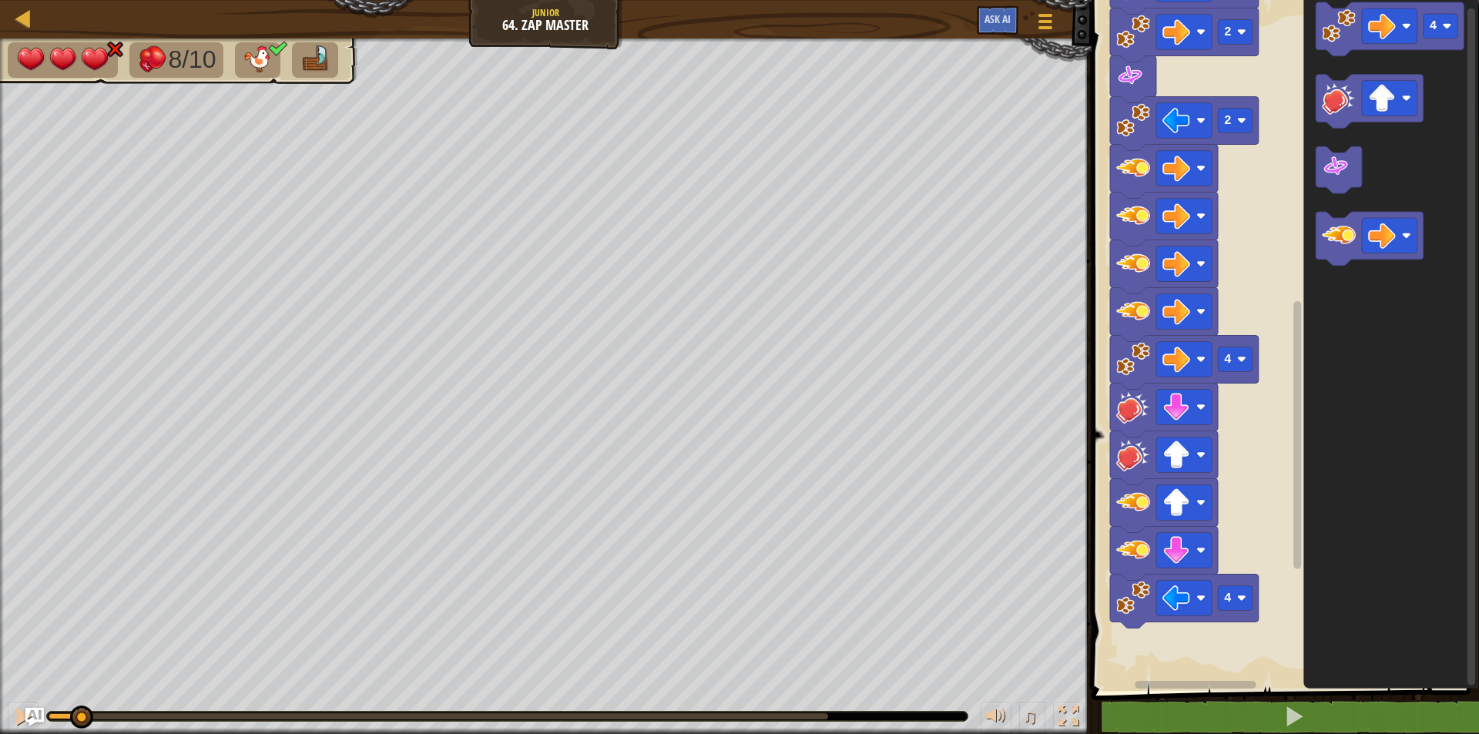
click at [109, 447] on div "8/10 ♫ Phoenix 3 x: 6 y: 8 x: 6 y: 14 action: move" at bounding box center [739, 386] width 1479 height 695
click at [1244, 598] on image "Blockly Workspace" at bounding box center [1240, 598] width 9 height 9
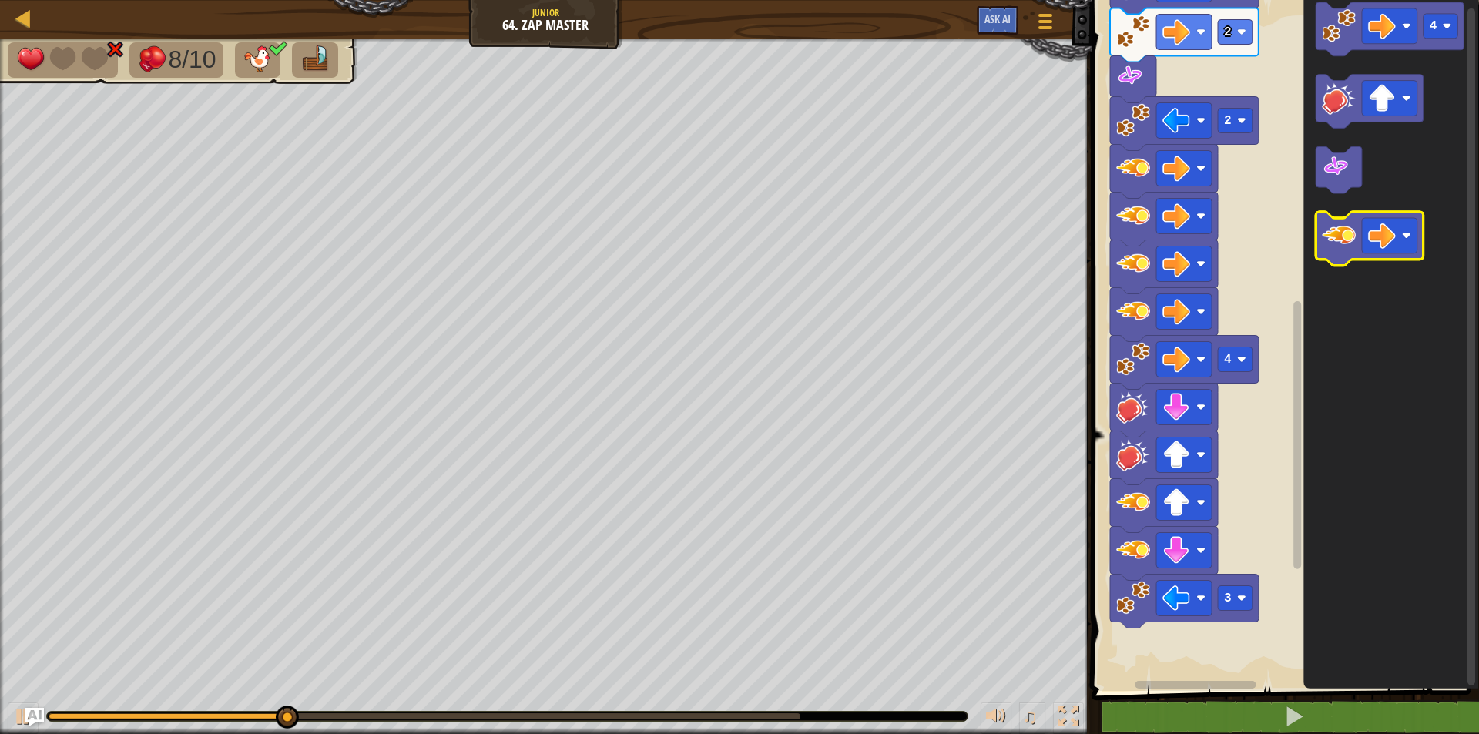
click at [1335, 235] on image "Blockly Workspace" at bounding box center [1338, 236] width 34 height 34
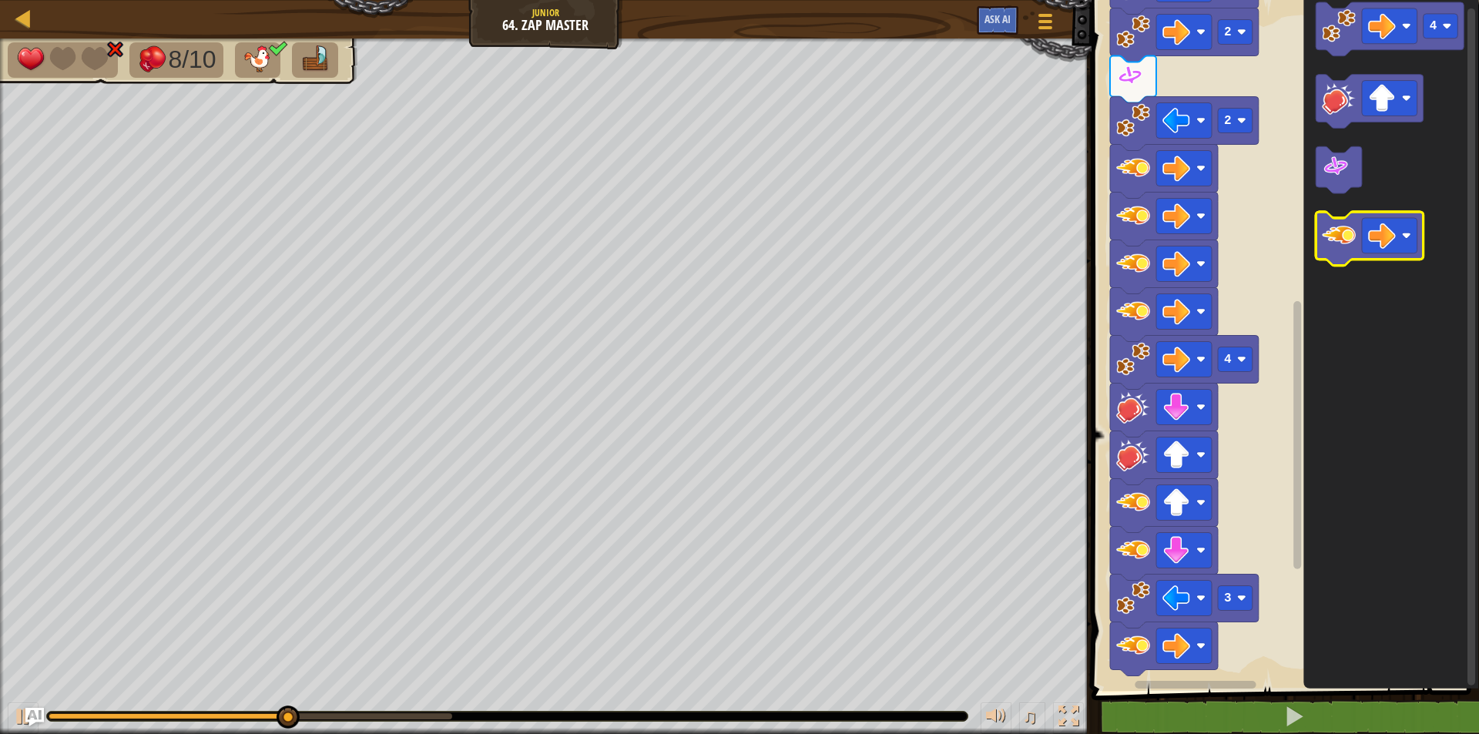
click at [1335, 235] on image "Blockly Workspace" at bounding box center [1338, 236] width 34 height 34
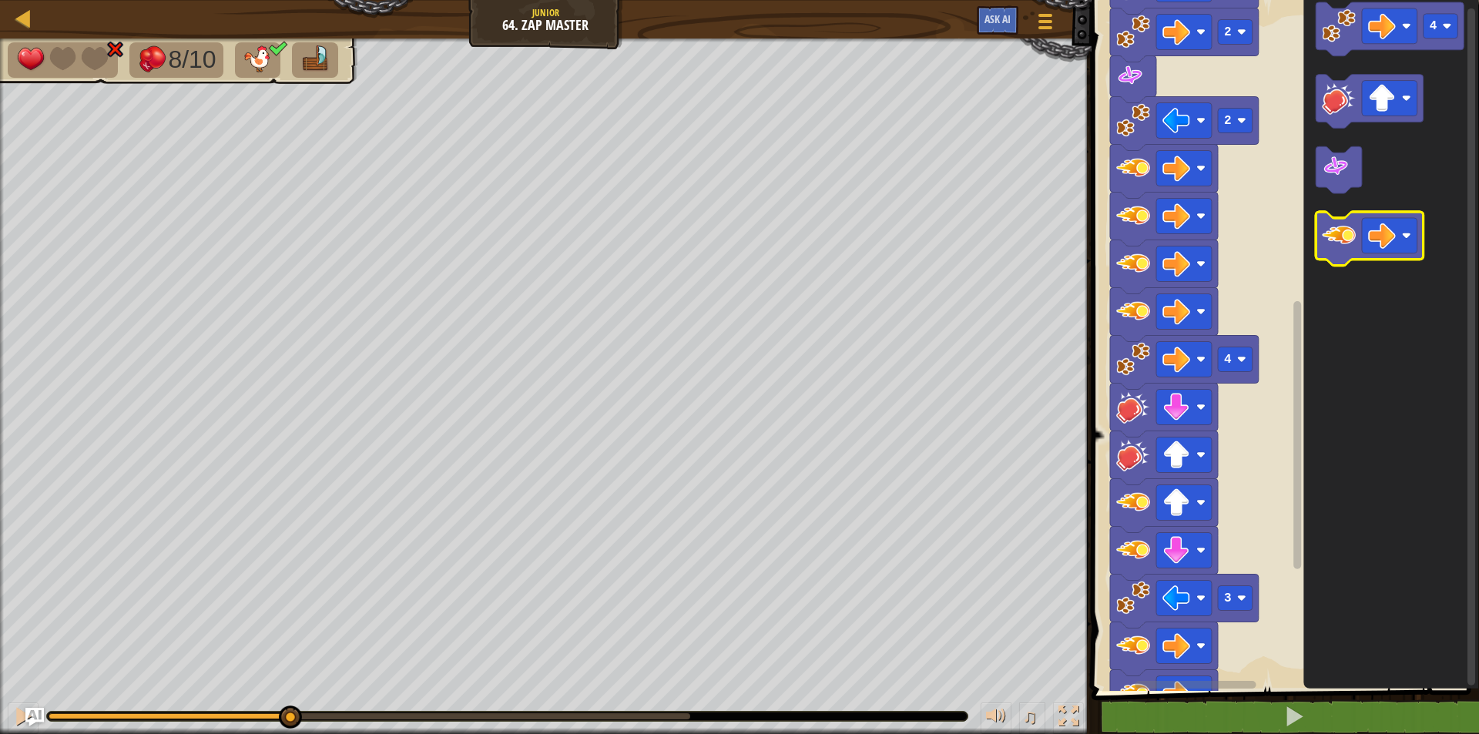
click at [1335, 235] on image "Blockly Workspace" at bounding box center [1338, 236] width 34 height 34
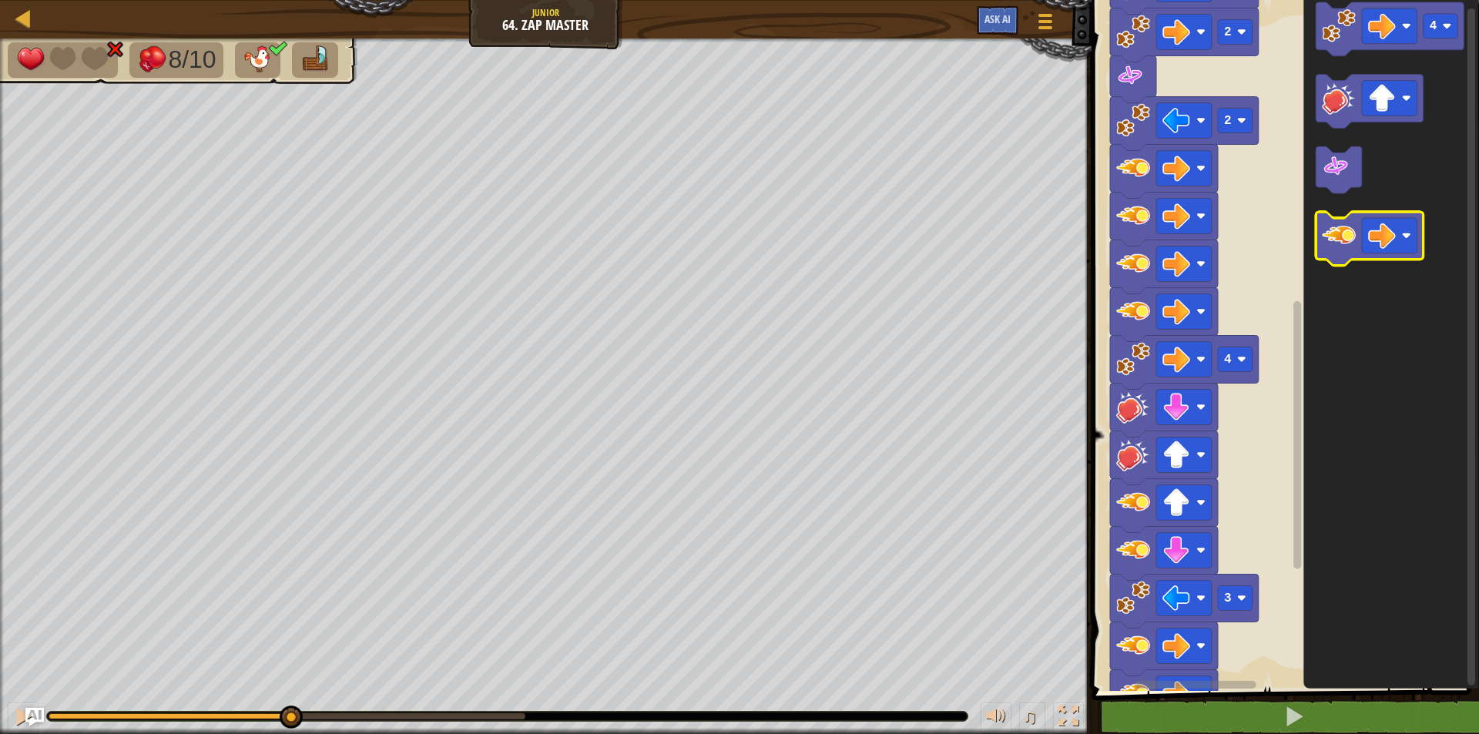
click at [1335, 235] on image "Blockly Workspace" at bounding box center [1338, 236] width 34 height 34
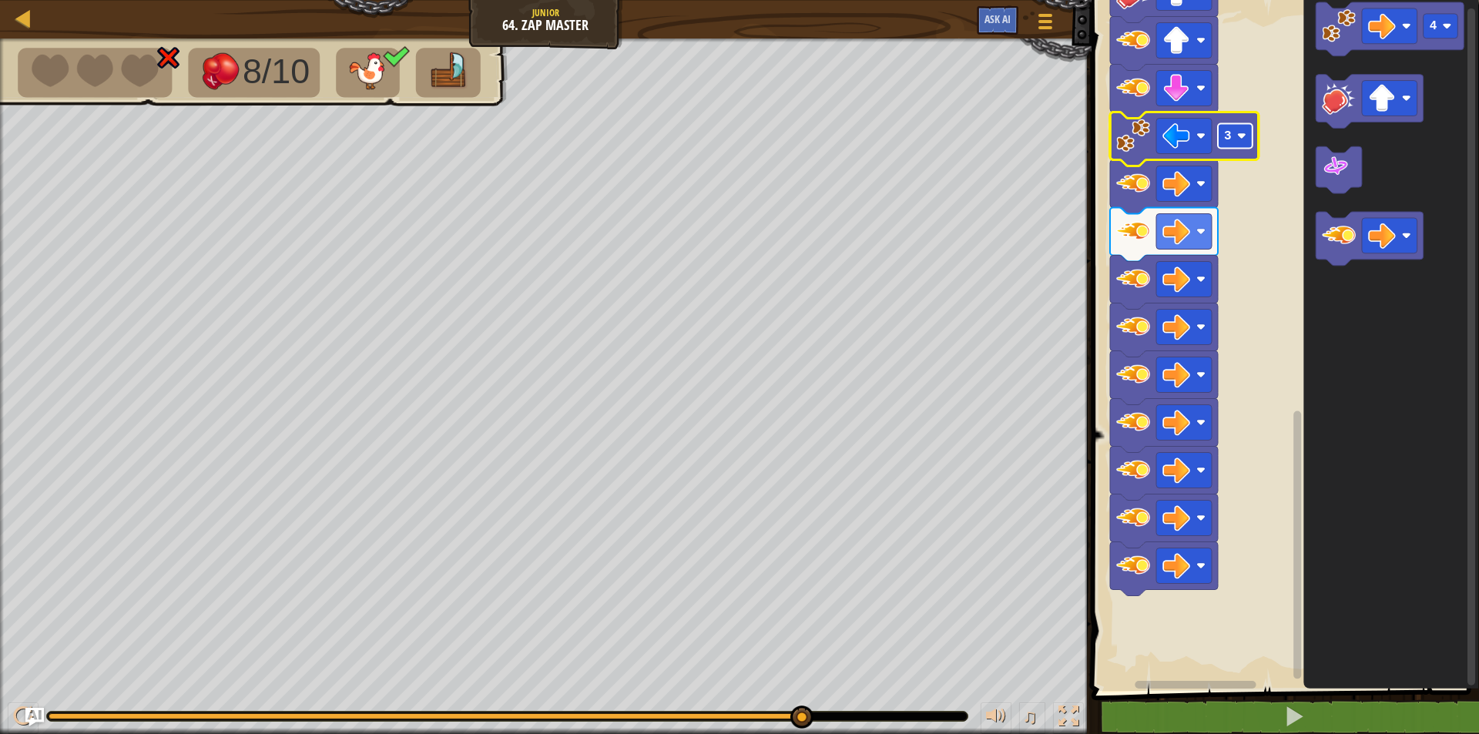
click at [1227, 136] on text "3" at bounding box center [1228, 136] width 8 height 14
click at [1224, 132] on text "2" at bounding box center [1228, 136] width 8 height 14
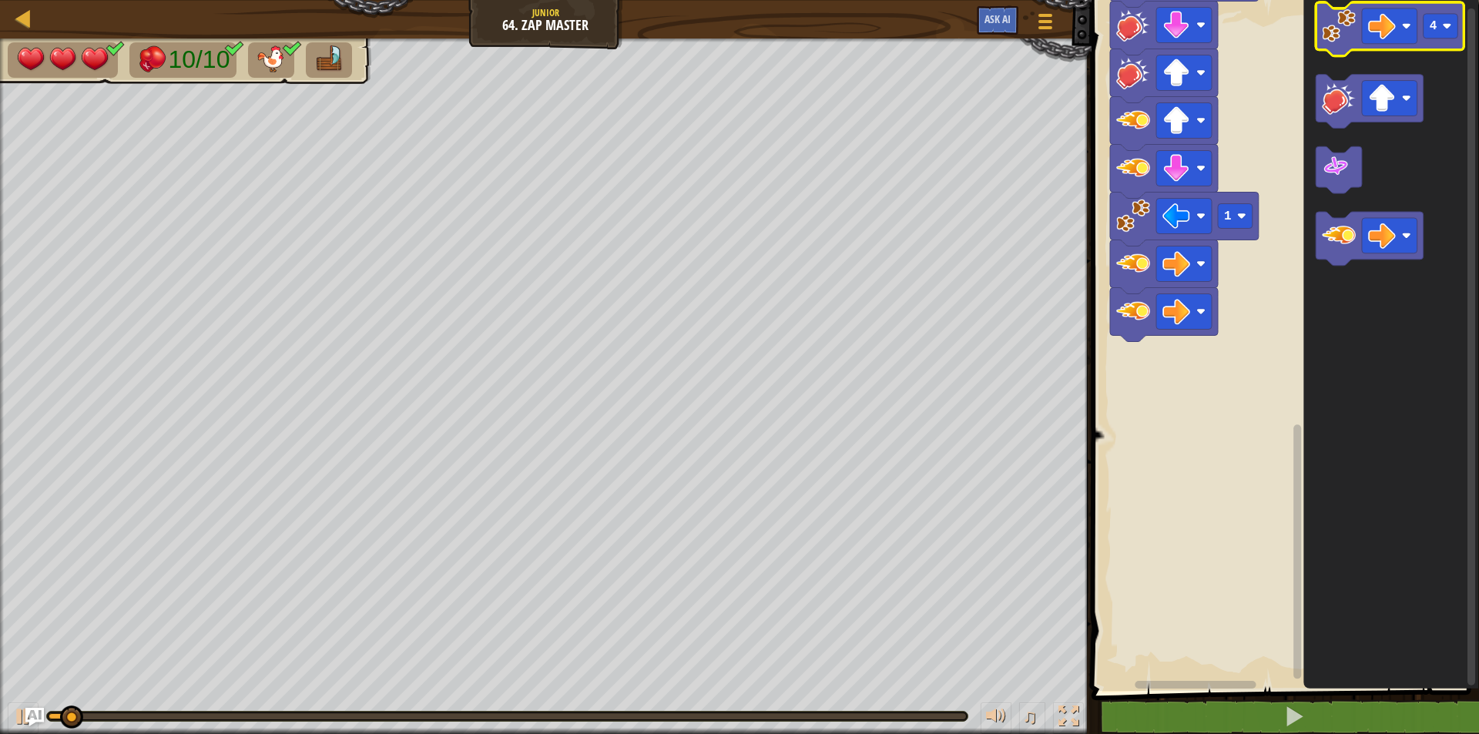
click at [1331, 27] on image "Blockly Workspace" at bounding box center [1338, 26] width 34 height 34
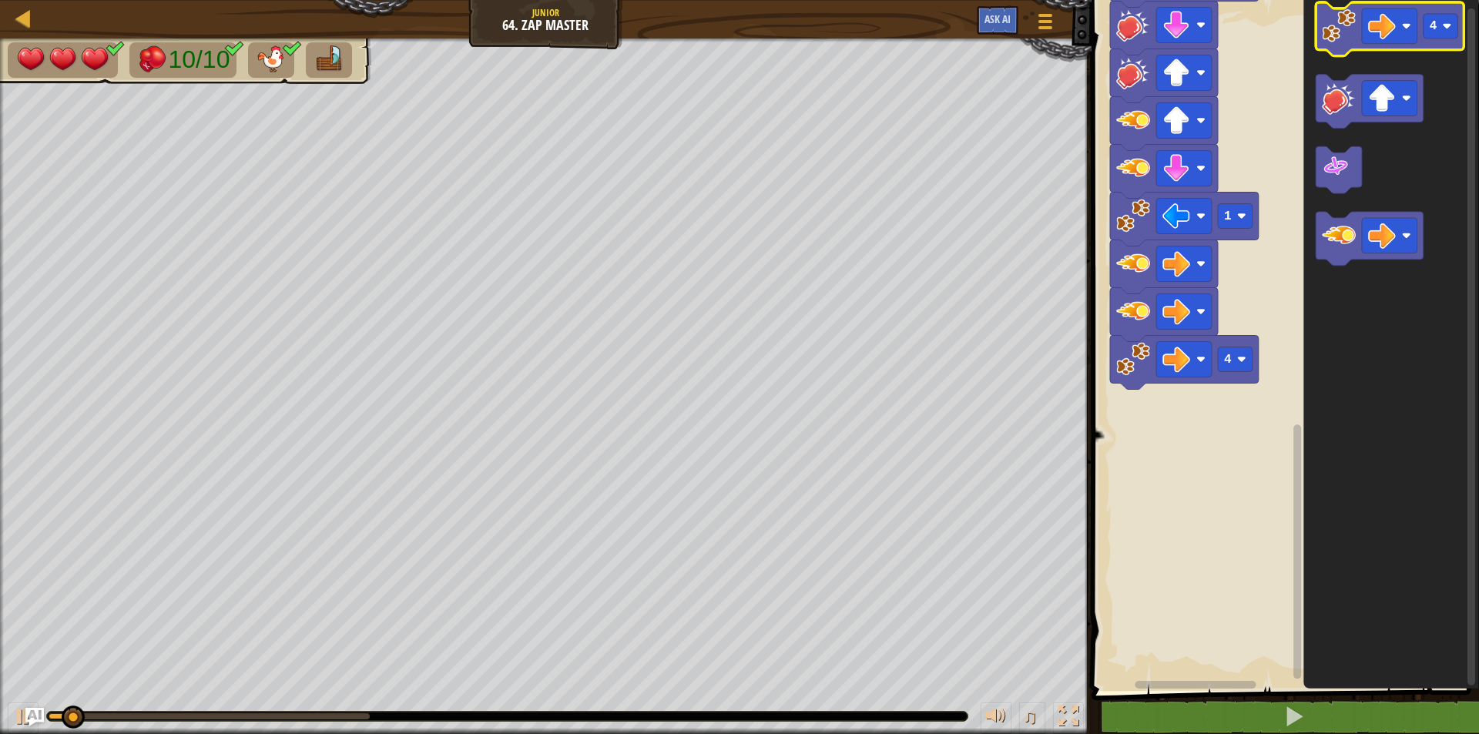
click at [1331, 27] on image "Blockly Workspace" at bounding box center [1338, 26] width 34 height 34
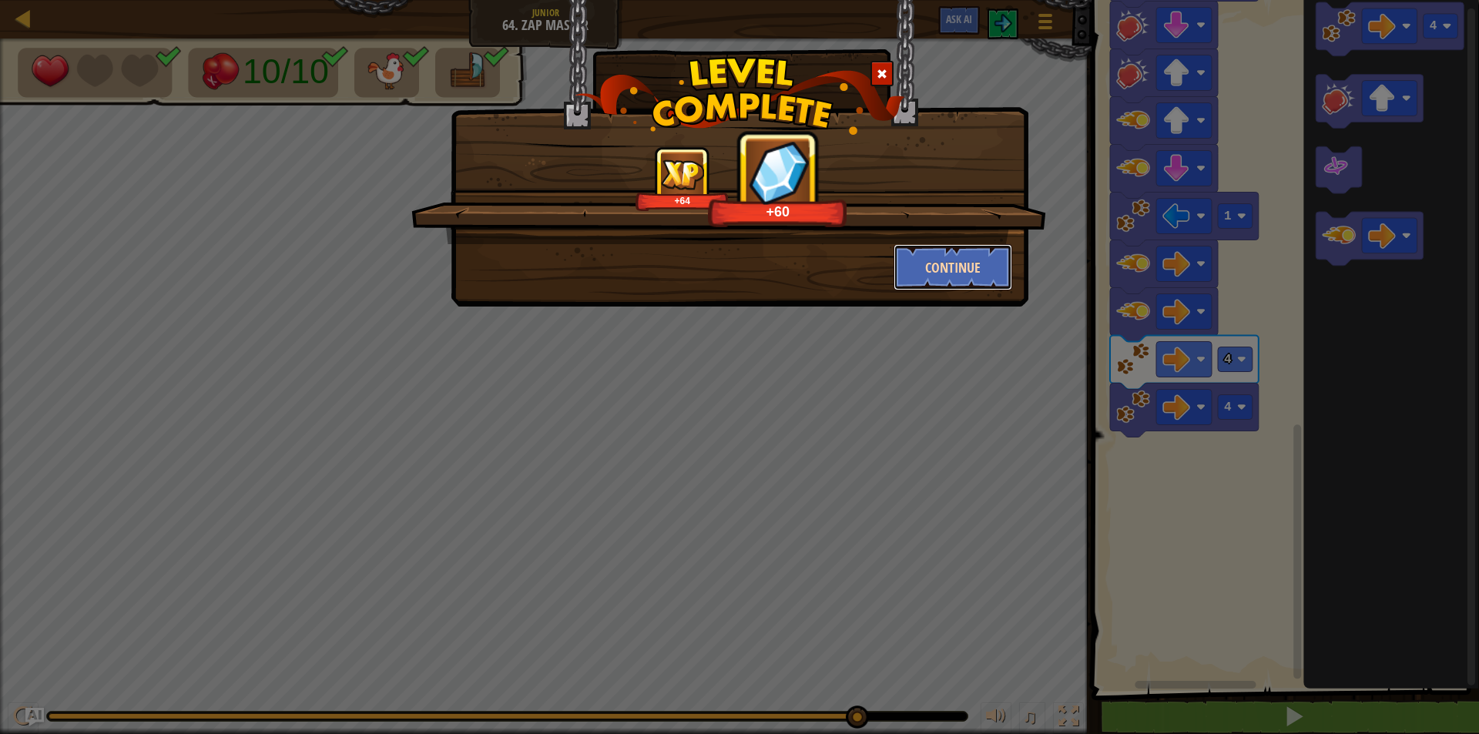
click at [979, 275] on button "Continue" at bounding box center [952, 267] width 119 height 46
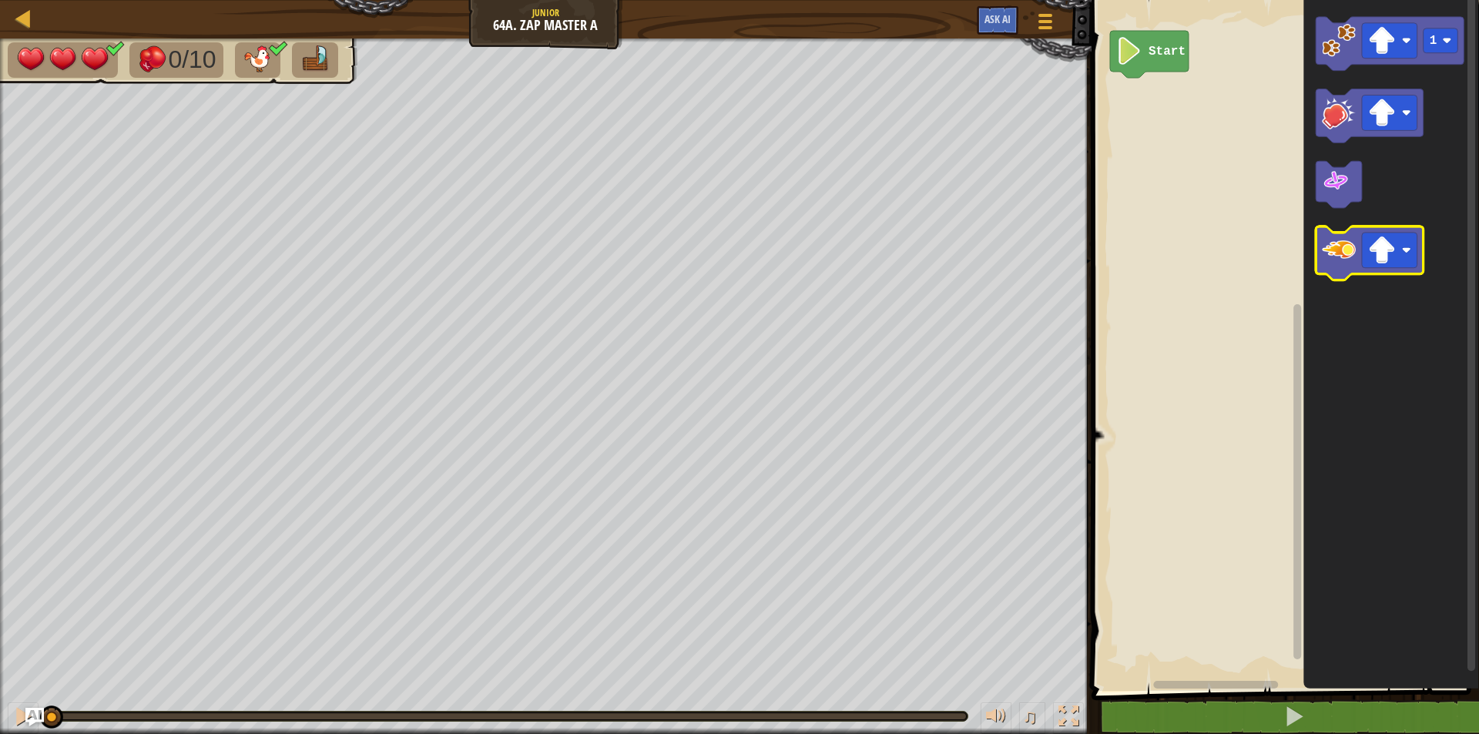
click at [1334, 253] on image "Blockly Workspace" at bounding box center [1338, 251] width 34 height 34
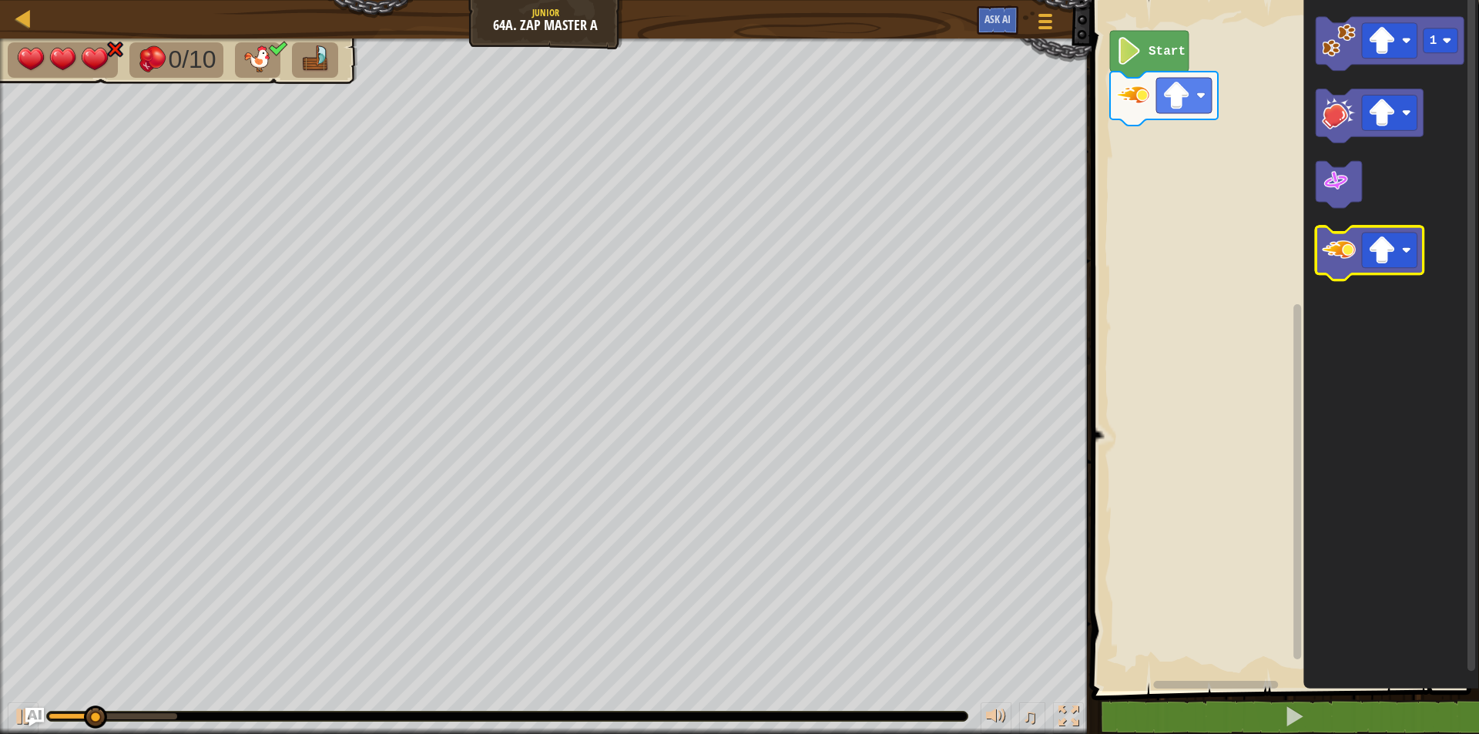
click at [1334, 261] on image "Blockly Workspace" at bounding box center [1338, 251] width 34 height 34
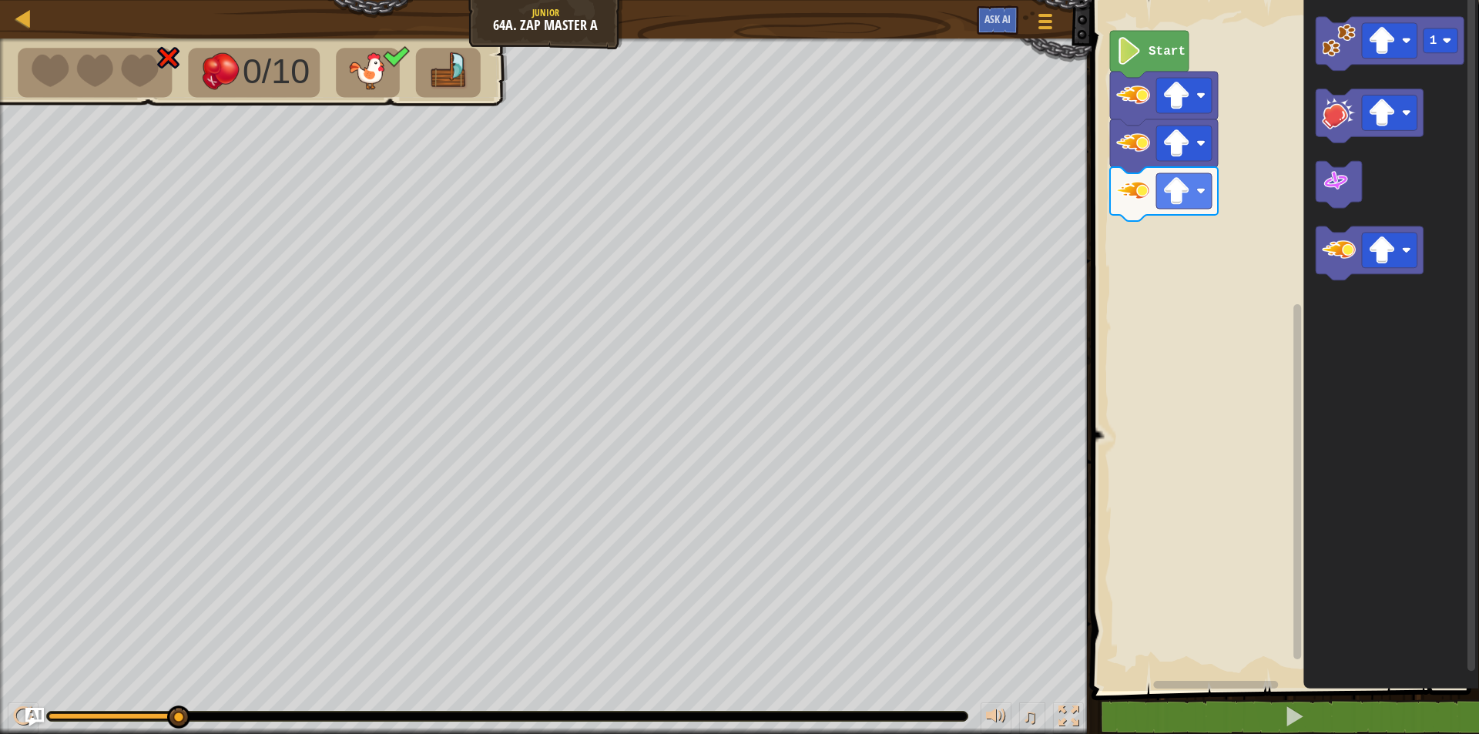
click at [170, 708] on div "♫" at bounding box center [545, 712] width 1091 height 46
click at [10, 713] on button at bounding box center [23, 718] width 31 height 32
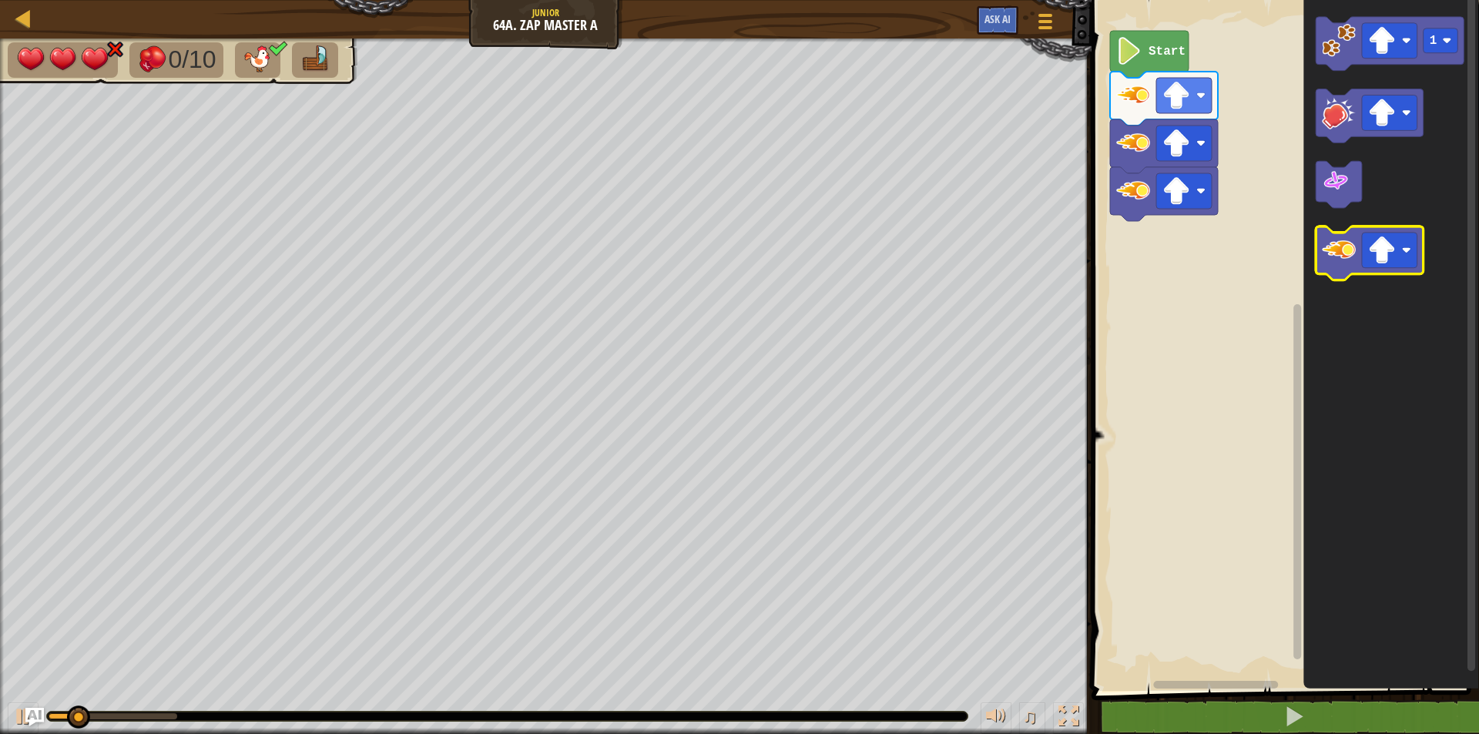
click at [1331, 270] on icon "Blockly Workspace" at bounding box center [1369, 254] width 108 height 54
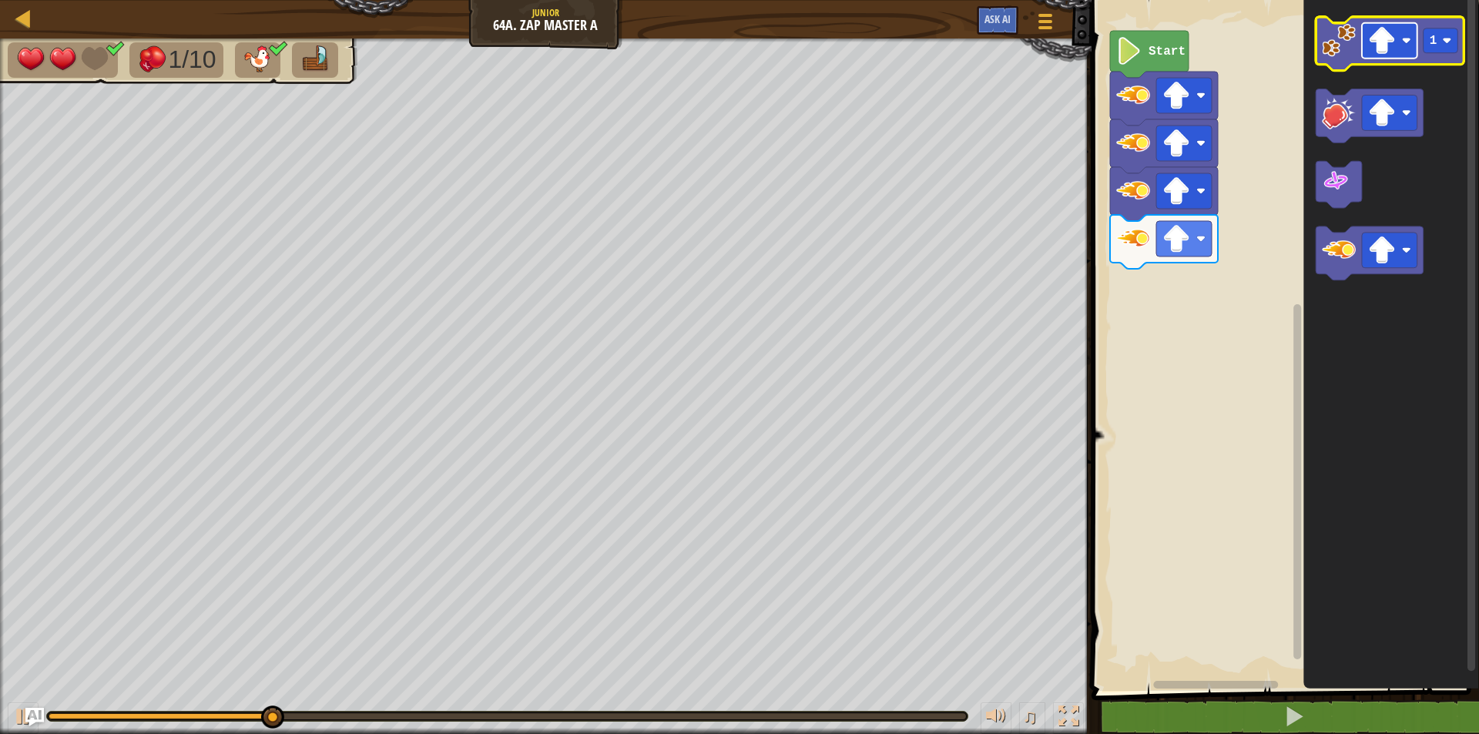
click at [1377, 48] on image "Blockly Workspace" at bounding box center [1382, 41] width 28 height 28
click at [1427, 45] on rect "Blockly Workspace" at bounding box center [1440, 40] width 35 height 25
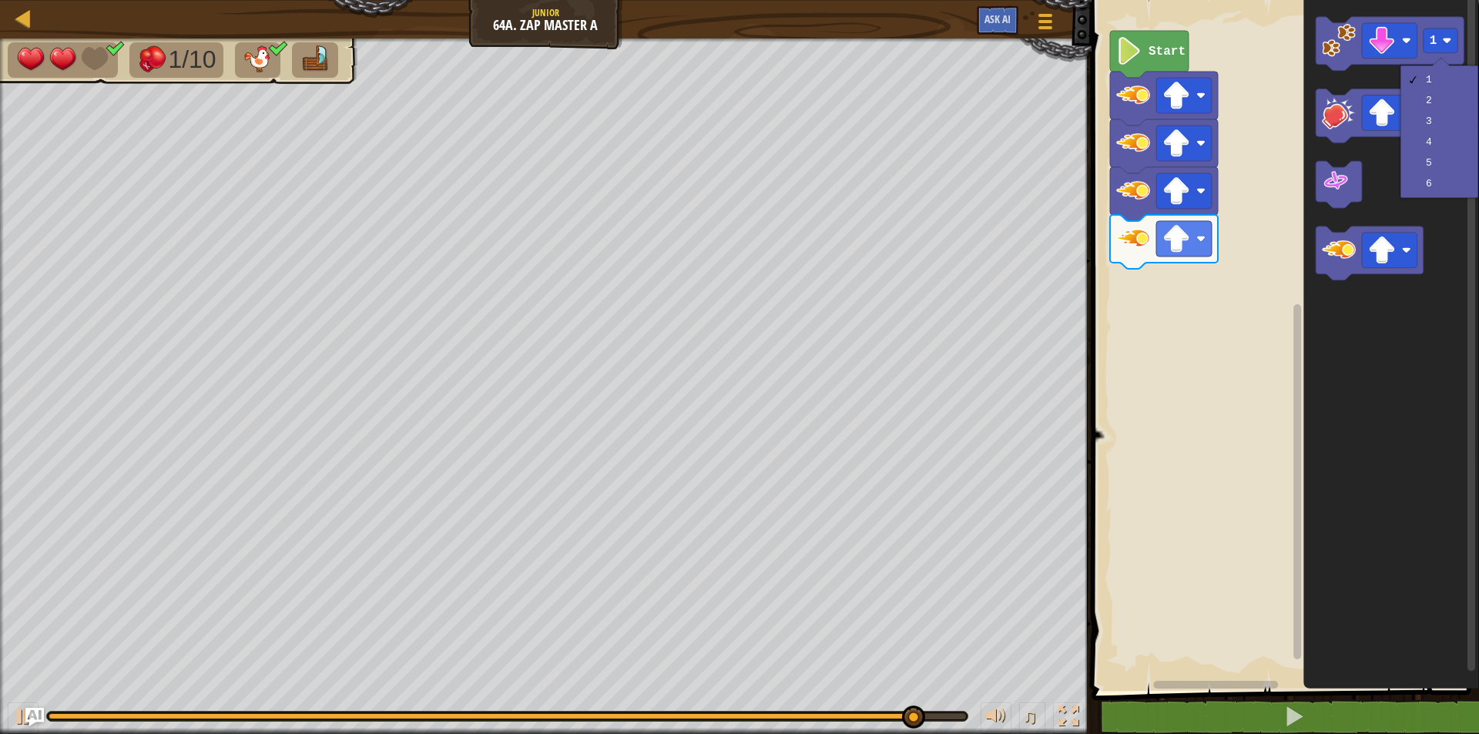
click at [1106, 608] on rect "Blockly Workspace" at bounding box center [1283, 341] width 392 height 698
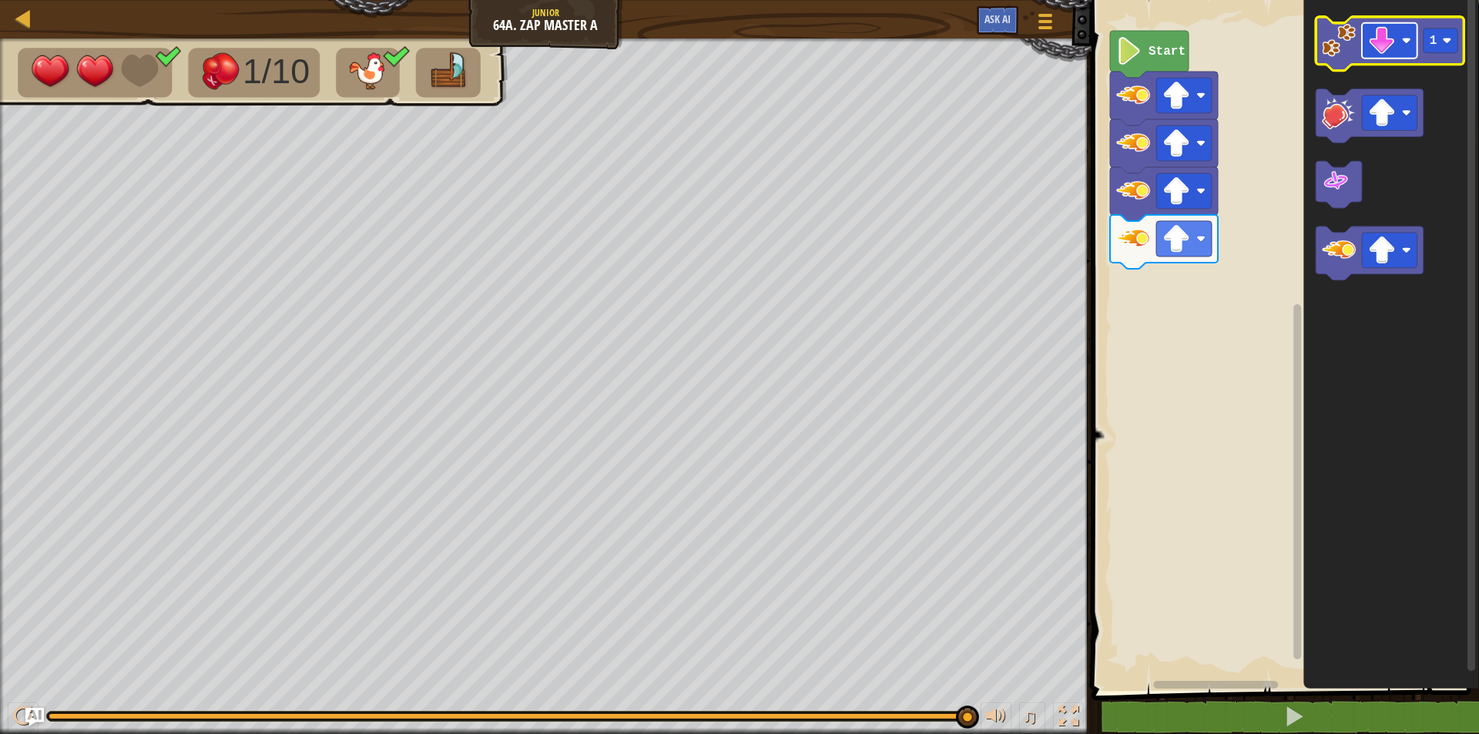
click at [1362, 38] on rect "Blockly Workspace" at bounding box center [1388, 40] width 55 height 35
click at [1343, 42] on image "Blockly Workspace" at bounding box center [1338, 41] width 34 height 34
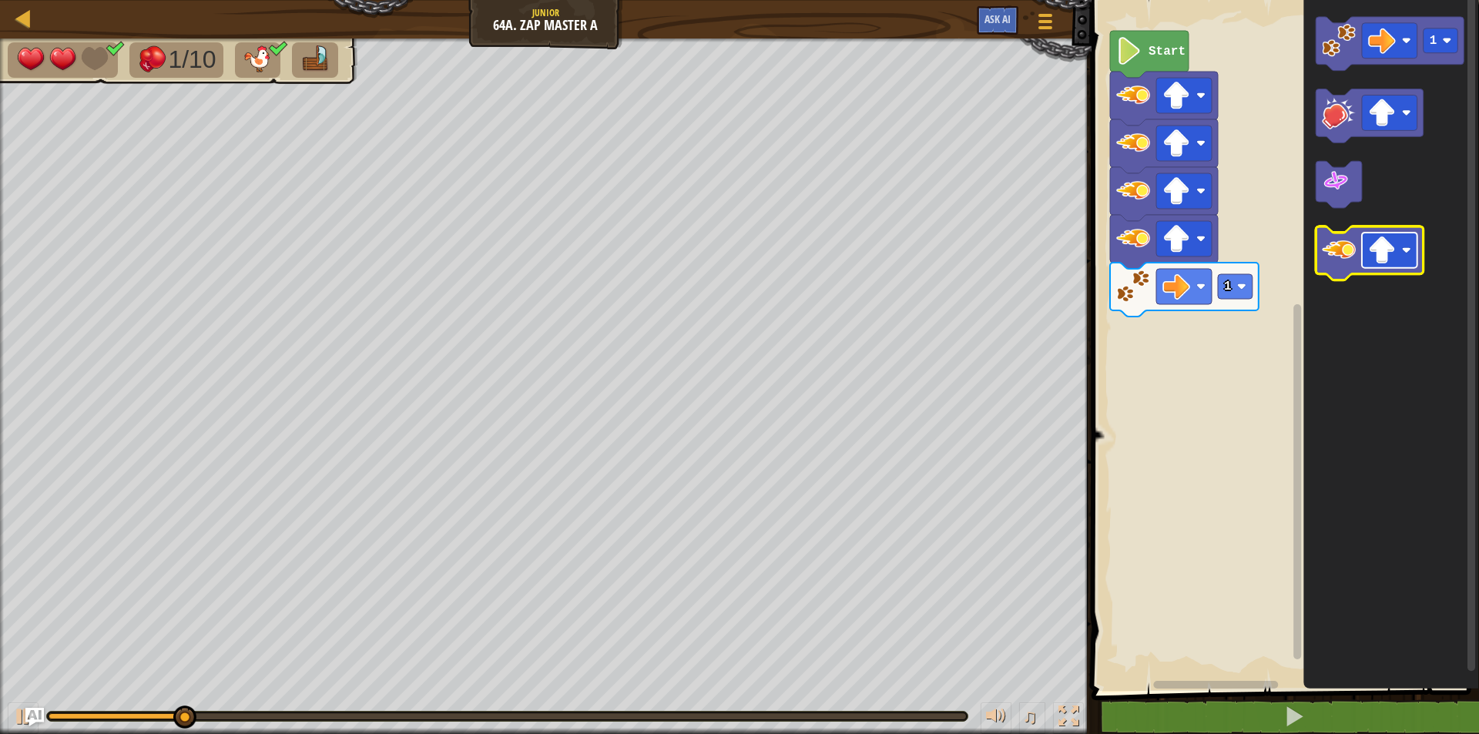
click at [1399, 255] on rect "Blockly Workspace" at bounding box center [1388, 250] width 55 height 35
click at [1325, 262] on image "Blockly Workspace" at bounding box center [1338, 251] width 34 height 34
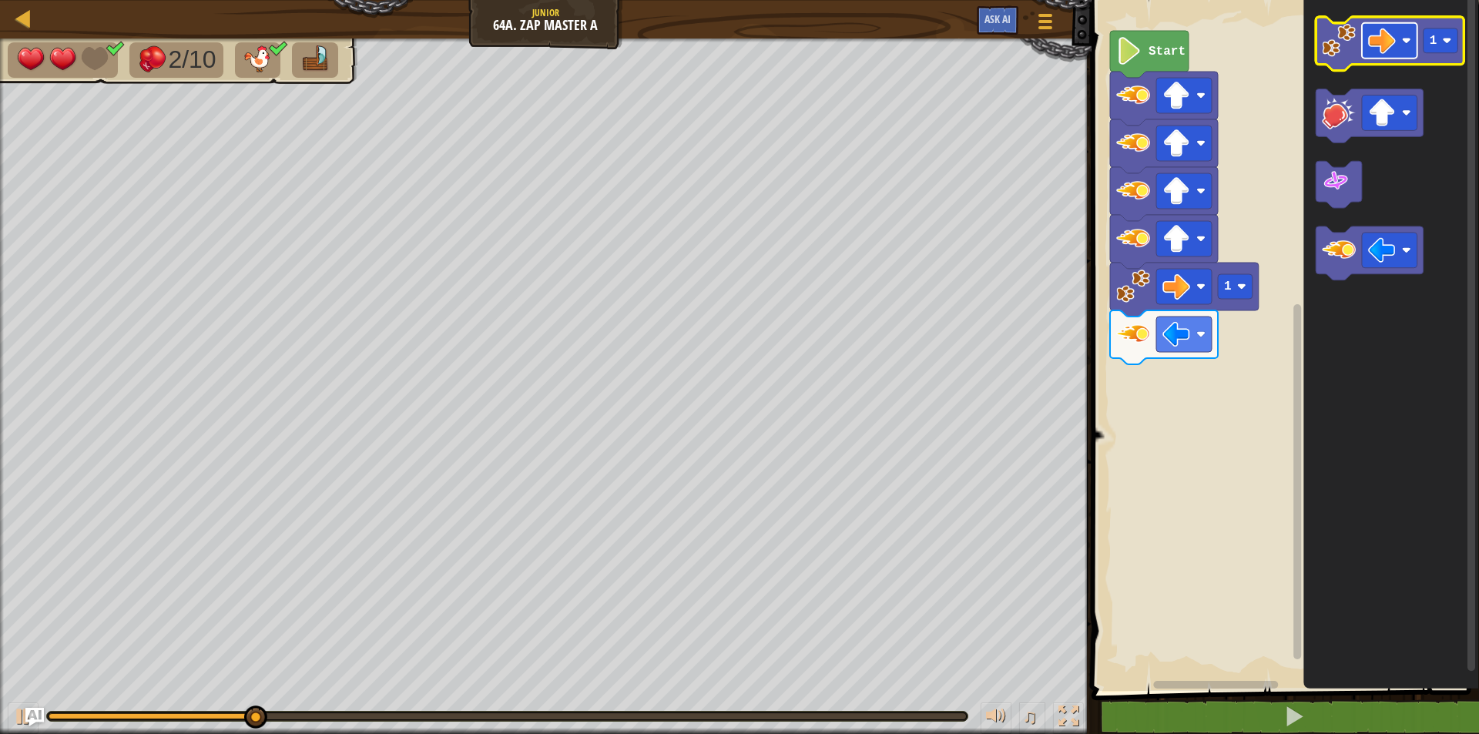
click at [1374, 49] on image "Blockly Workspace" at bounding box center [1382, 41] width 28 height 28
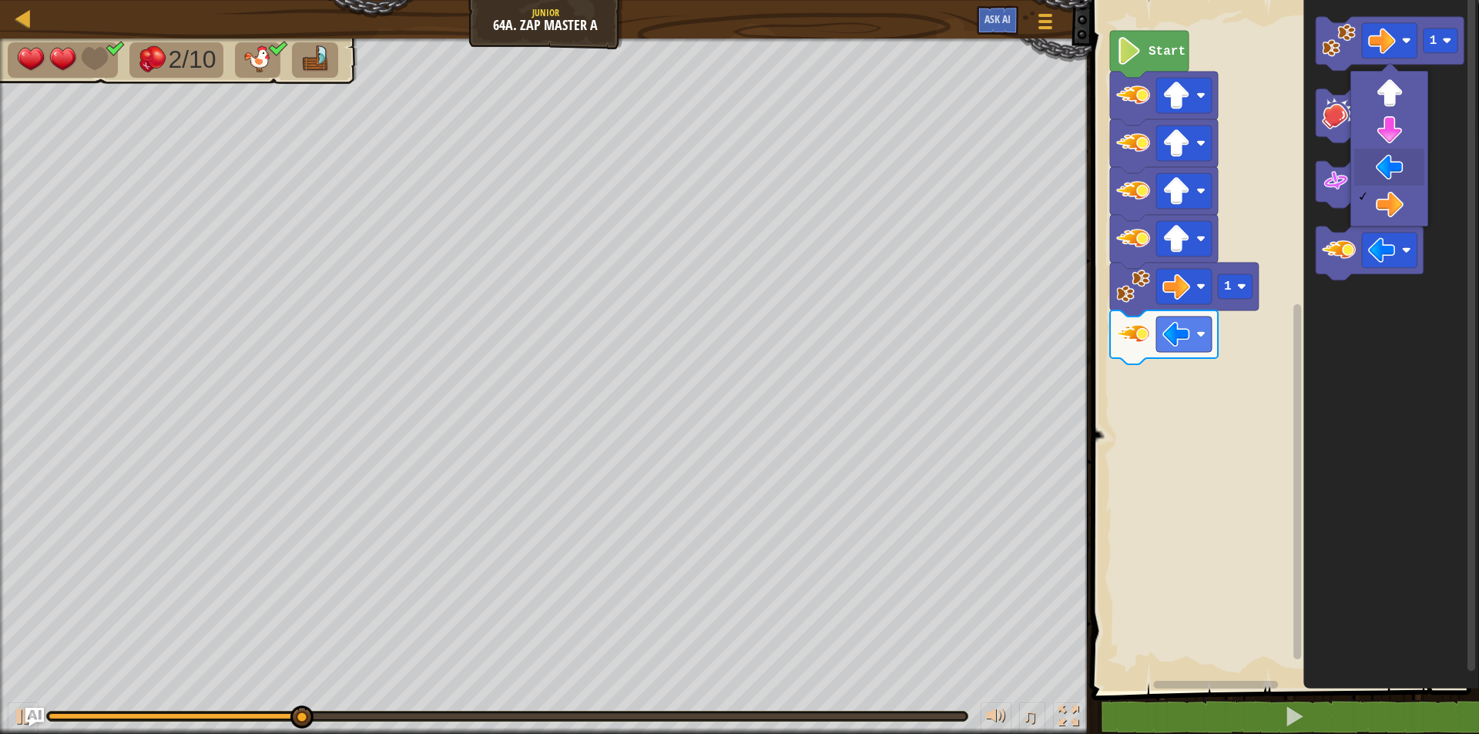
drag, startPoint x: 1396, startPoint y: 164, endPoint x: 1385, endPoint y: 144, distance: 23.1
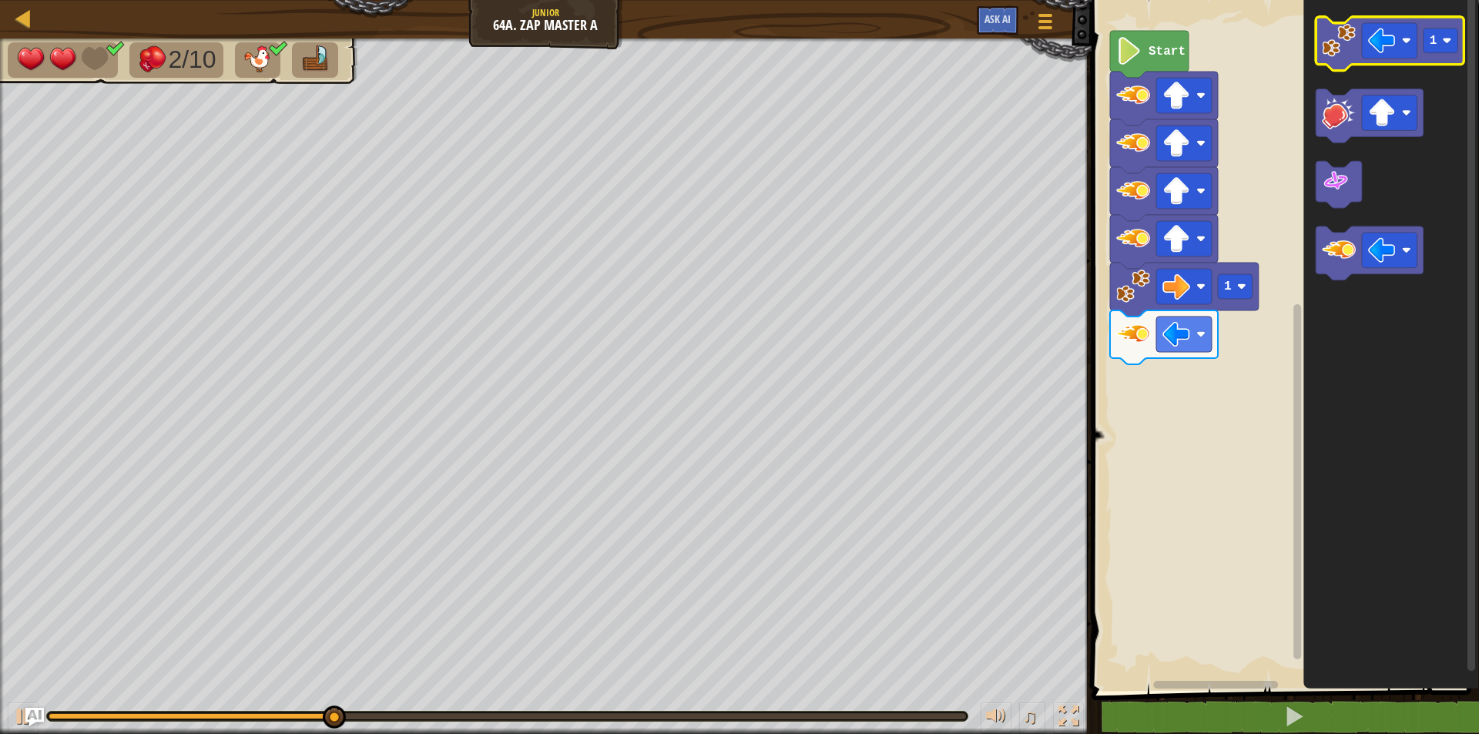
click at [1343, 57] on image "Blockly Workspace" at bounding box center [1338, 41] width 34 height 34
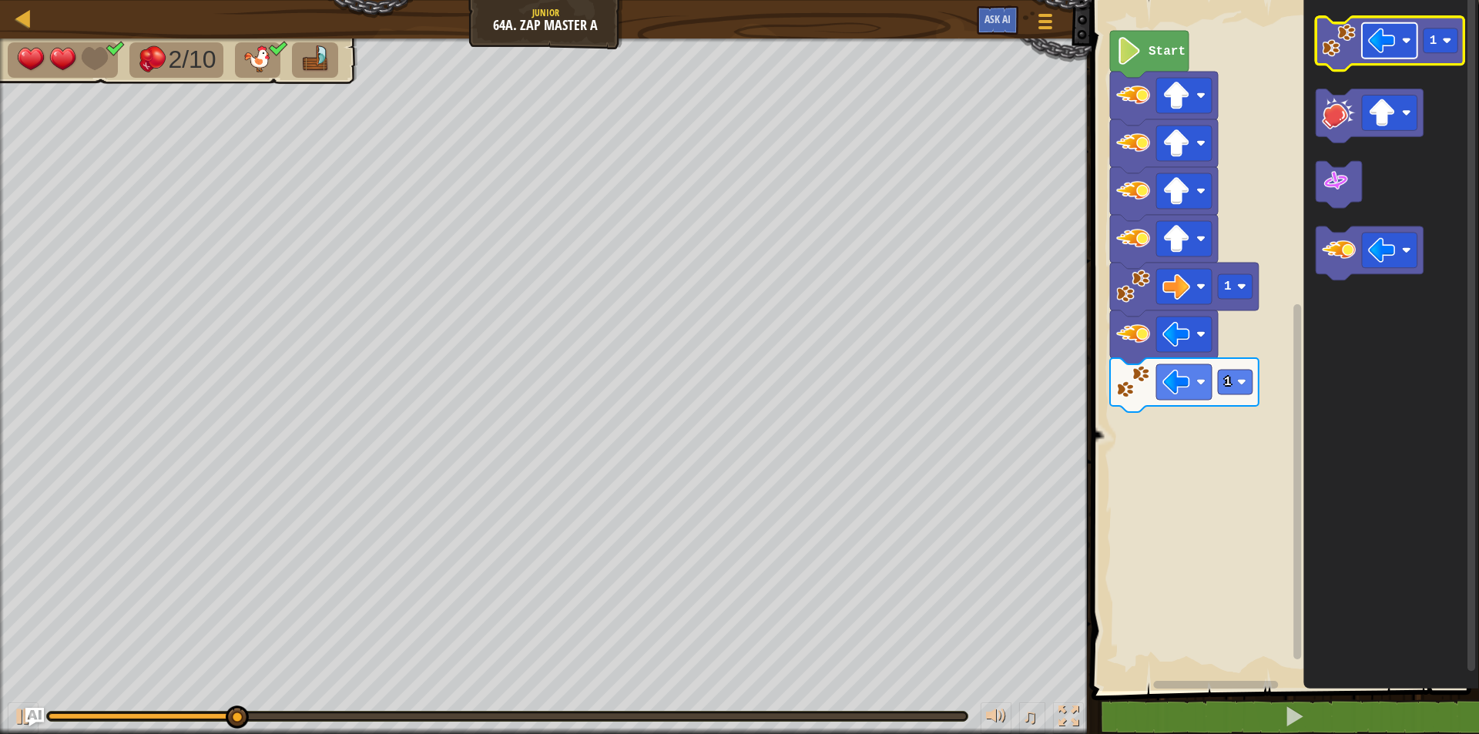
click at [1381, 42] on image "Blockly Workspace" at bounding box center [1382, 41] width 28 height 28
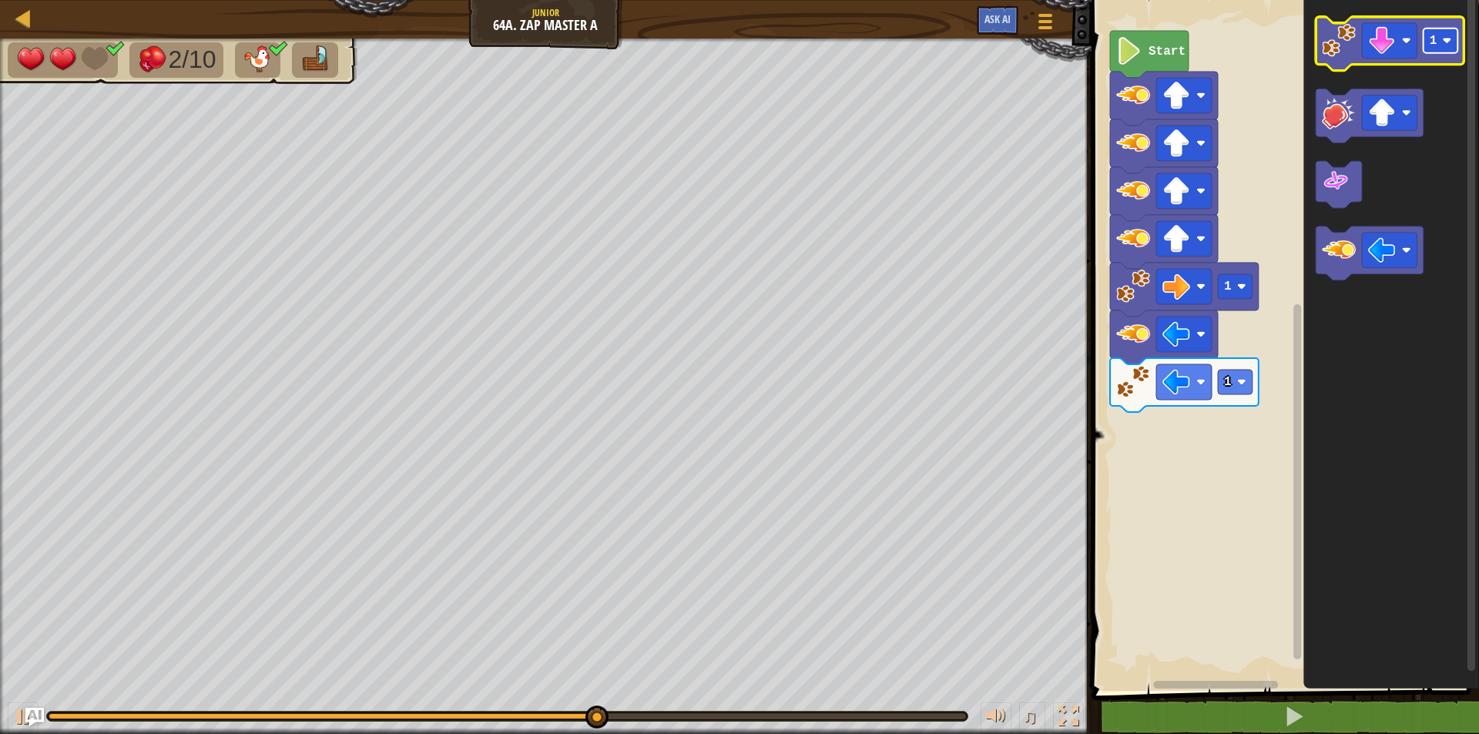
click at [1436, 42] on rect "Blockly Workspace" at bounding box center [1440, 40] width 35 height 25
click at [1336, 42] on image "Blockly Workspace" at bounding box center [1338, 41] width 34 height 34
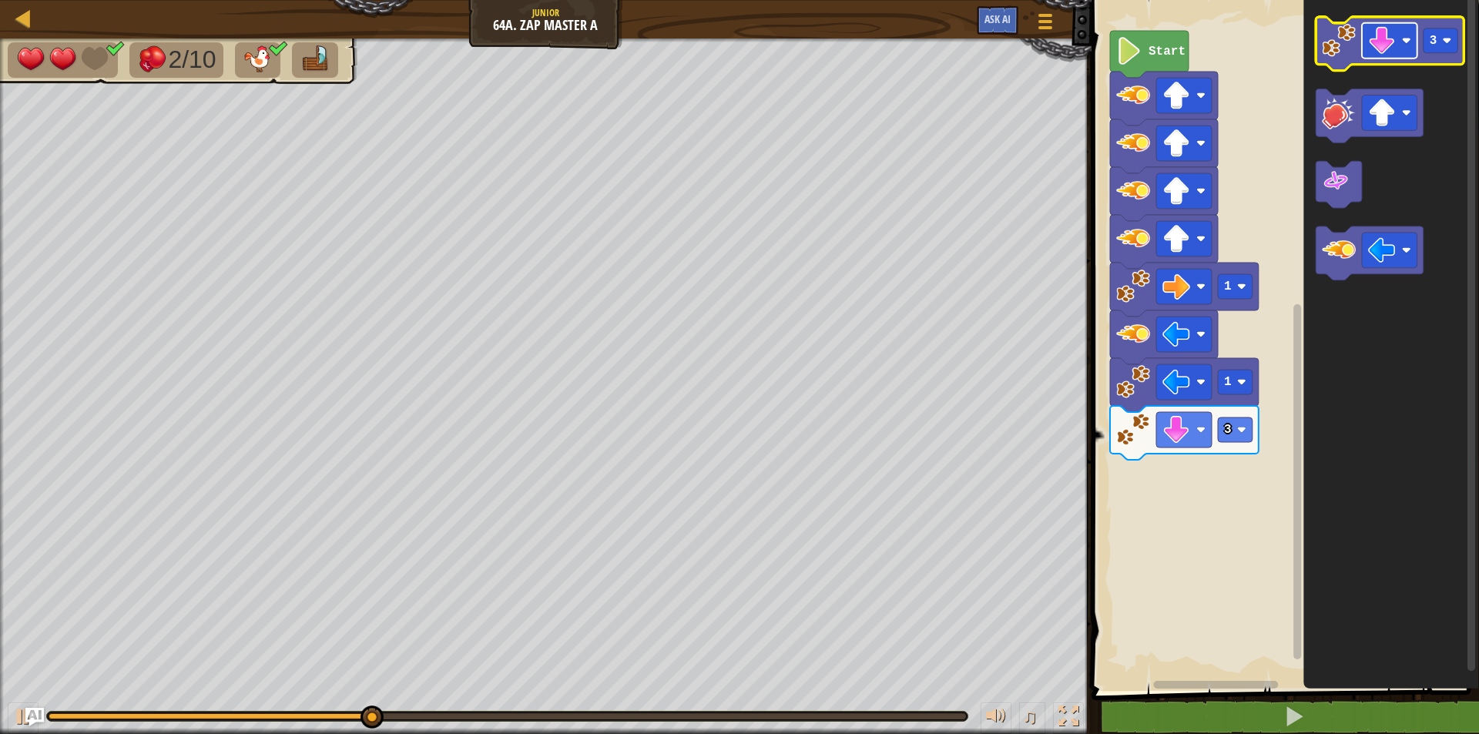
click at [1375, 49] on image "Blockly Workspace" at bounding box center [1382, 41] width 28 height 28
click at [1440, 35] on rect "Blockly Workspace" at bounding box center [1440, 40] width 35 height 25
click at [1337, 52] on image "Blockly Workspace" at bounding box center [1338, 41] width 34 height 34
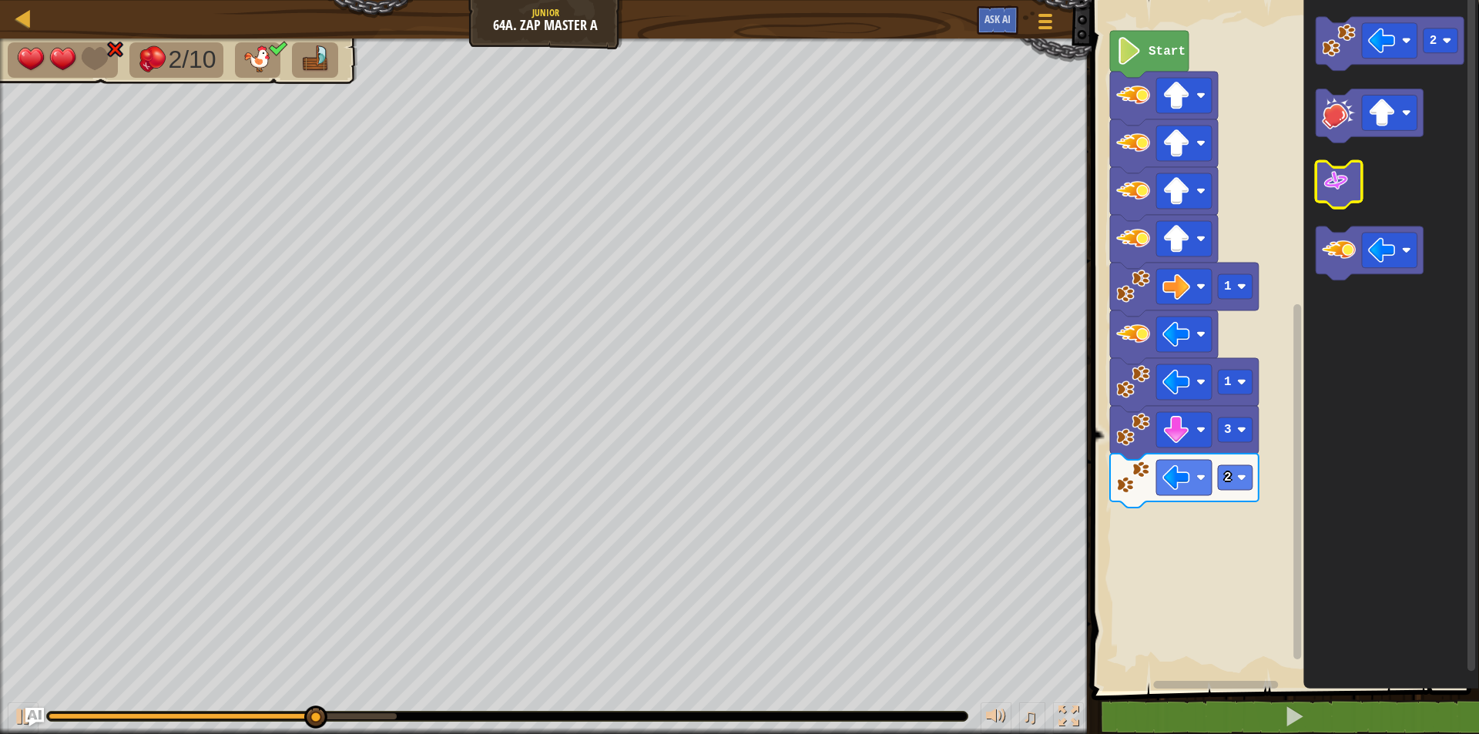
click at [1341, 178] on image "Blockly Workspace" at bounding box center [1335, 182] width 28 height 28
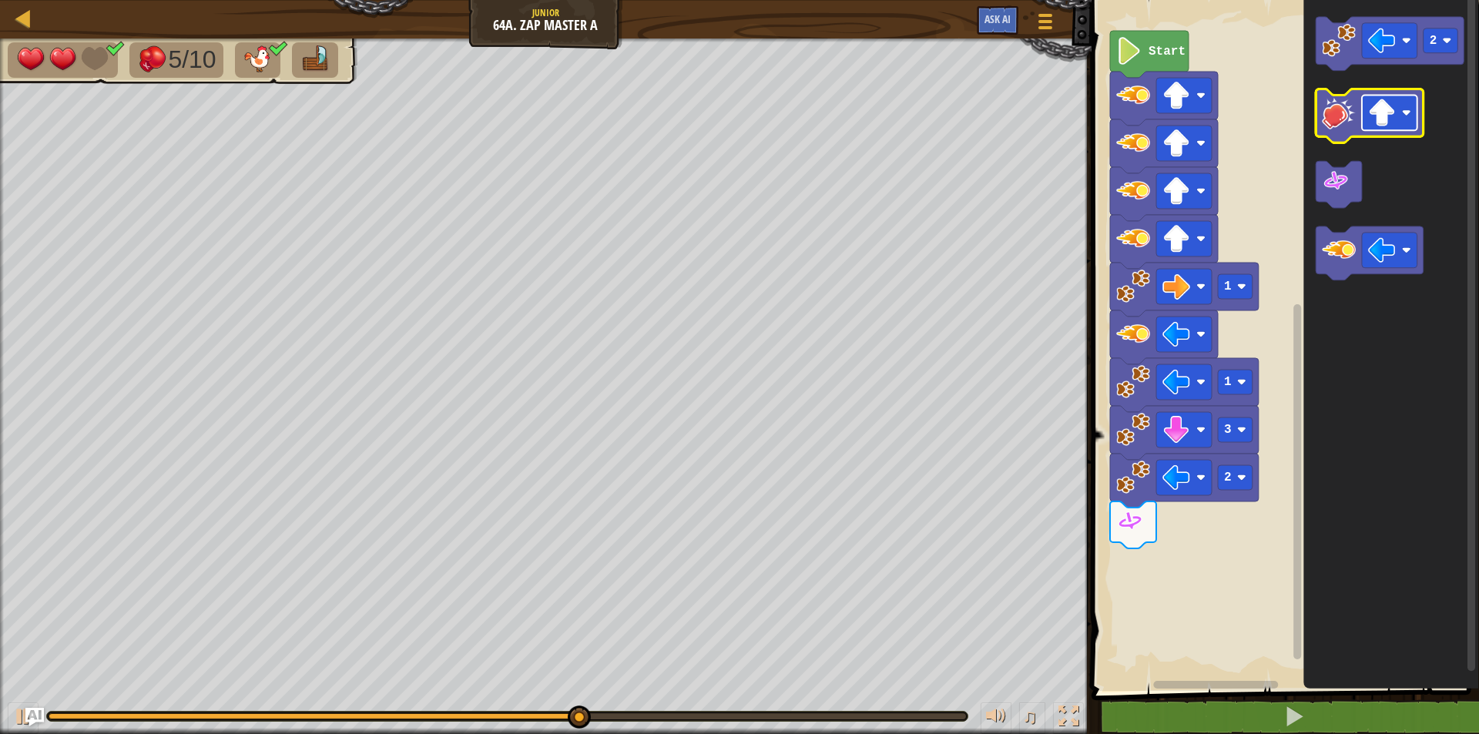
click at [1377, 110] on image "Blockly Workspace" at bounding box center [1382, 113] width 28 height 28
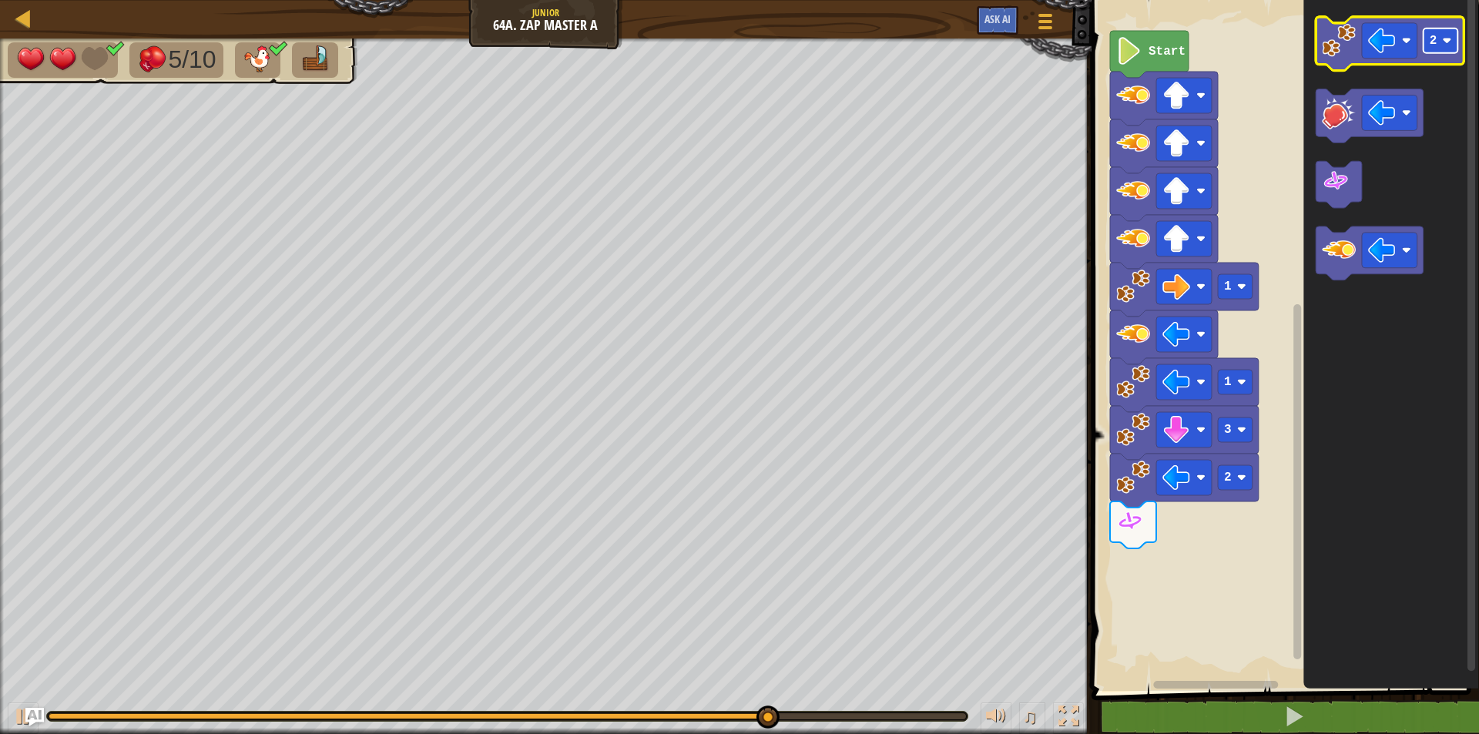
click at [1429, 45] on text "2" at bounding box center [1433, 41] width 8 height 14
click at [1340, 46] on image "Blockly Workspace" at bounding box center [1338, 41] width 34 height 34
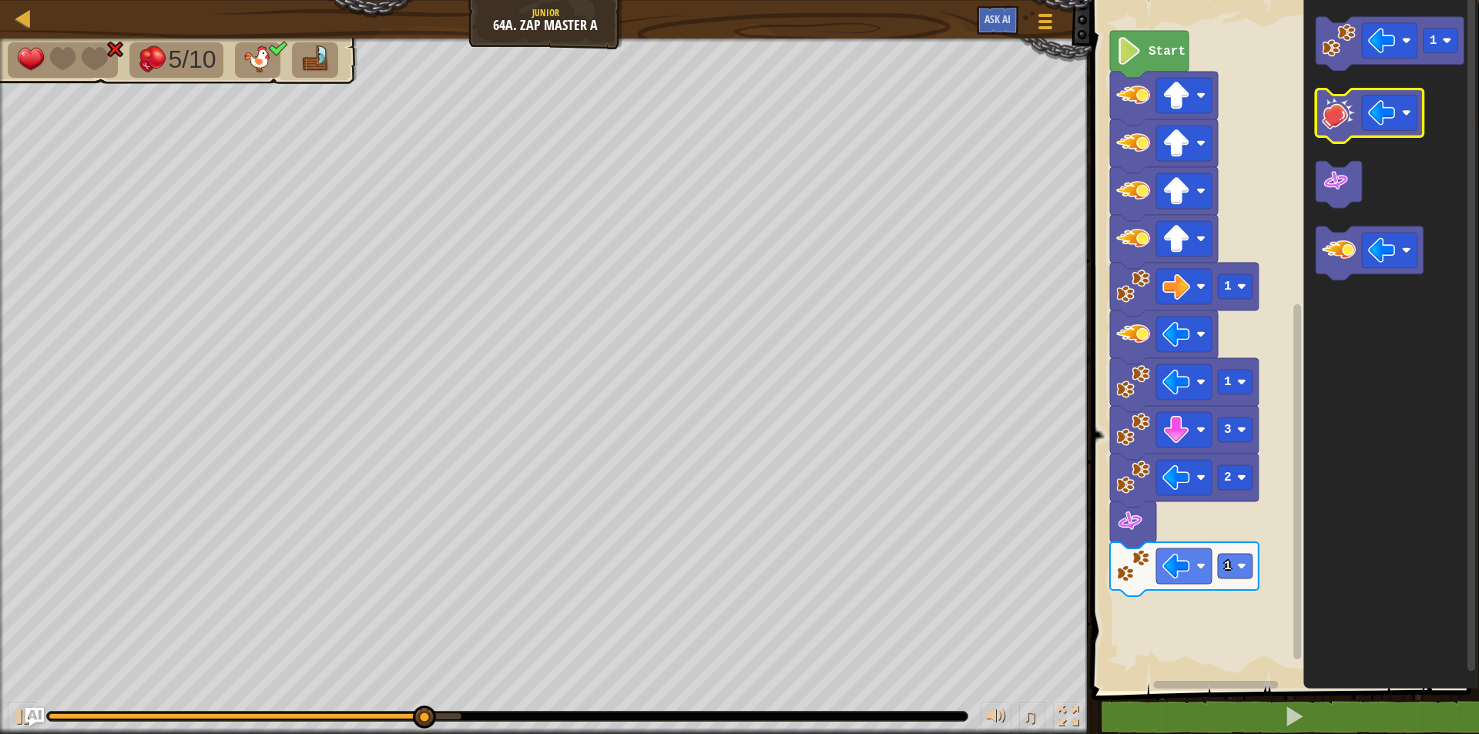
click at [1344, 113] on image "Blockly Workspace" at bounding box center [1338, 113] width 34 height 34
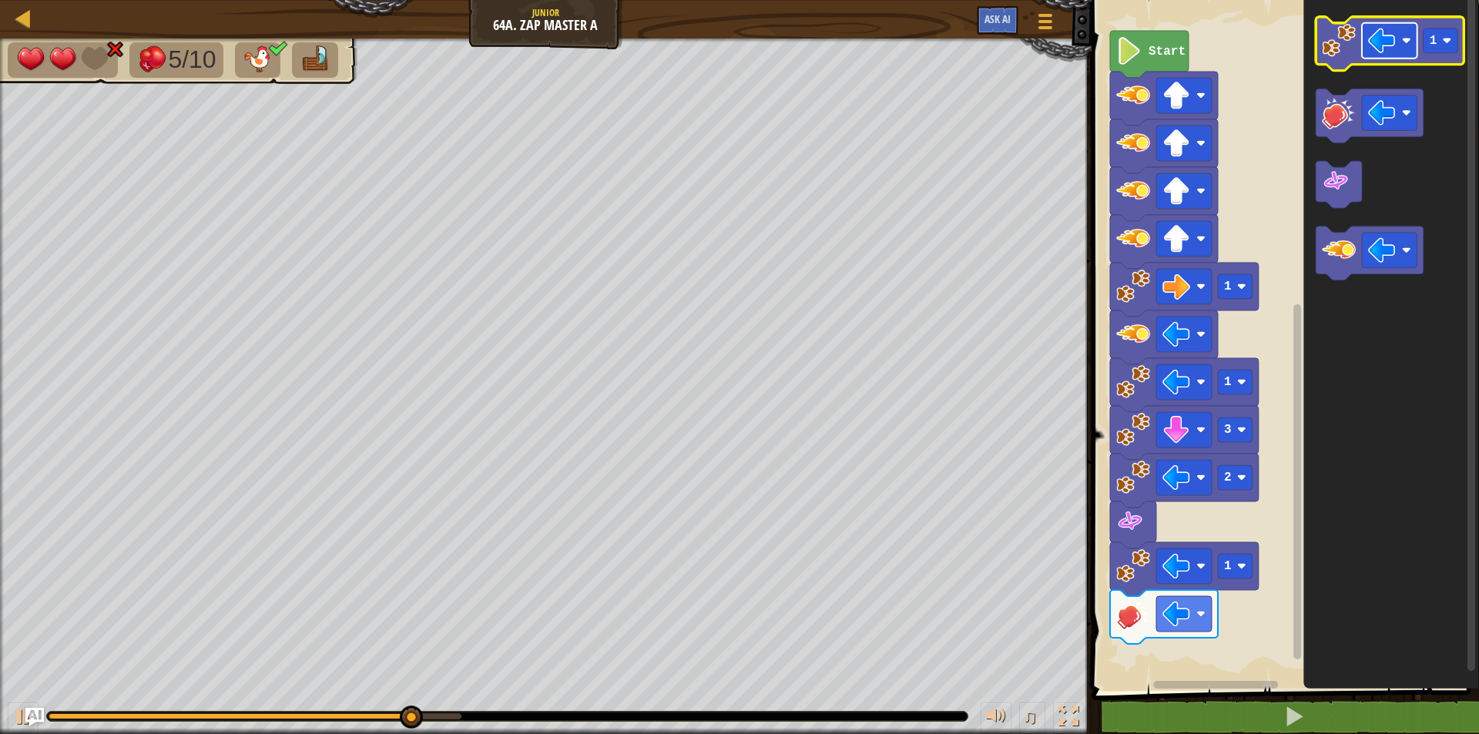
click at [1399, 54] on rect "Blockly Workspace" at bounding box center [1388, 40] width 55 height 35
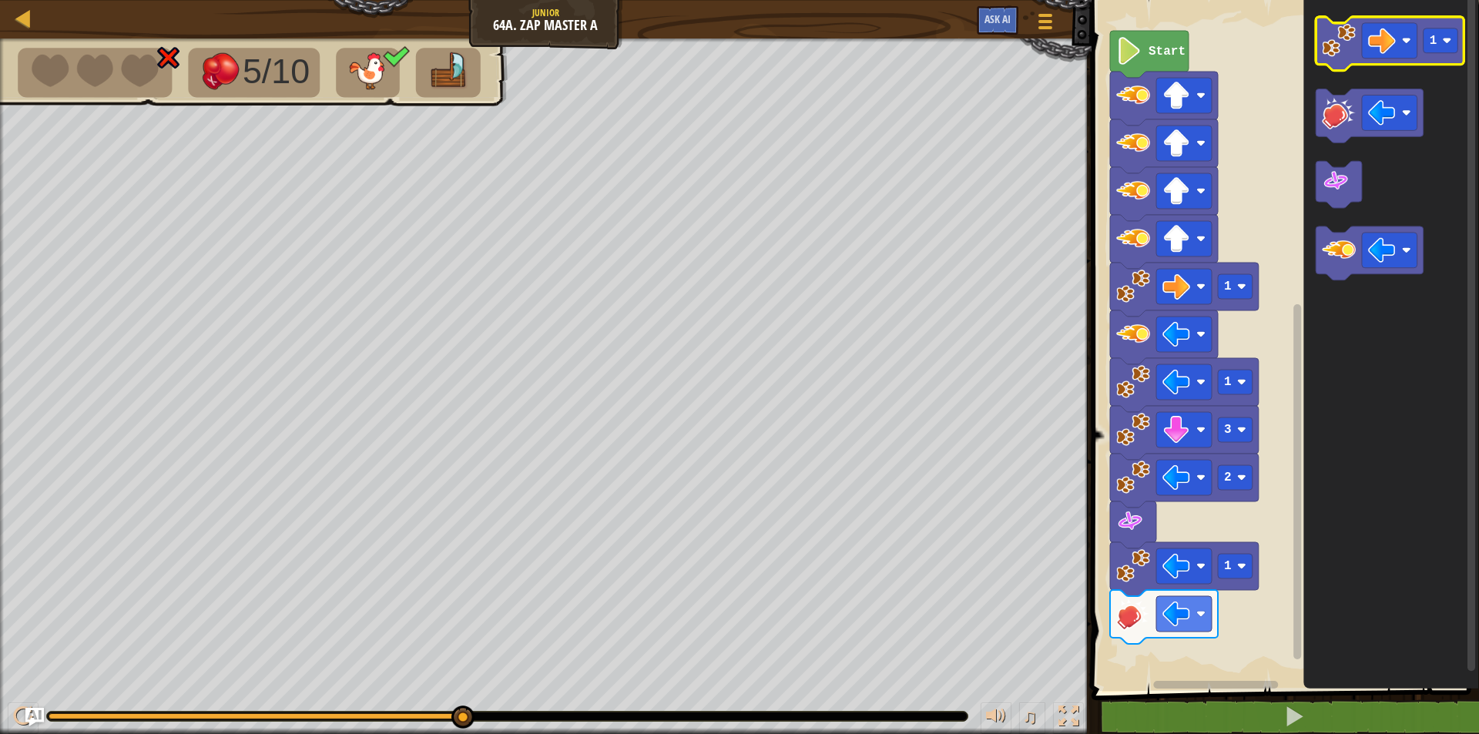
click at [1347, 48] on image "Blockly Workspace" at bounding box center [1338, 41] width 34 height 34
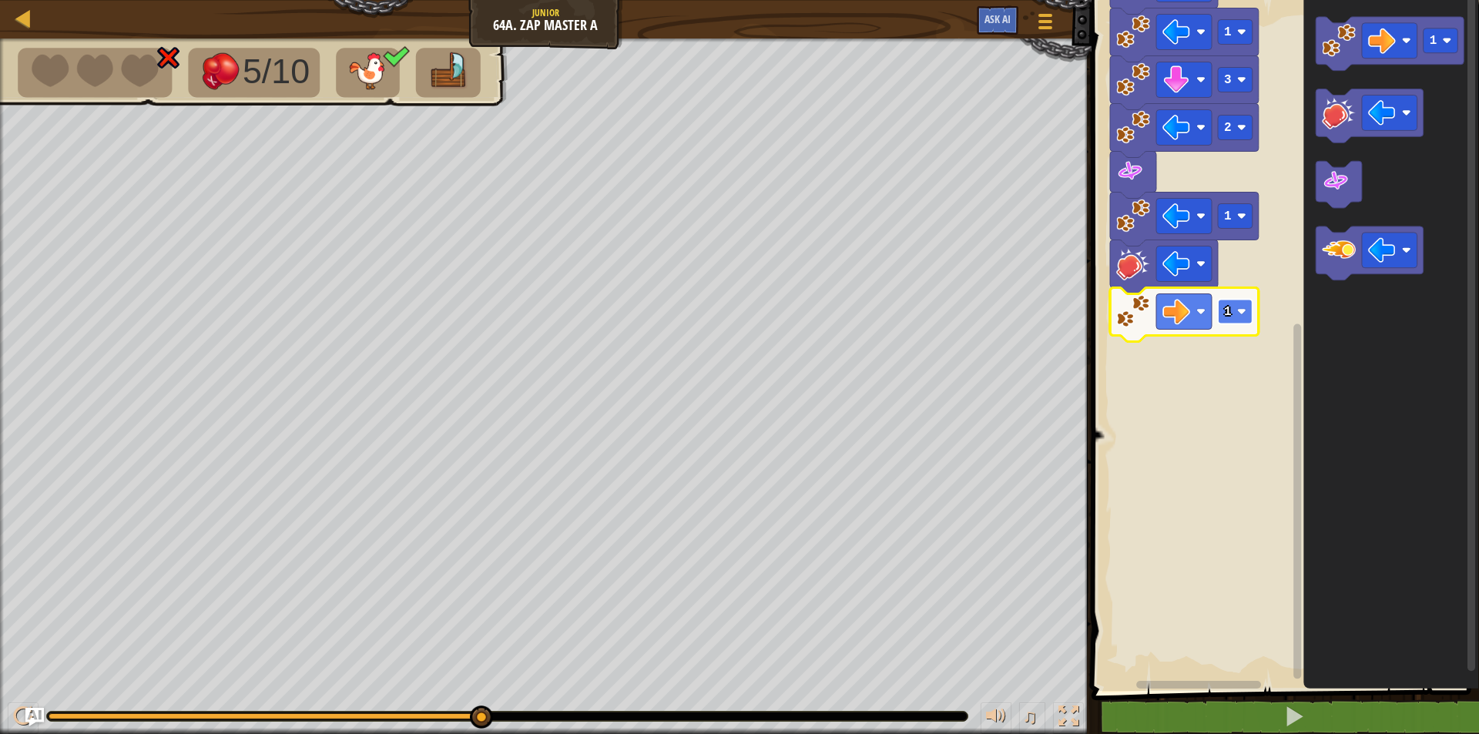
click at [1243, 323] on rect "Blockly Workspace" at bounding box center [1234, 312] width 35 height 25
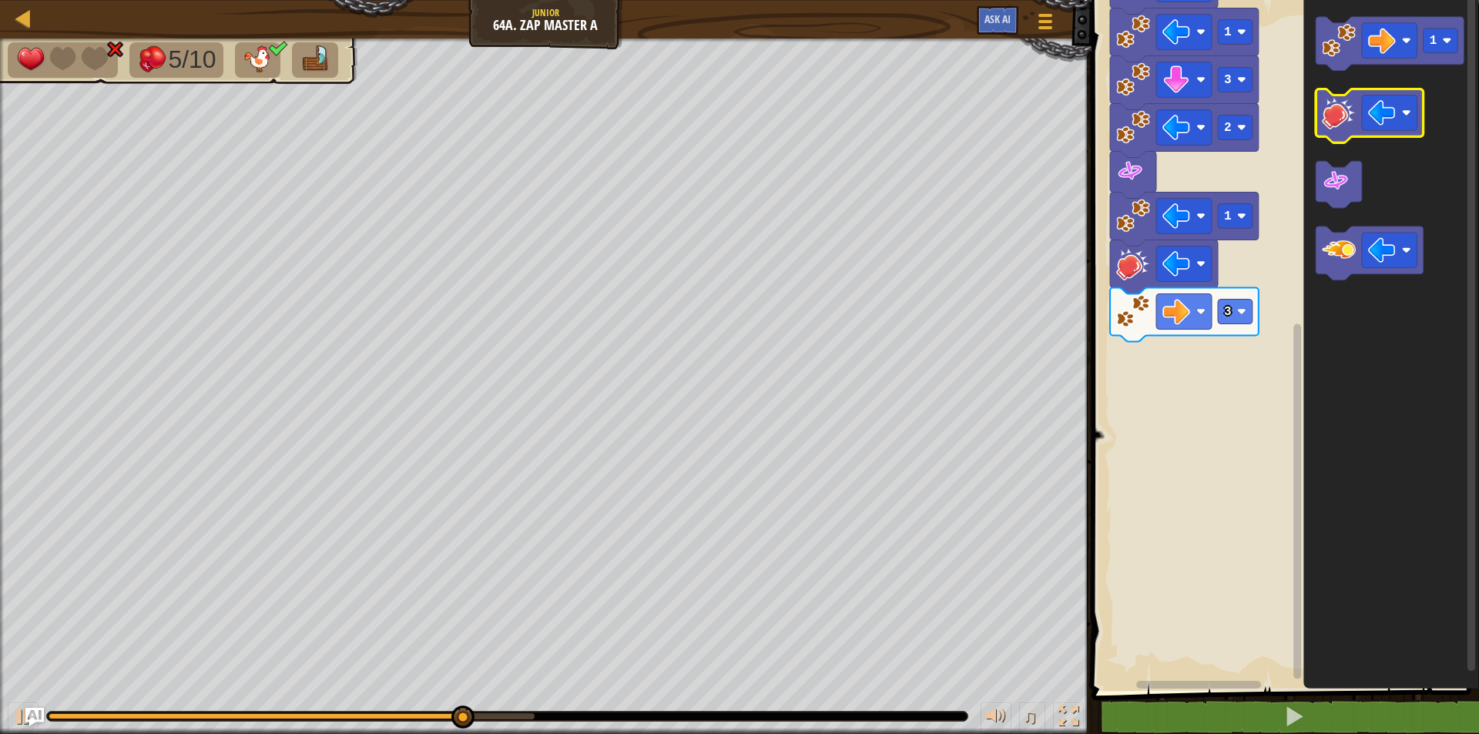
click at [1340, 107] on image "Blockly Workspace" at bounding box center [1338, 113] width 34 height 34
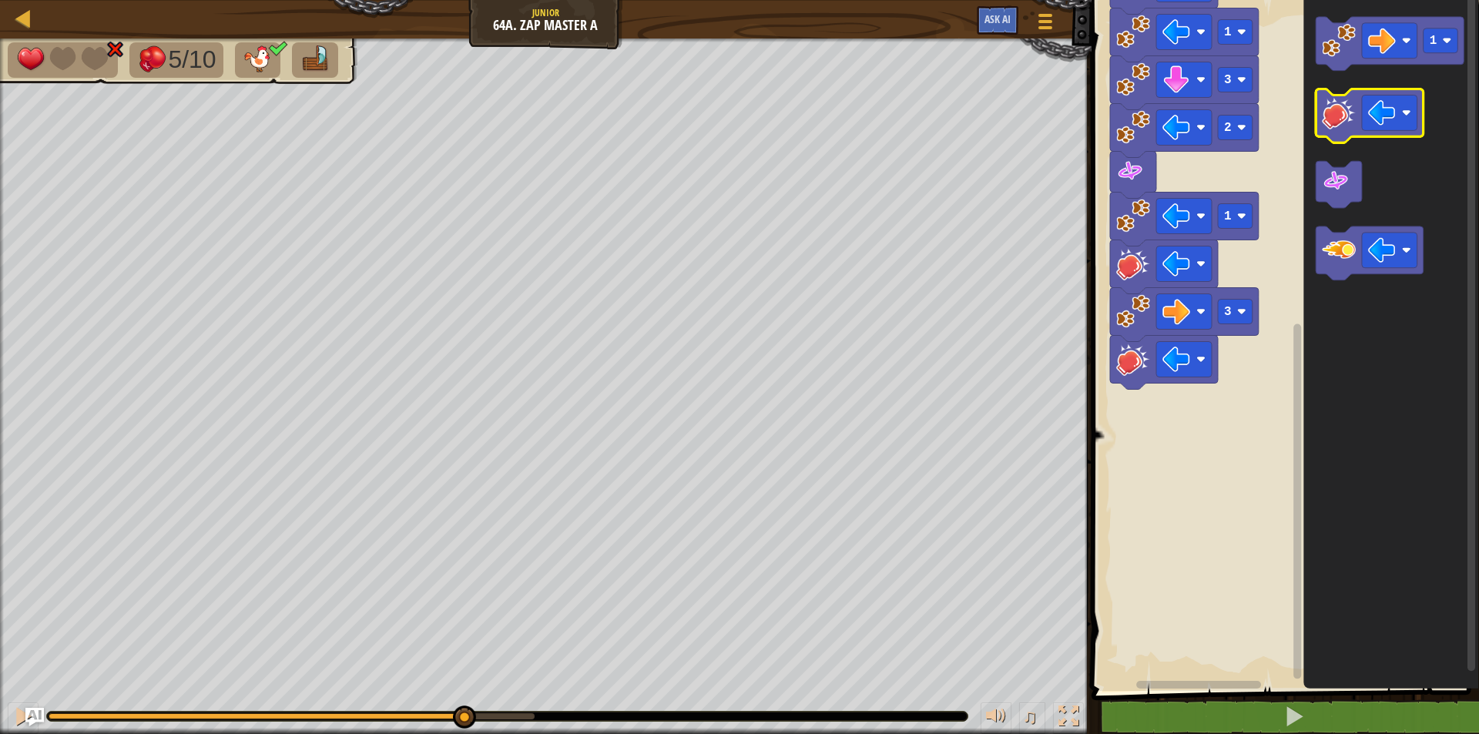
click at [1339, 107] on image "Blockly Workspace" at bounding box center [1338, 113] width 34 height 34
click at [1341, 107] on image "Blockly Workspace" at bounding box center [1338, 113] width 34 height 34
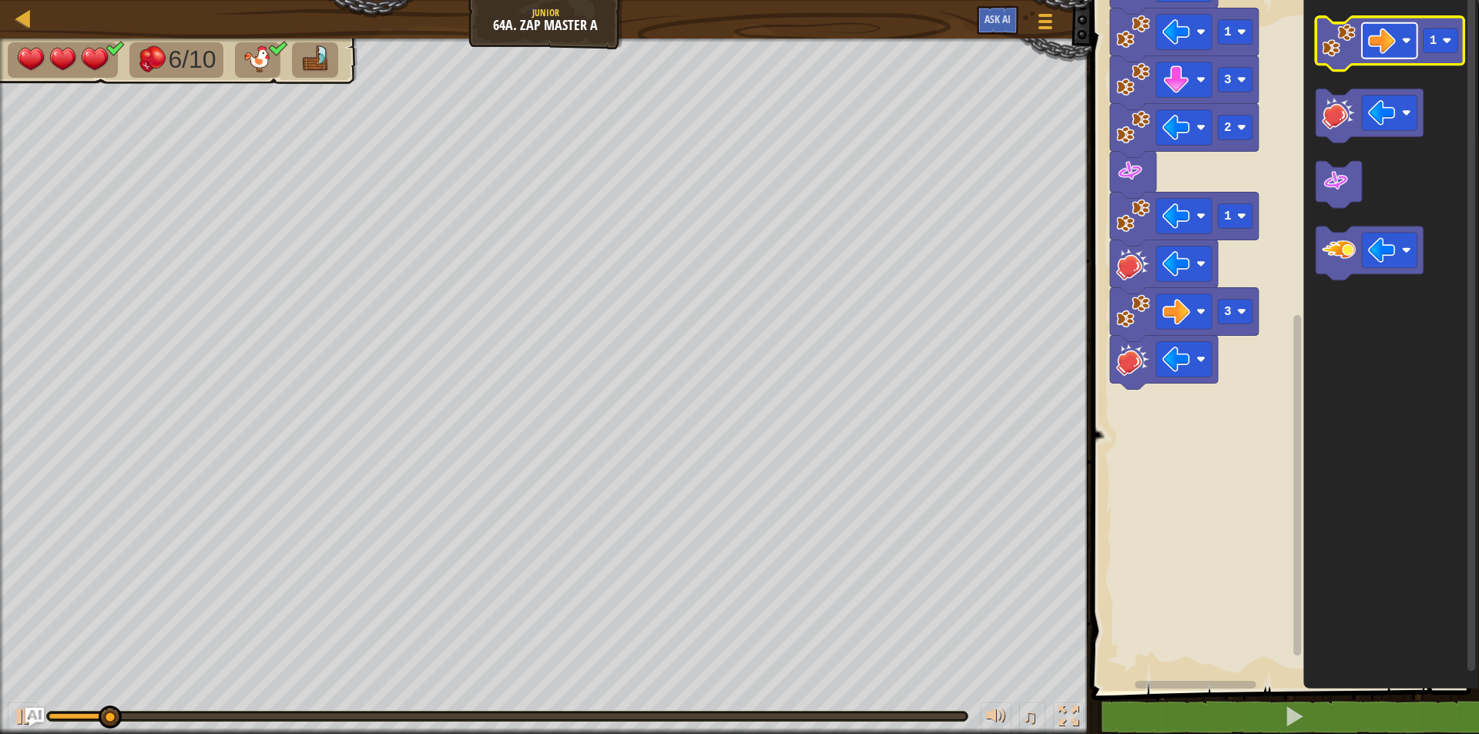
click at [1381, 43] on image "Blockly Workspace" at bounding box center [1382, 41] width 28 height 28
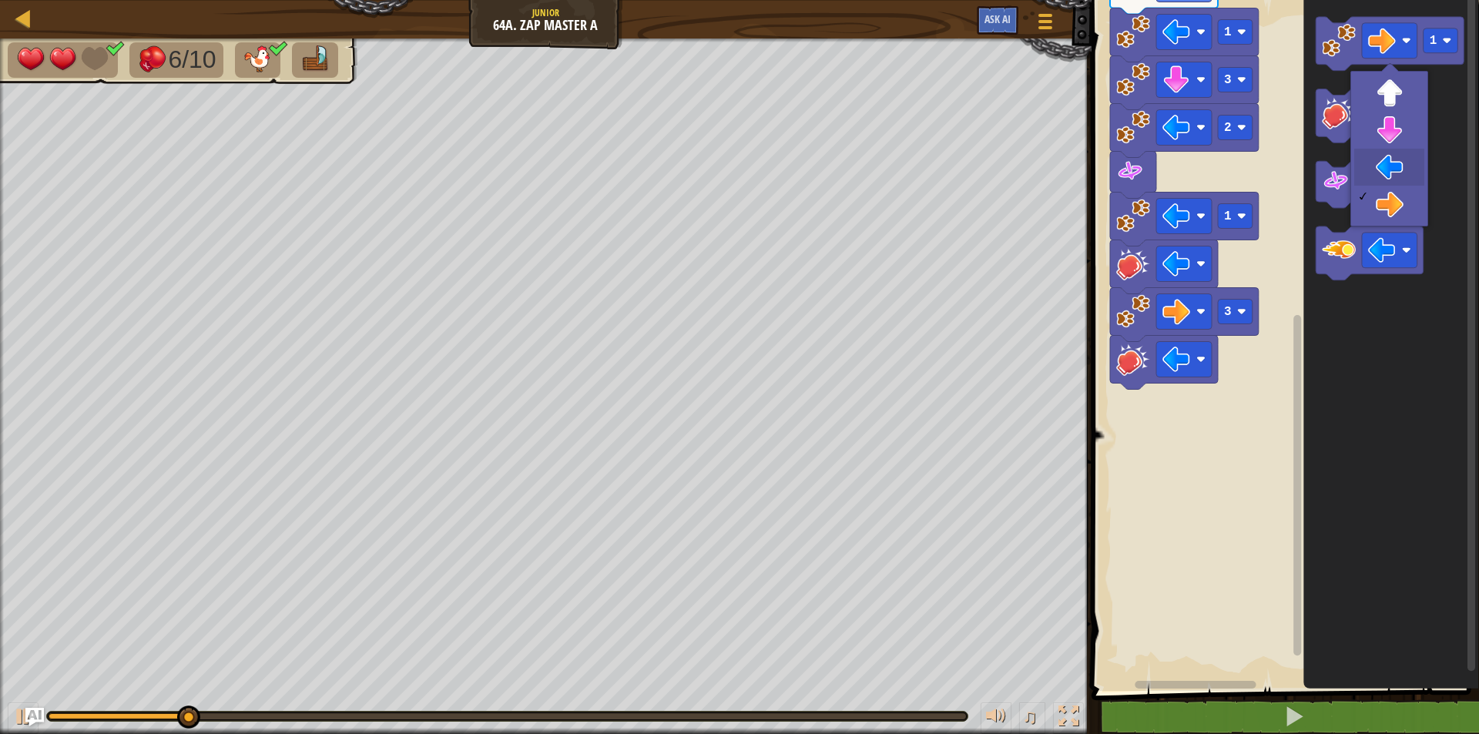
drag, startPoint x: 1389, startPoint y: 159, endPoint x: 1380, endPoint y: 126, distance: 34.4
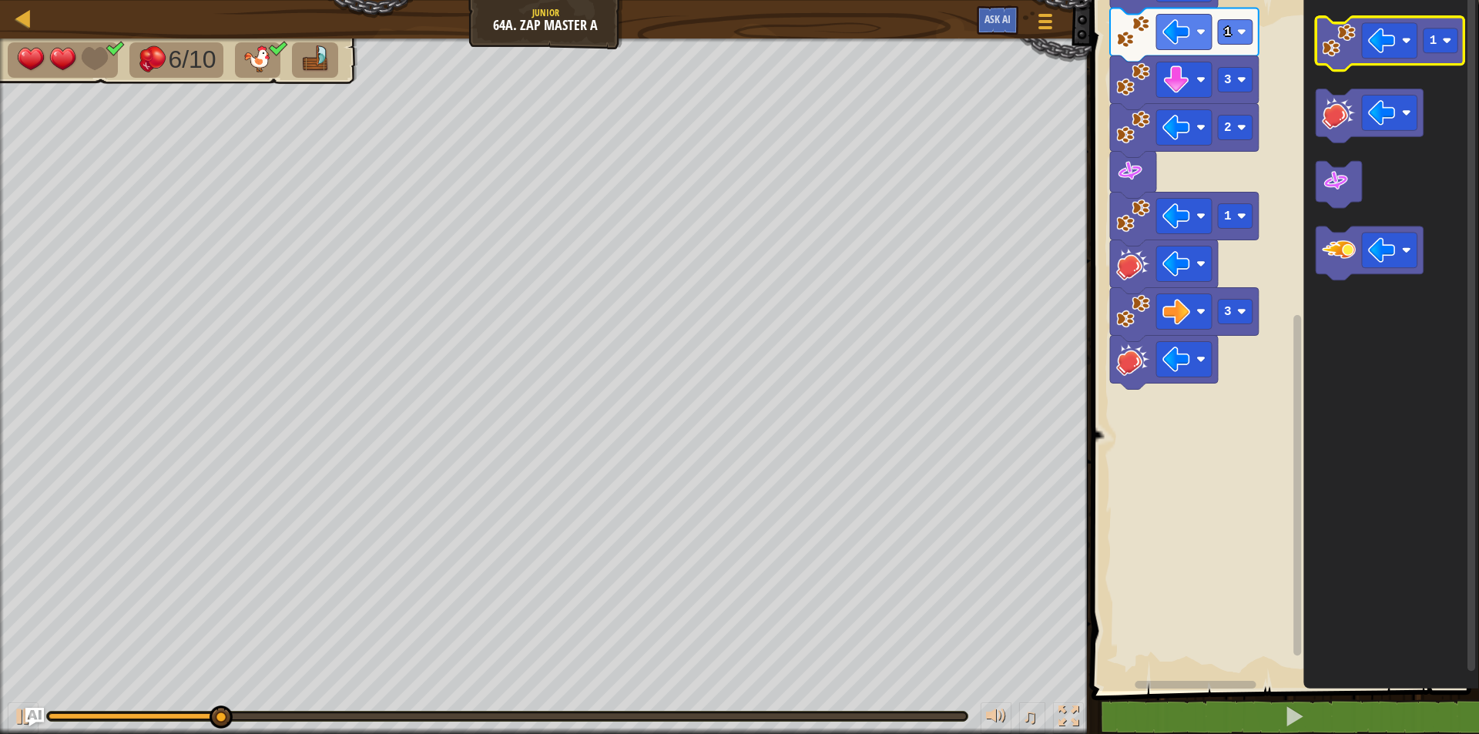
click at [1347, 59] on icon "Blockly Workspace" at bounding box center [1389, 44] width 149 height 54
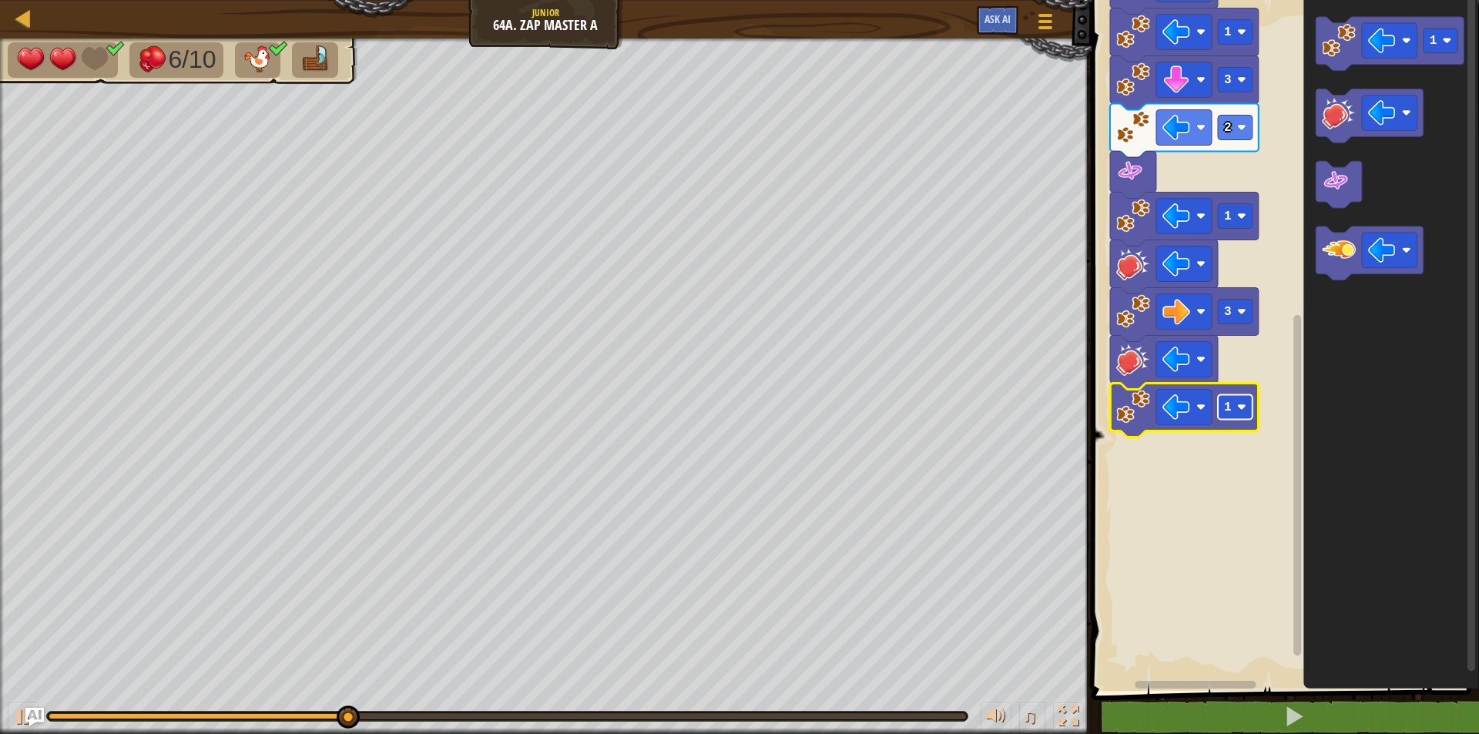
click at [1237, 404] on g "1" at bounding box center [1234, 407] width 35 height 25
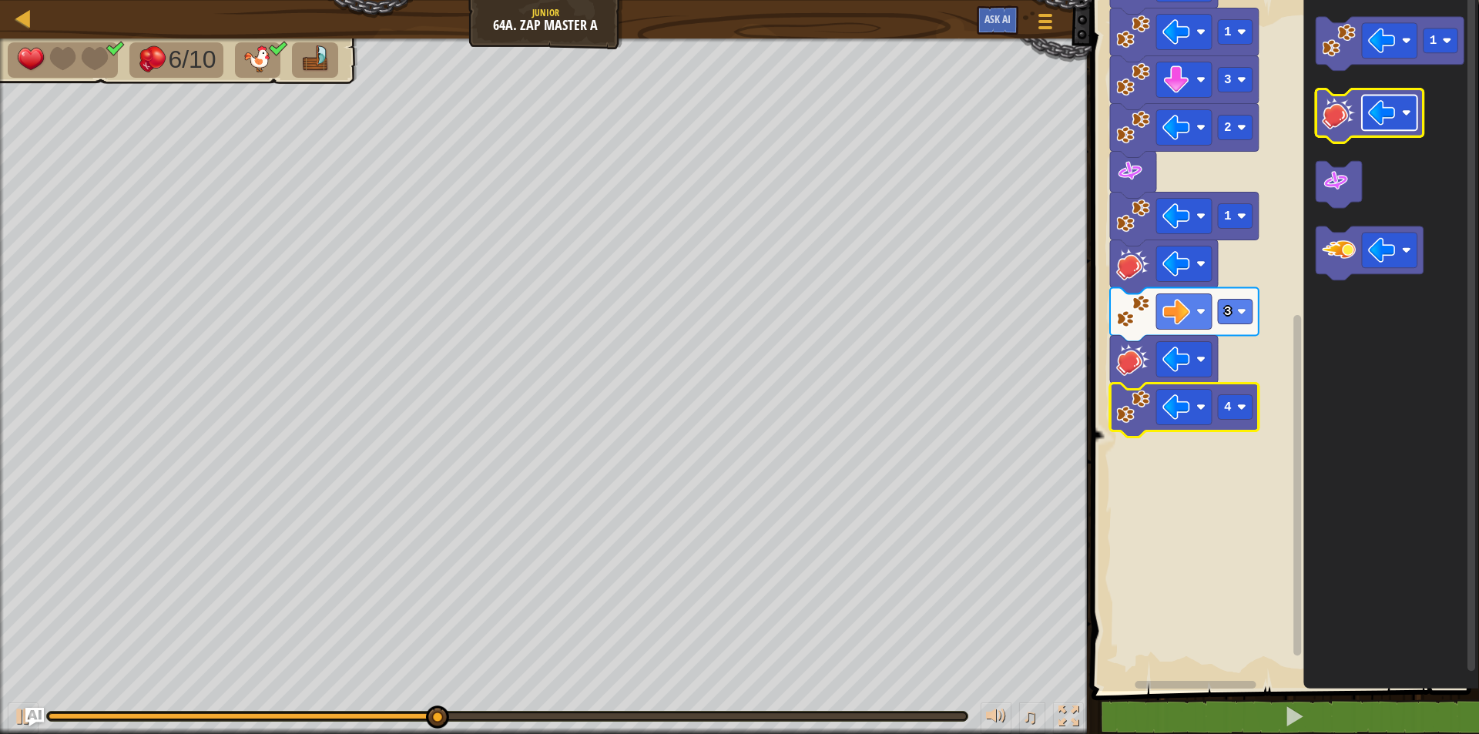
click at [1385, 127] on image "Blockly Workspace" at bounding box center [1382, 113] width 28 height 28
click at [1333, 126] on image "Blockly Workspace" at bounding box center [1338, 113] width 34 height 34
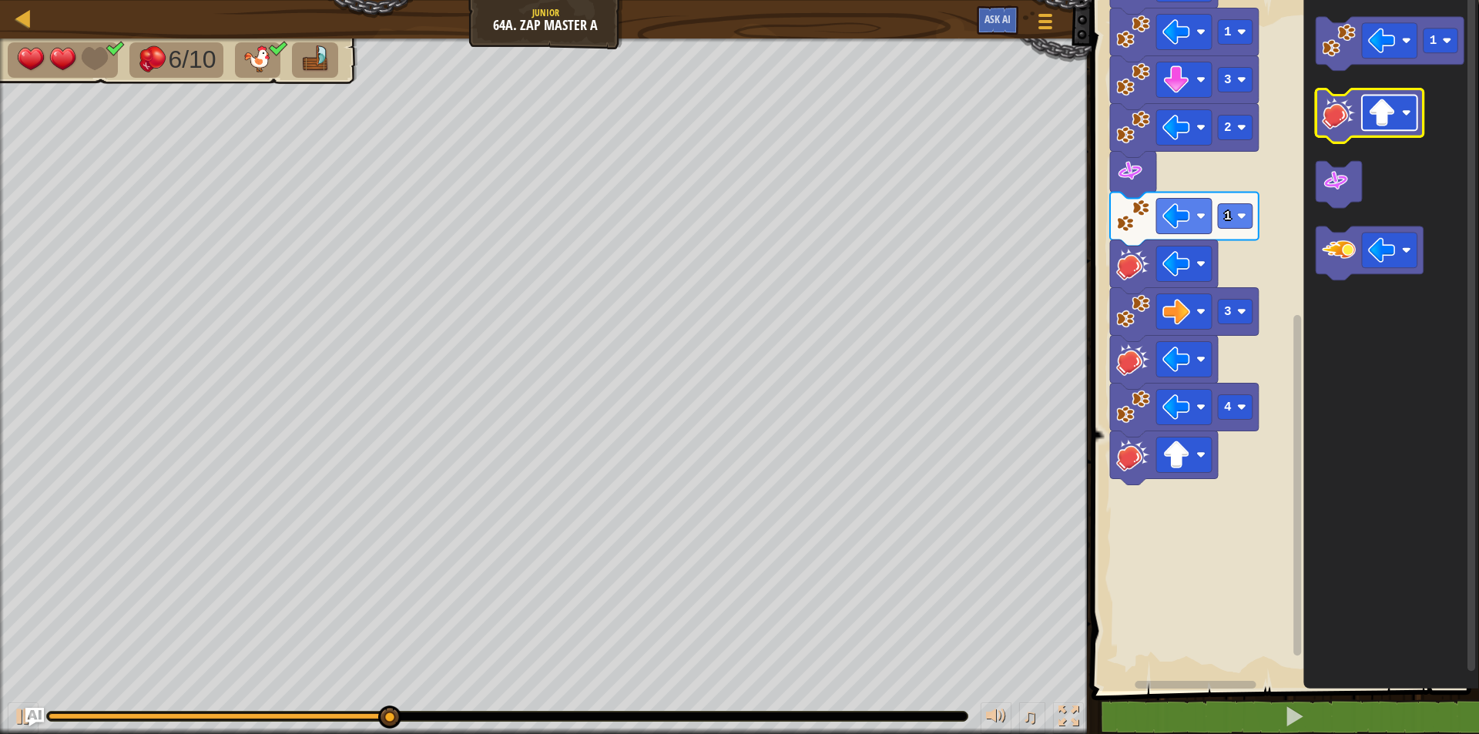
click at [1375, 120] on image "Blockly Workspace" at bounding box center [1382, 113] width 28 height 28
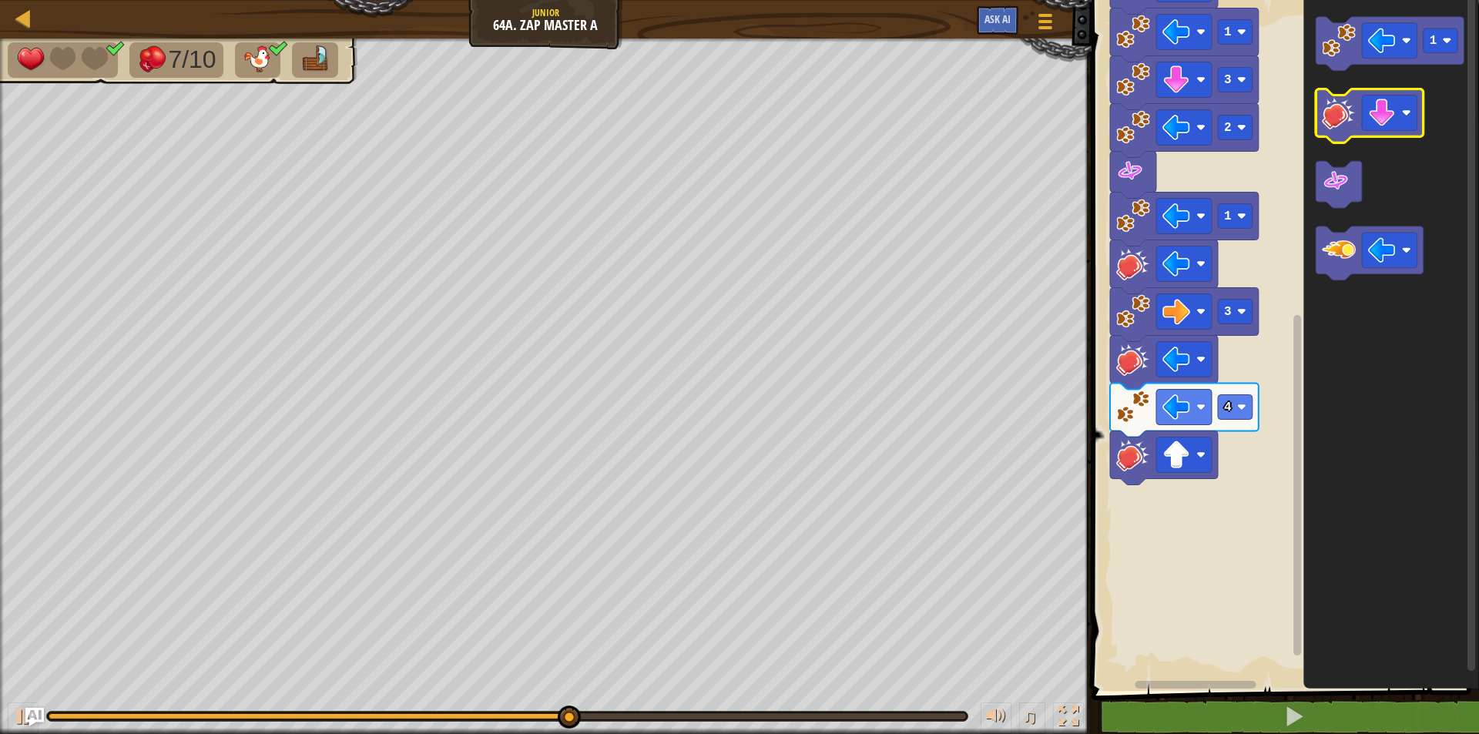
click at [1337, 137] on icon "Blockly Workspace" at bounding box center [1369, 116] width 108 height 54
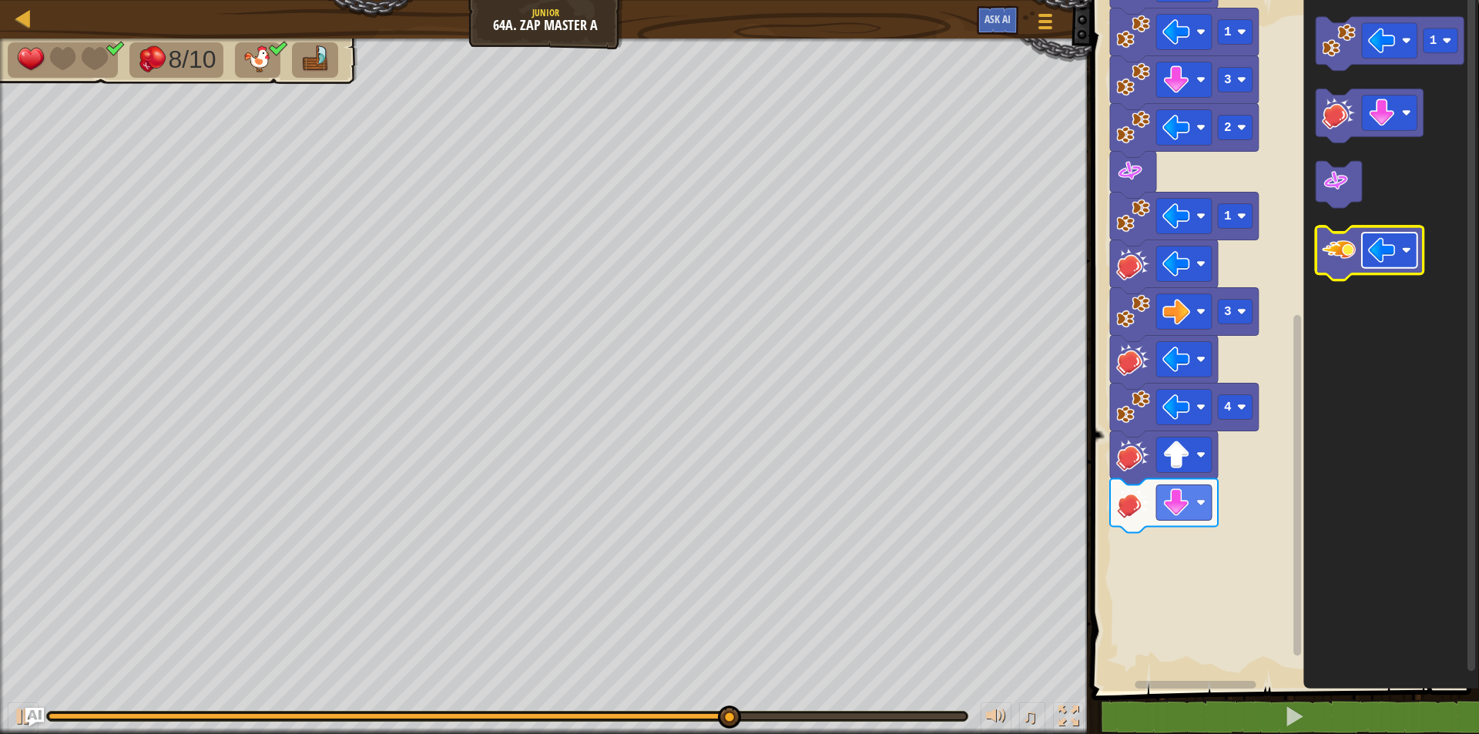
click at [1391, 240] on image "Blockly Workspace" at bounding box center [1382, 251] width 28 height 28
click at [1342, 249] on image "Blockly Workspace" at bounding box center [1338, 251] width 34 height 34
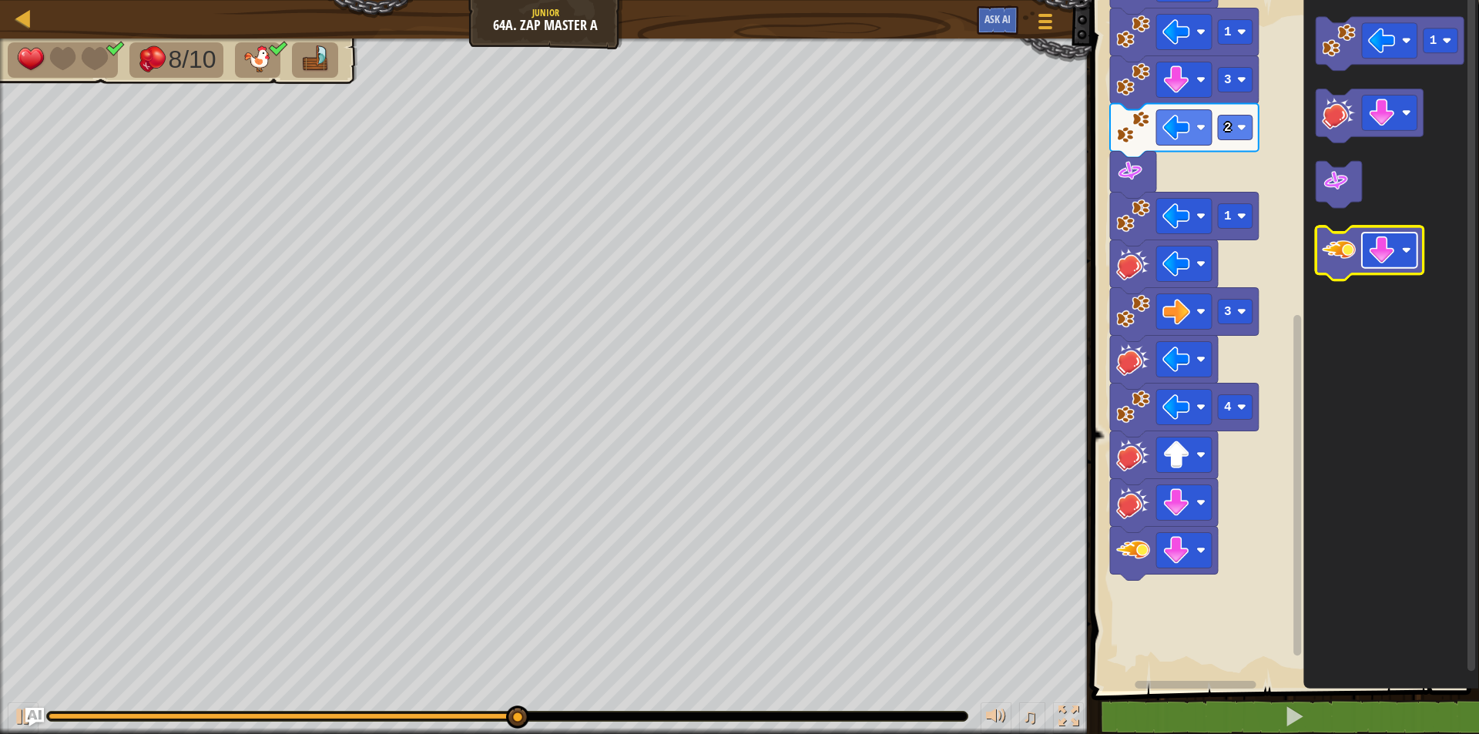
click at [1387, 253] on image "Blockly Workspace" at bounding box center [1382, 251] width 28 height 28
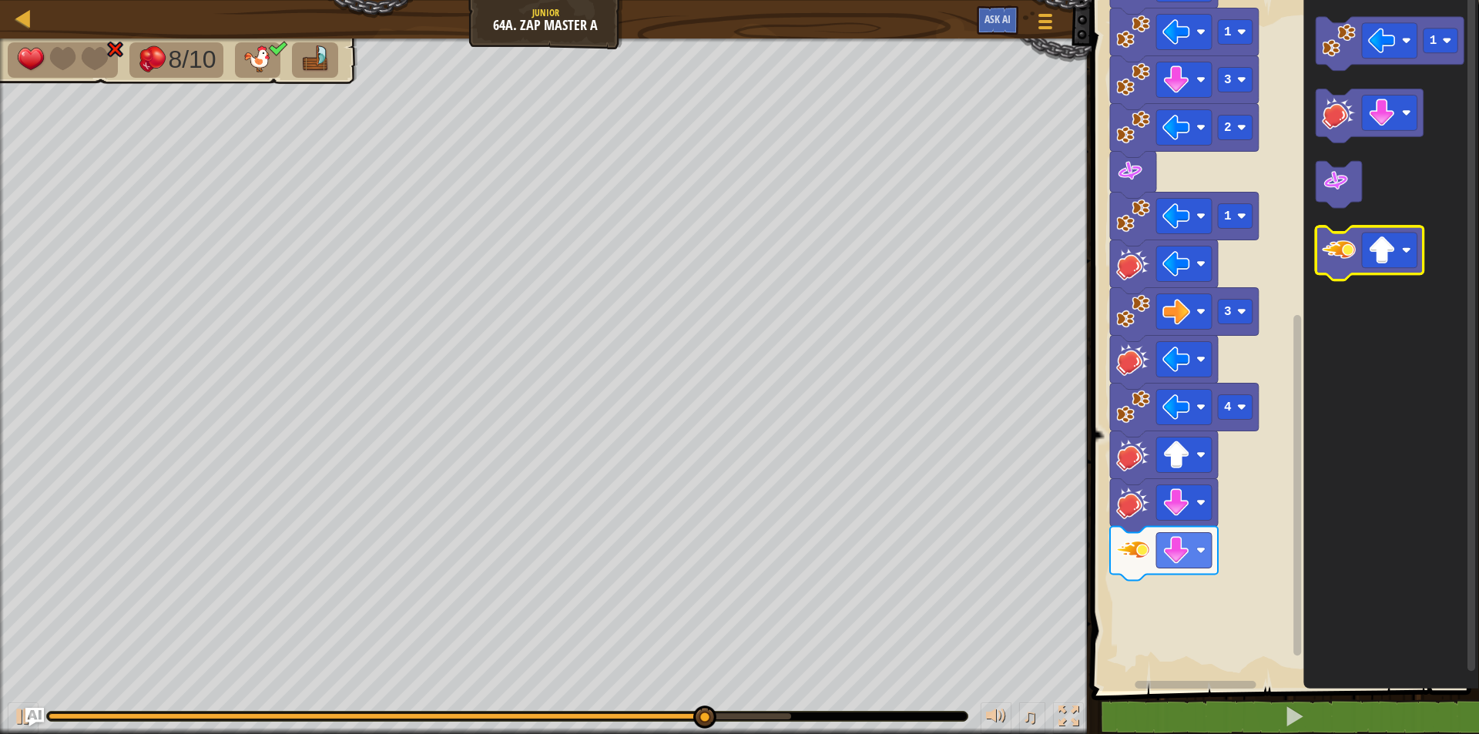
click at [1351, 247] on image "Blockly Workspace" at bounding box center [1338, 251] width 34 height 34
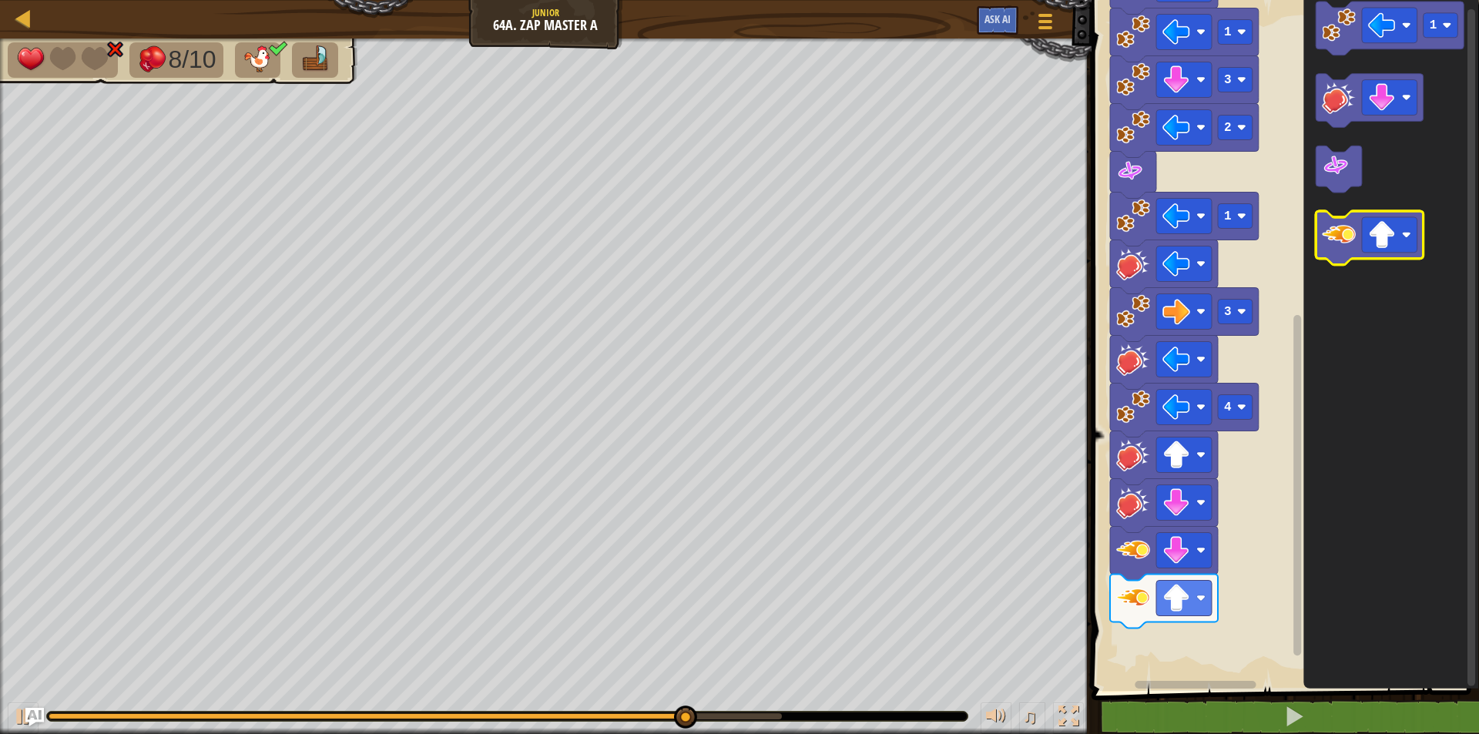
click at [1331, 247] on image "Blockly Workspace" at bounding box center [1338, 236] width 34 height 34
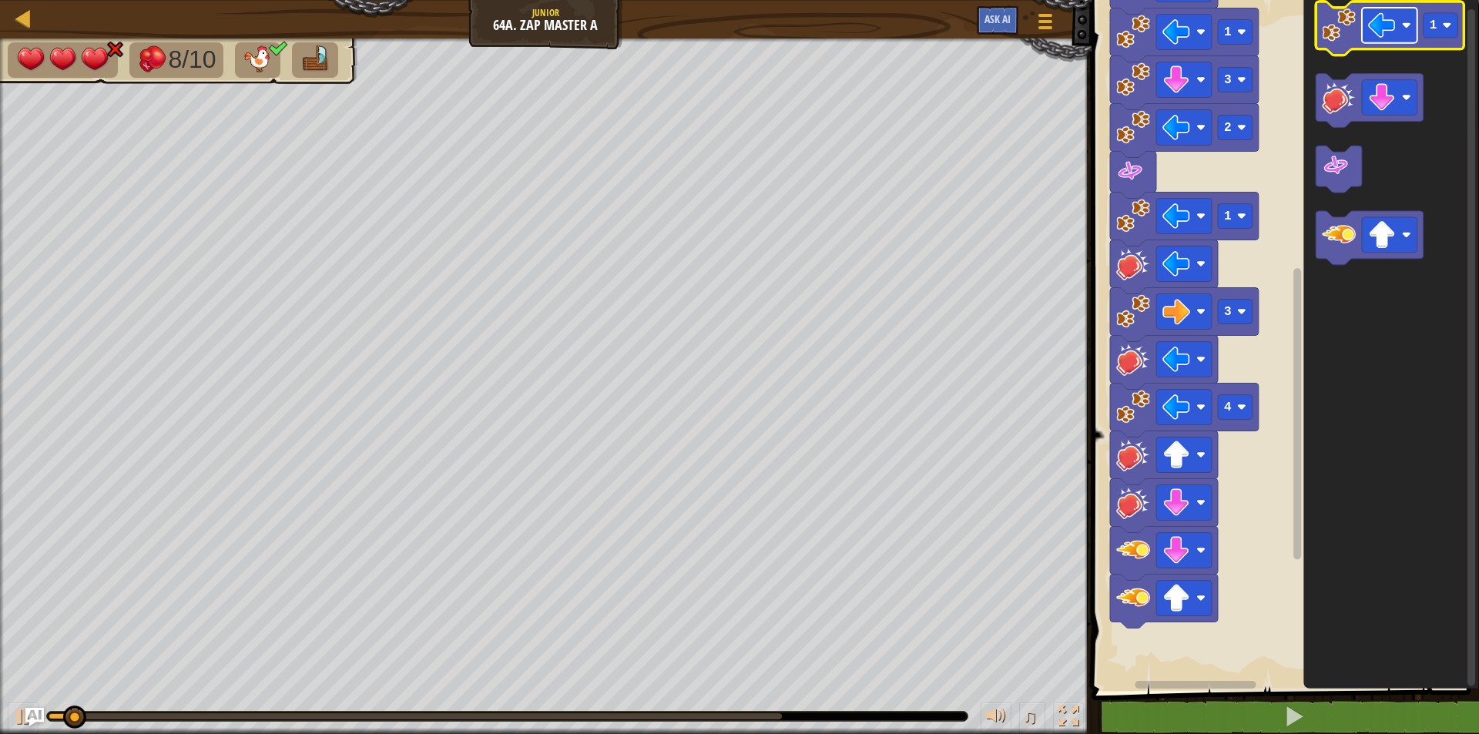
click at [1393, 18] on image "Blockly Workspace" at bounding box center [1382, 26] width 28 height 28
click at [1336, 35] on image "Blockly Workspace" at bounding box center [1338, 25] width 34 height 34
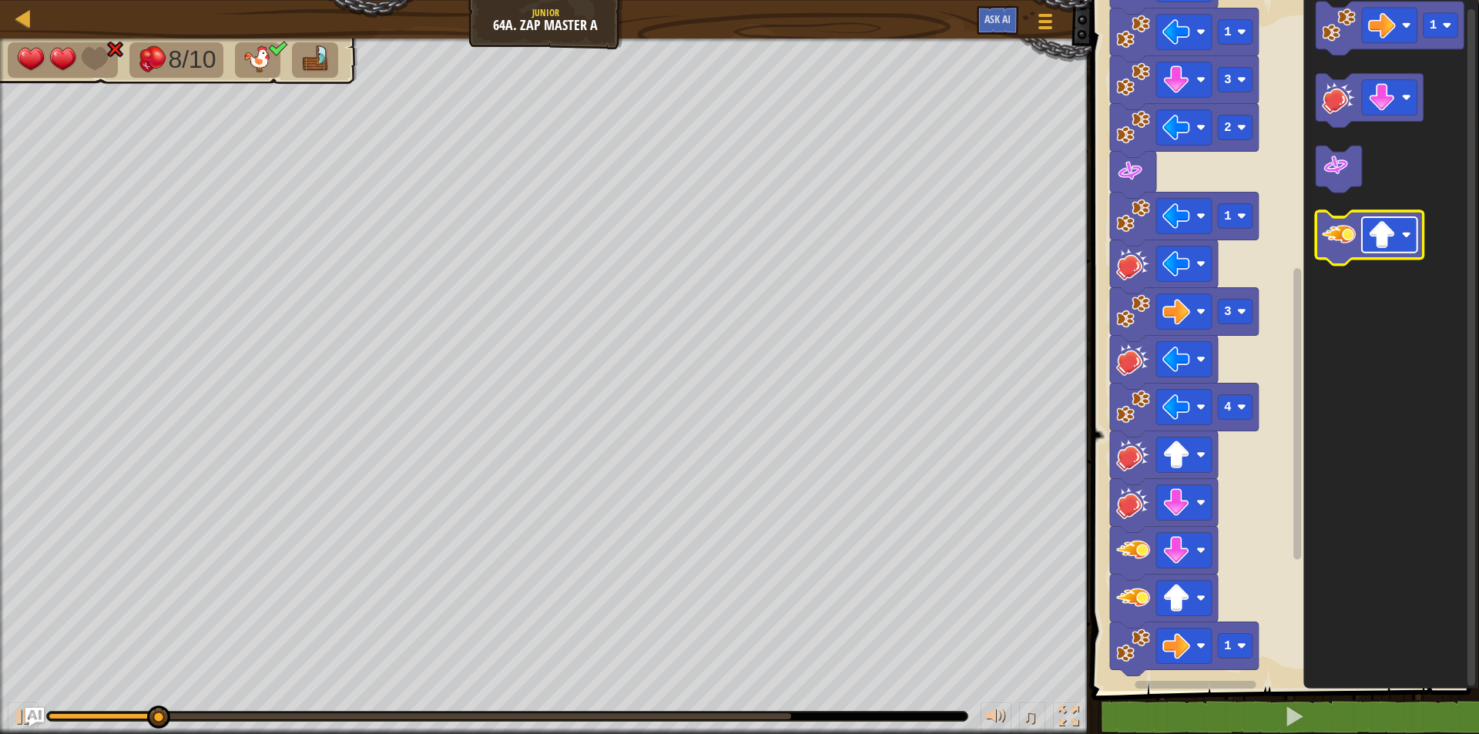
click at [1391, 239] on image "Blockly Workspace" at bounding box center [1382, 236] width 28 height 28
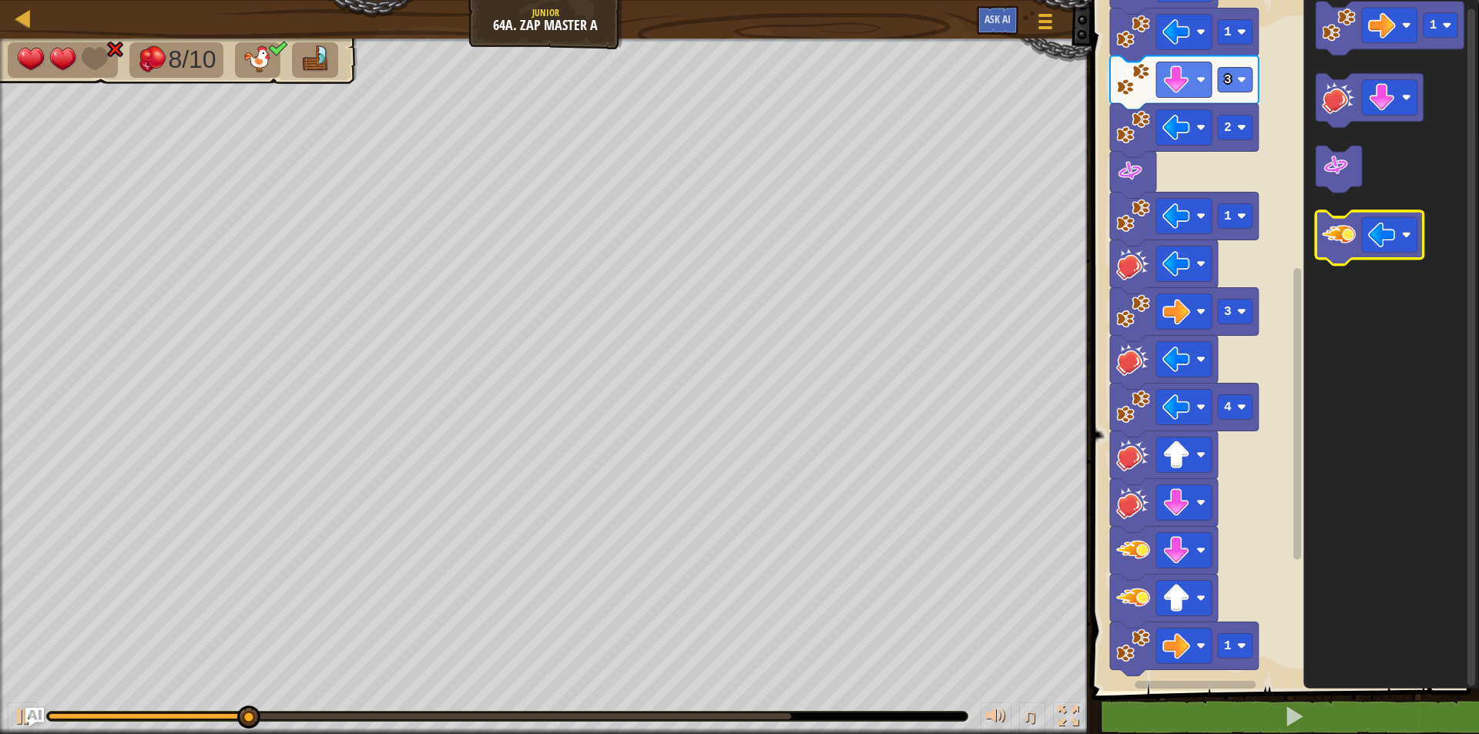
click at [1336, 252] on image "Blockly Workspace" at bounding box center [1338, 236] width 34 height 34
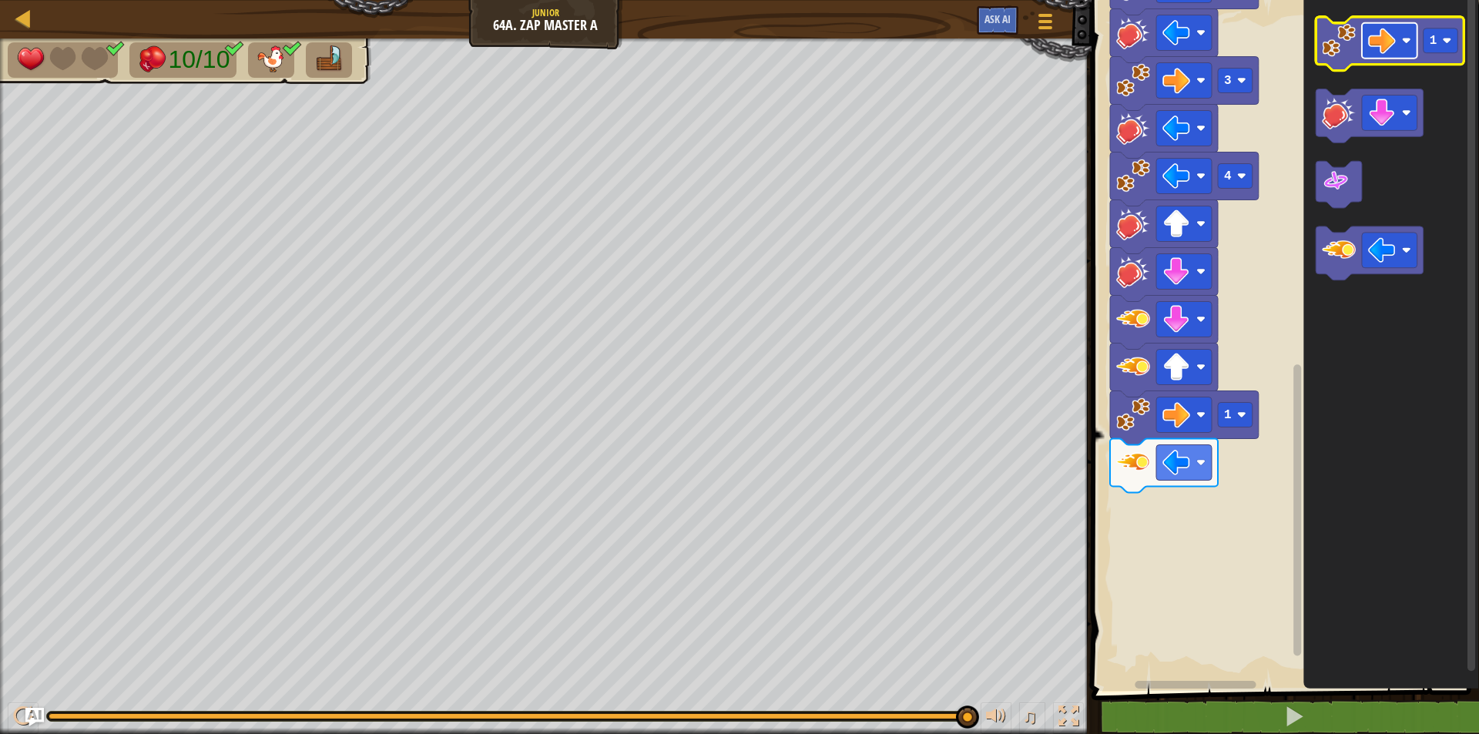
click at [1382, 45] on image "Blockly Workspace" at bounding box center [1382, 41] width 28 height 28
click at [1405, 50] on rect "Blockly Workspace" at bounding box center [1388, 40] width 55 height 35
click at [1381, 56] on rect "Blockly Workspace" at bounding box center [1388, 40] width 55 height 35
click at [1437, 45] on rect "Blockly Workspace" at bounding box center [1440, 40] width 35 height 25
click at [1345, 43] on image "Blockly Workspace" at bounding box center [1338, 41] width 34 height 34
